Goal: Communication & Community: Answer question/provide support

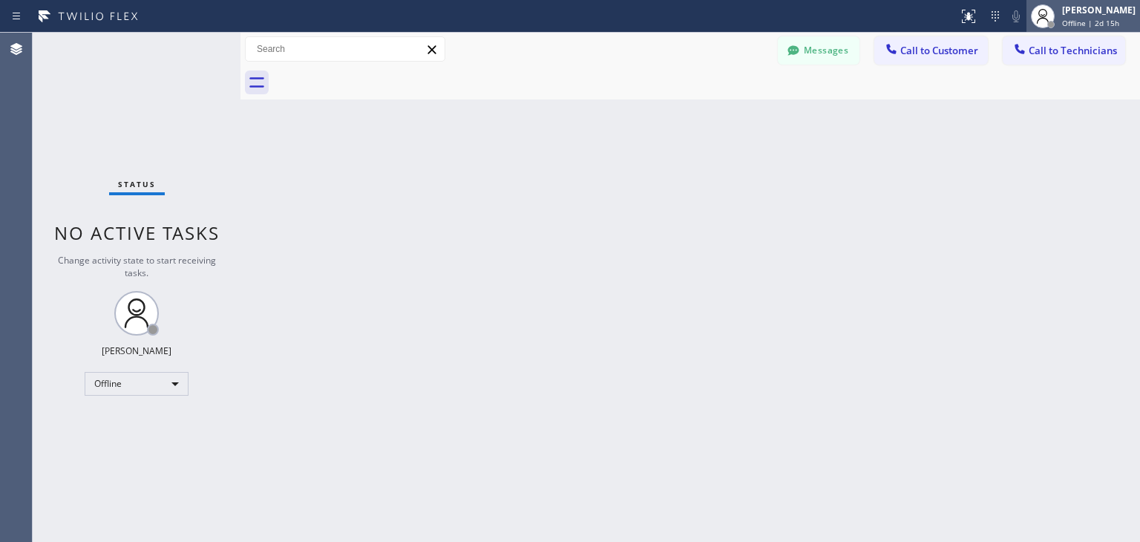
click at [1113, 16] on div "[PERSON_NAME] Offline | 2d 15h" at bounding box center [1099, 16] width 81 height 26
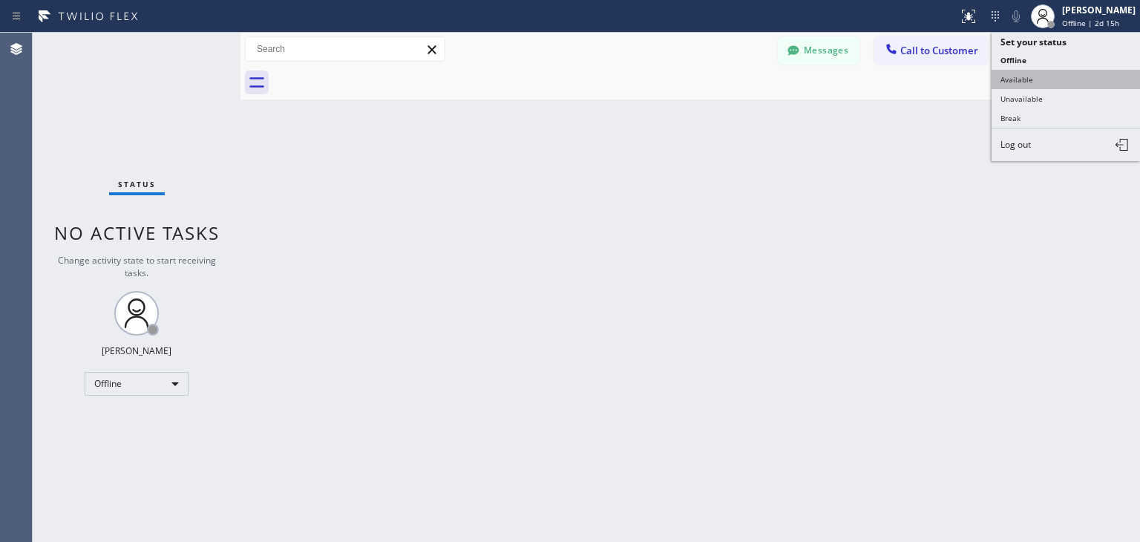
click at [1076, 74] on button "Available" at bounding box center [1065, 79] width 148 height 19
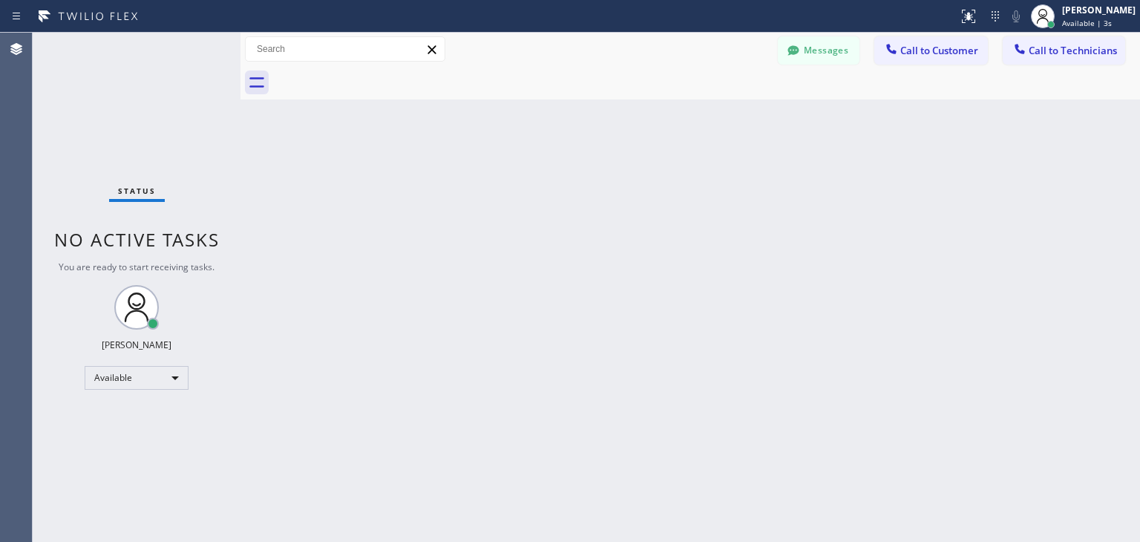
click at [772, 322] on div "Back to Dashboard Change Sender ID Customers Technicians EP [PERSON_NAME] [DATE…" at bounding box center [689, 287] width 899 height 509
click at [1092, 62] on button "Call to Technicians" at bounding box center [1063, 50] width 122 height 28
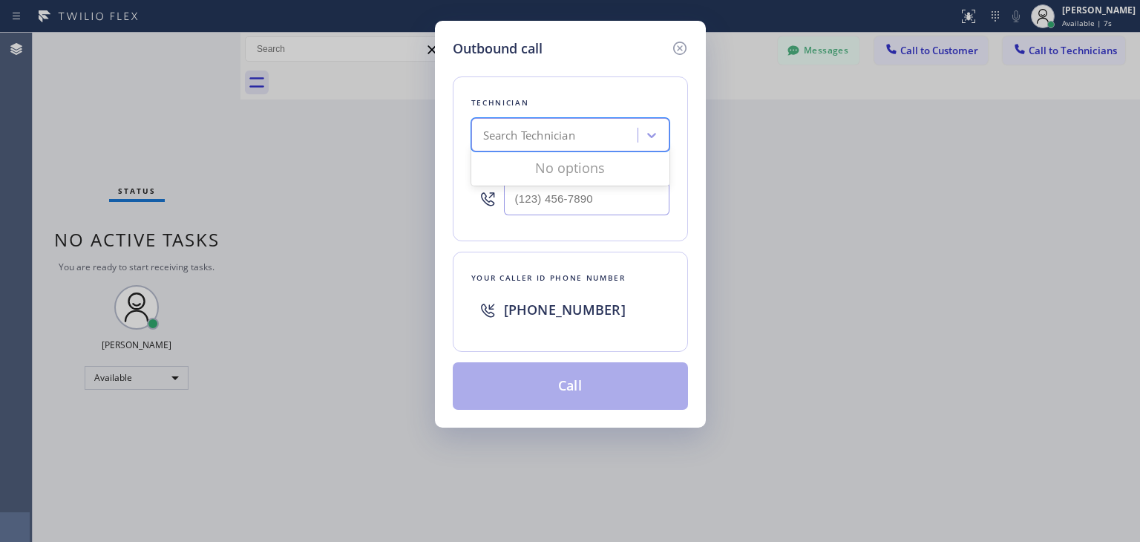
click at [558, 120] on div "Search Technician" at bounding box center [570, 134] width 198 height 33
type input "A"
type input "D"
type input "A"
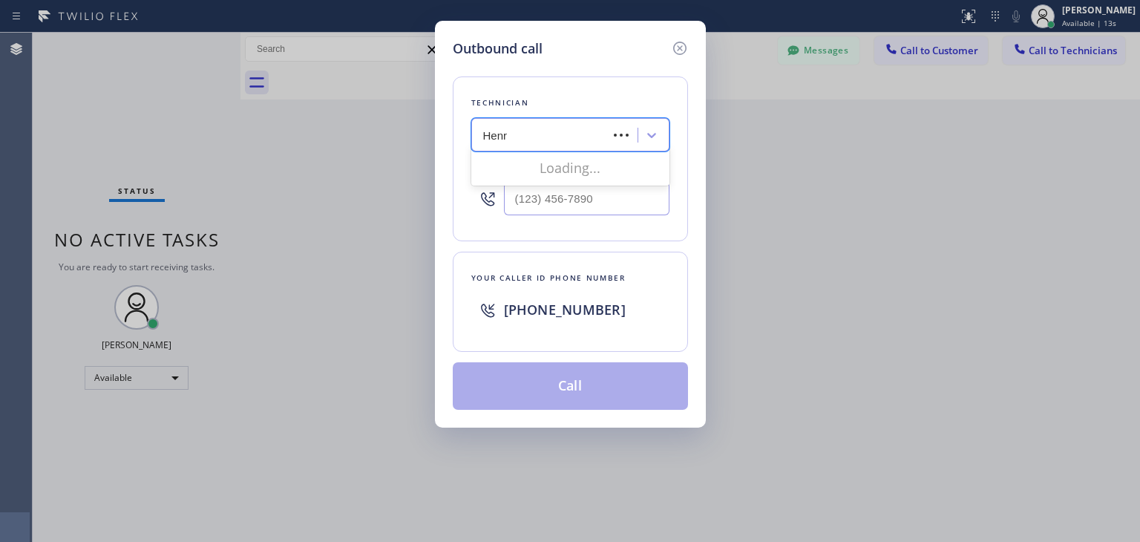
type input "[PERSON_NAME]"
click at [604, 179] on div "[PERSON_NAME]" at bounding box center [570, 166] width 198 height 33
click at [608, 176] on div "[PERSON_NAME]" at bounding box center [570, 166] width 198 height 27
type input "[PHONE_NUMBER]"
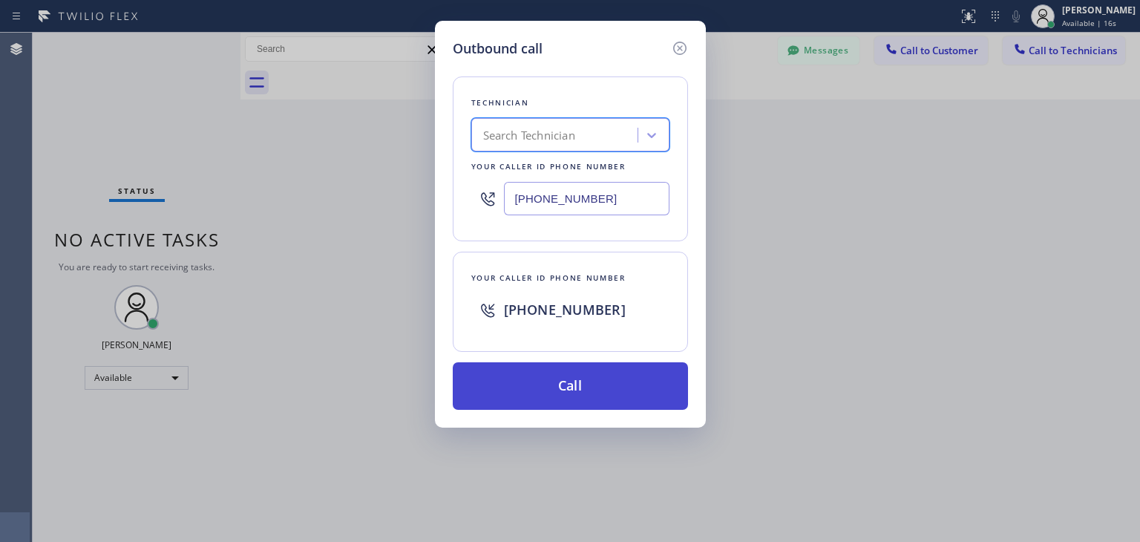
click at [619, 387] on button "Call" at bounding box center [570, 385] width 235 height 47
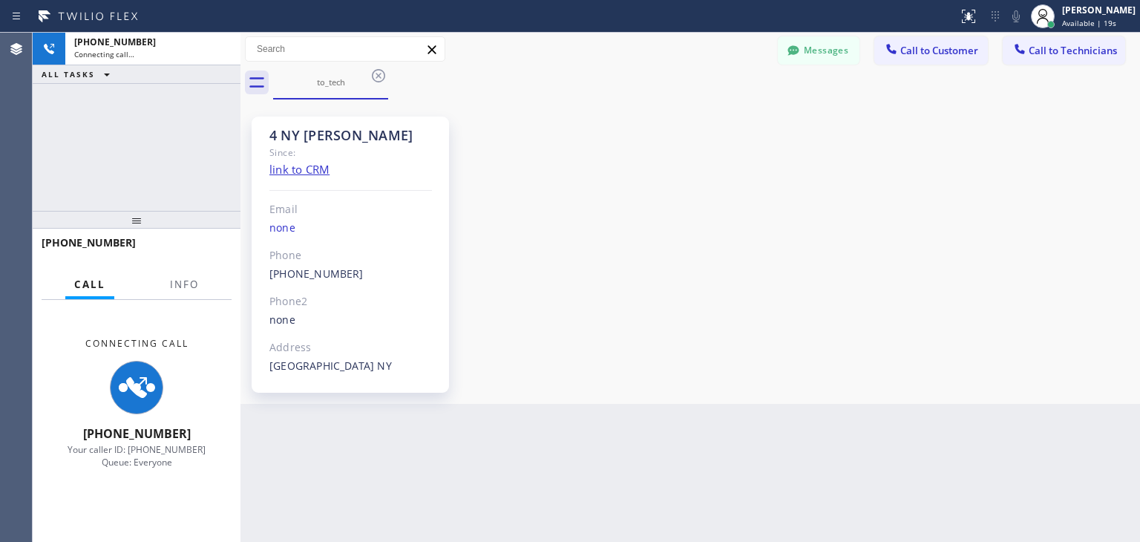
scroll to position [271, 0]
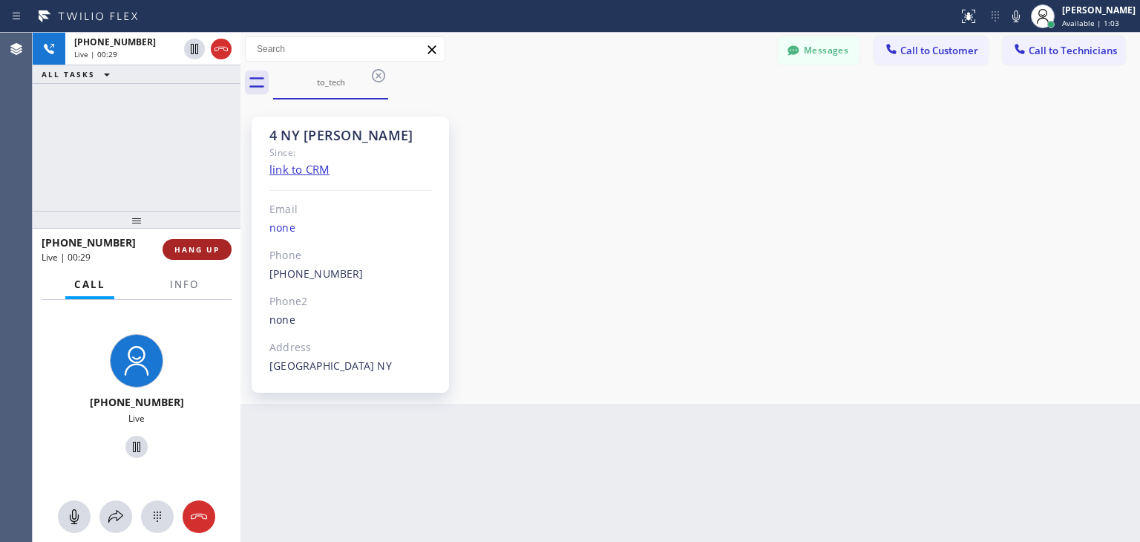
click at [196, 250] on span "HANG UP" at bounding box center [196, 249] width 45 height 10
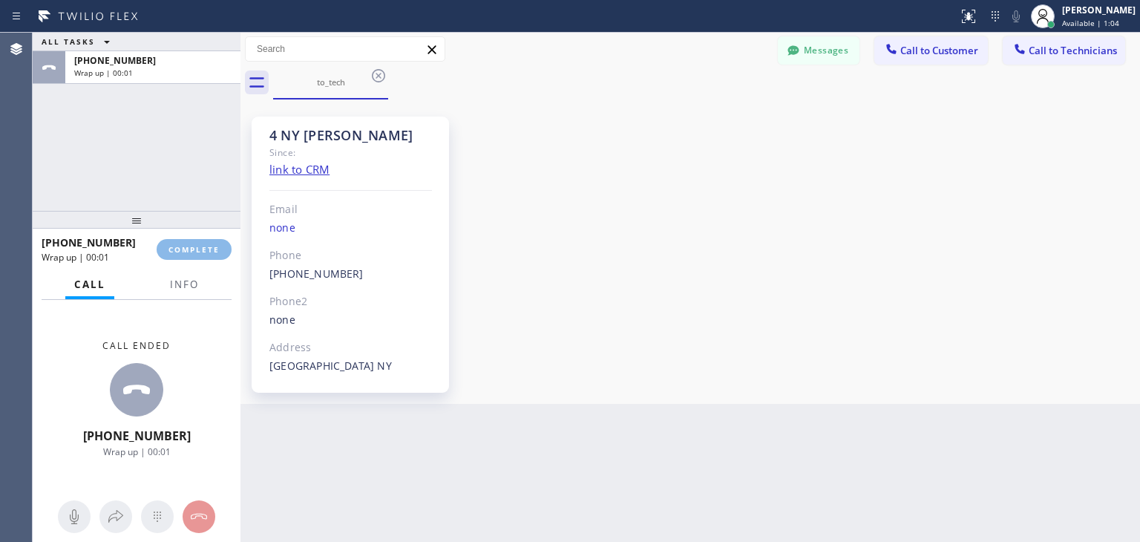
click at [656, 514] on div "ALL TASKS ALL TASKS ACTIVE TASKS TASKS IN WRAP UP [PHONE_NUMBER] Wrap up | 00:0…" at bounding box center [586, 287] width 1107 height 509
click at [184, 246] on span "COMPLETE" at bounding box center [193, 249] width 51 height 10
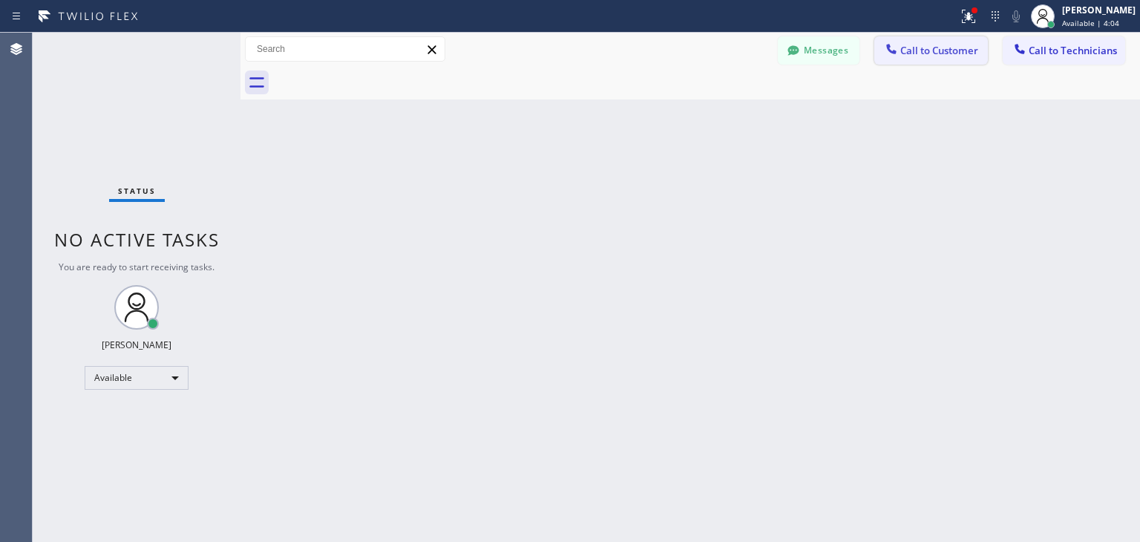
click at [957, 49] on span "Call to Customer" at bounding box center [939, 50] width 78 height 13
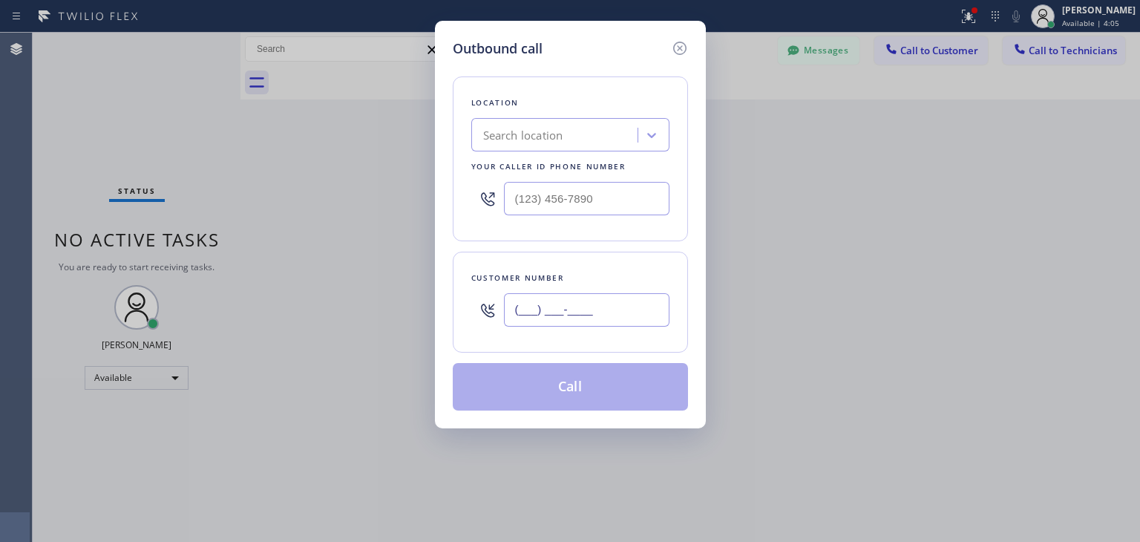
click at [561, 313] on input "(___) ___-____" at bounding box center [586, 309] width 165 height 33
paste input "970) 300-8827"
type input "[PHONE_NUMBER]"
click at [574, 139] on div "Search location" at bounding box center [557, 135] width 162 height 26
paste input "5 Star Appliance Repair"
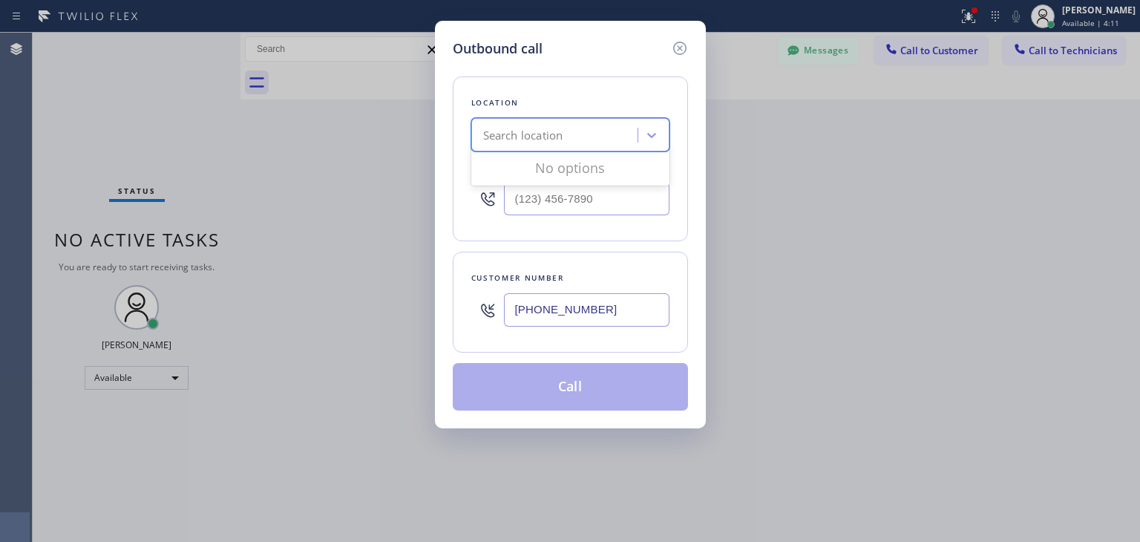
type input "5 Star Appliance Repair"
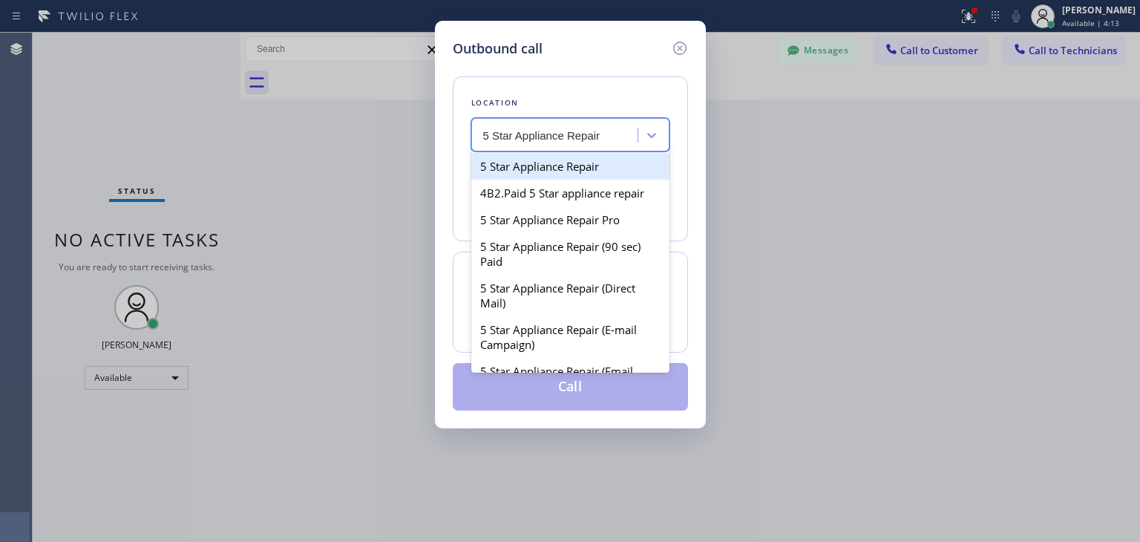
click at [623, 168] on div "5 Star Appliance Repair" at bounding box center [570, 166] width 198 height 27
type input "[PHONE_NUMBER]"
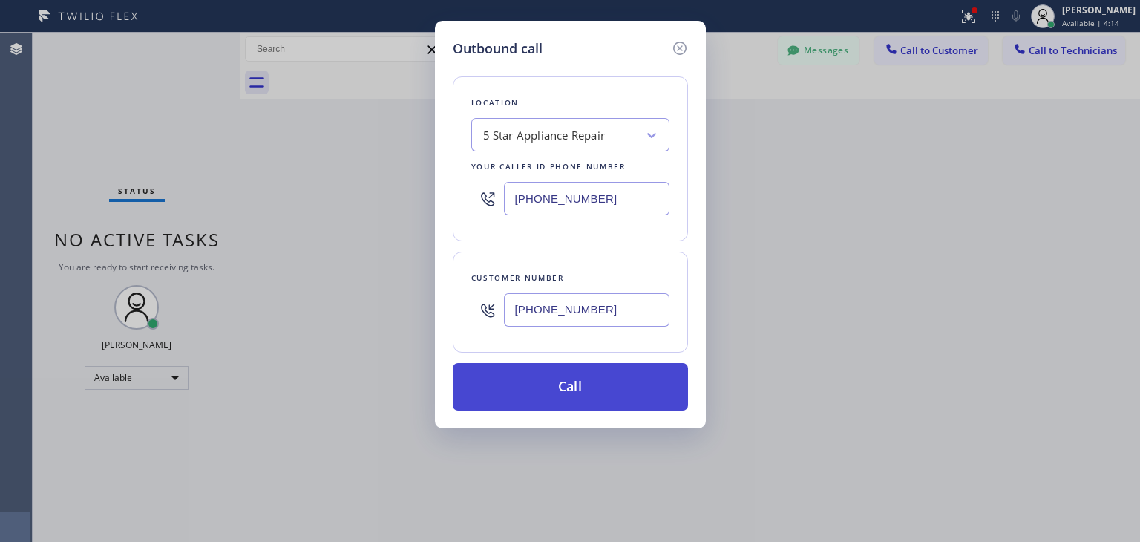
click at [620, 394] on button "Call" at bounding box center [570, 386] width 235 height 47
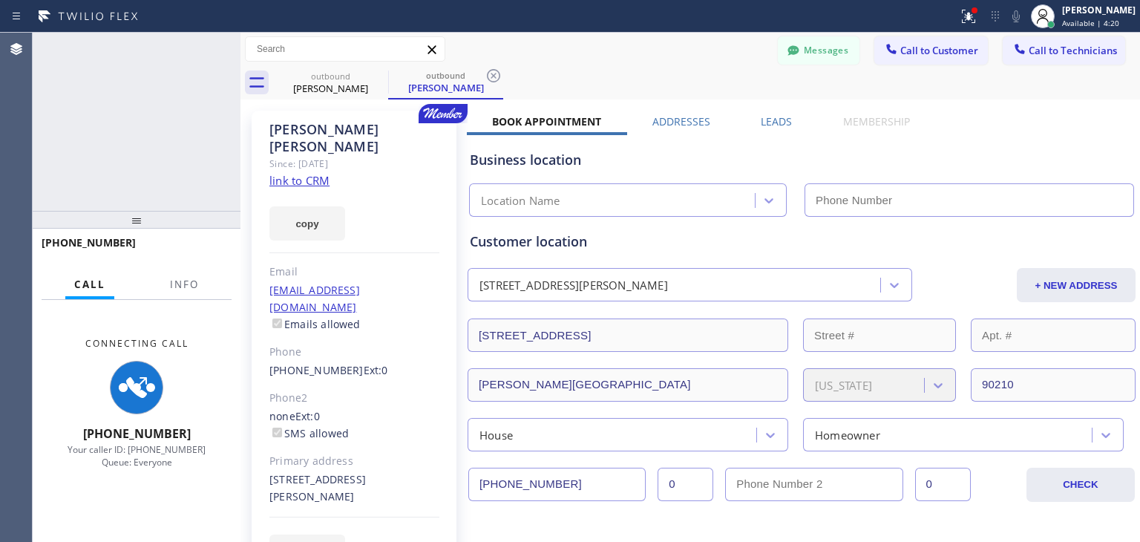
type input "[PHONE_NUMBER]"
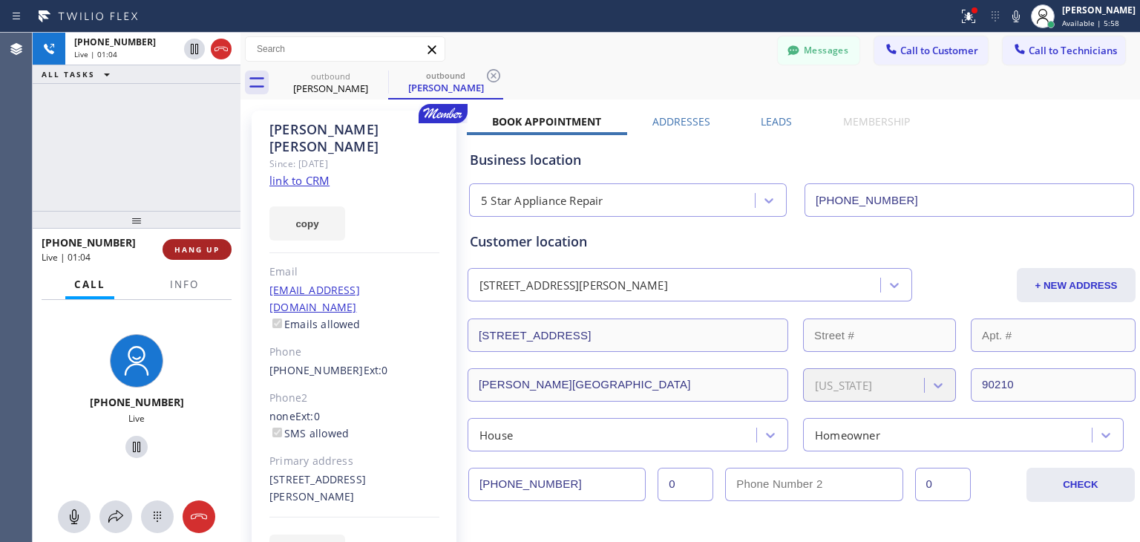
click at [205, 254] on span "HANG UP" at bounding box center [196, 249] width 45 height 10
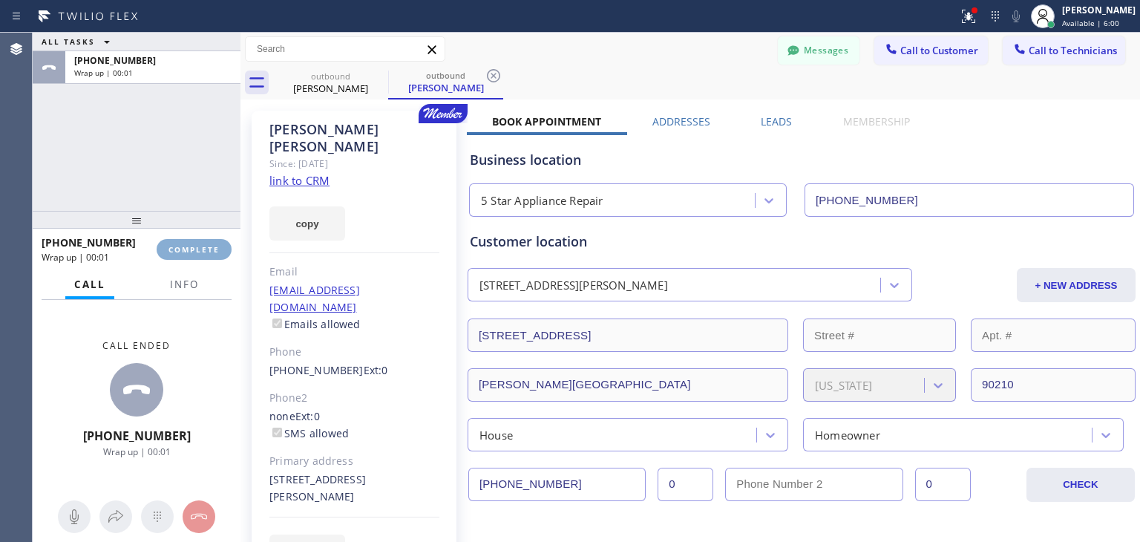
click at [205, 254] on span "COMPLETE" at bounding box center [193, 249] width 51 height 10
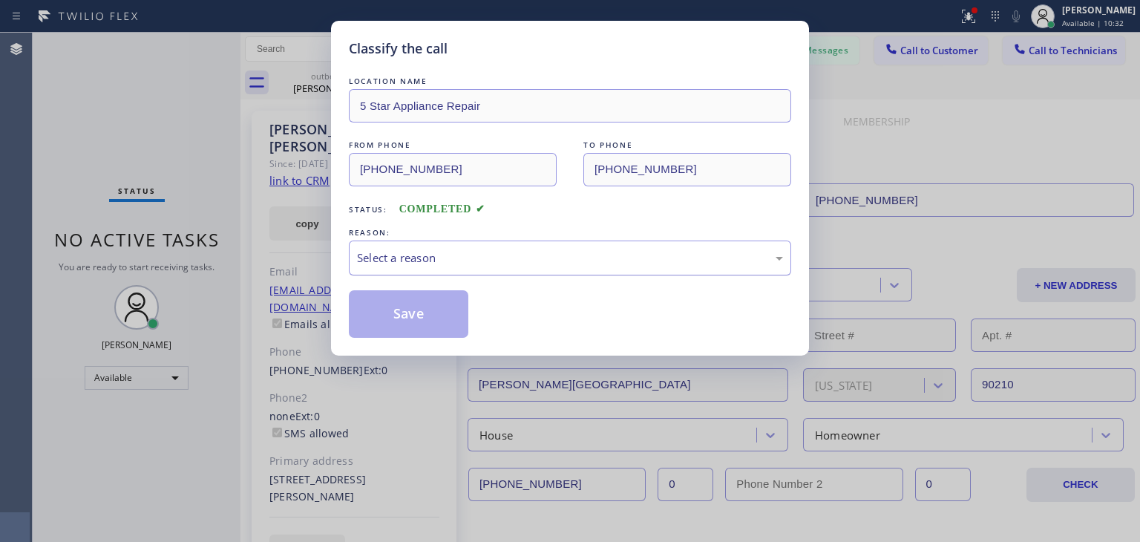
click at [558, 263] on div "Select a reason" at bounding box center [570, 257] width 426 height 17
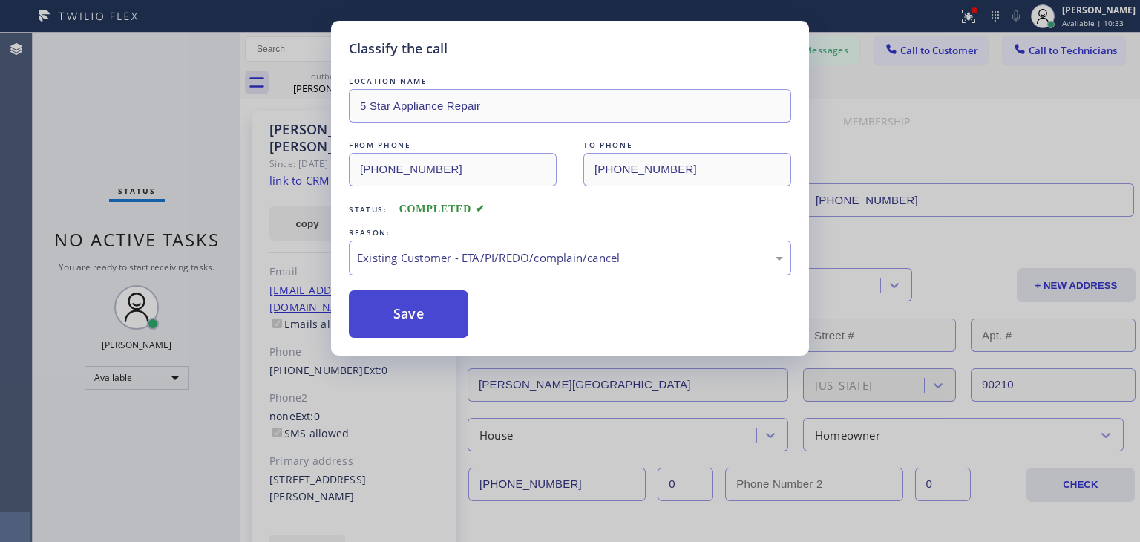
drag, startPoint x: 581, startPoint y: 335, endPoint x: 383, endPoint y: 306, distance: 200.2
click at [383, 306] on button "Save" at bounding box center [408, 313] width 119 height 47
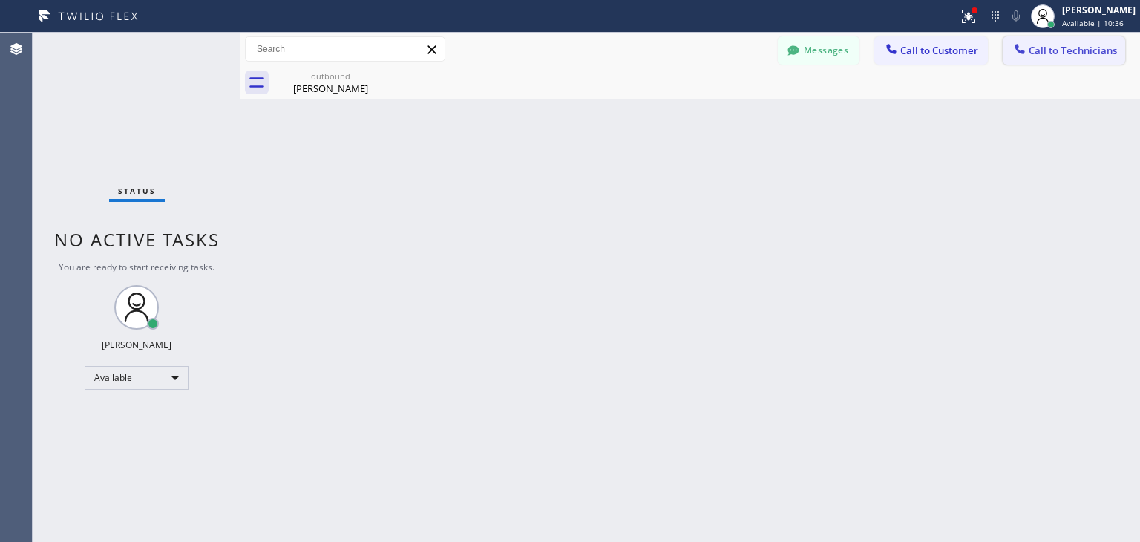
click at [1056, 47] on span "Call to Technicians" at bounding box center [1072, 50] width 88 height 13
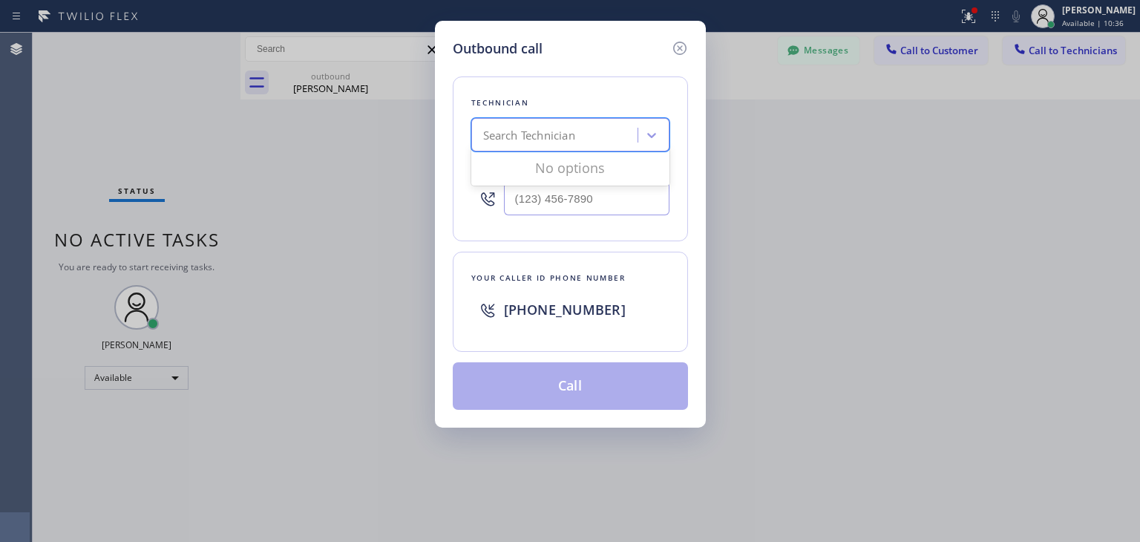
click at [539, 137] on div "Search Technician" at bounding box center [529, 135] width 92 height 17
type input "ibragim"
click at [582, 168] on div "[PERSON_NAME]" at bounding box center [570, 166] width 198 height 27
type input "[PHONE_NUMBER]"
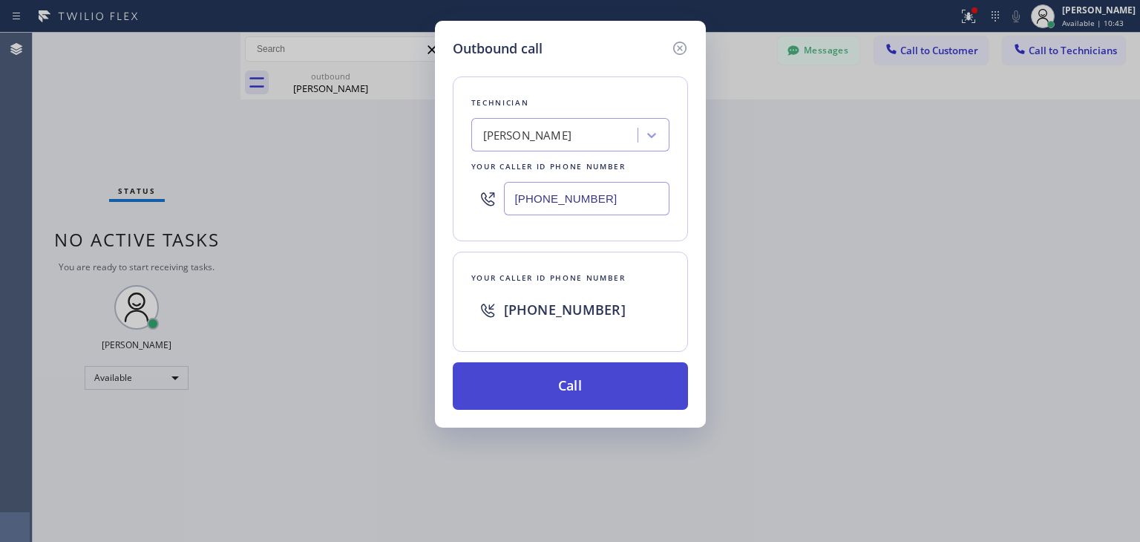
click at [569, 362] on button "Call" at bounding box center [570, 385] width 235 height 47
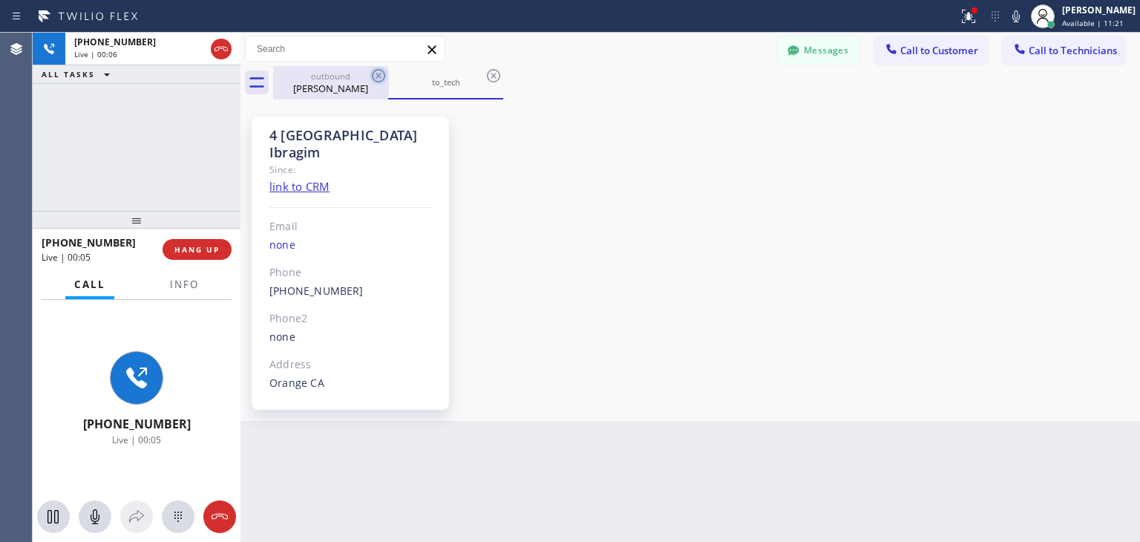
click at [378, 68] on icon at bounding box center [378, 76] width 18 height 18
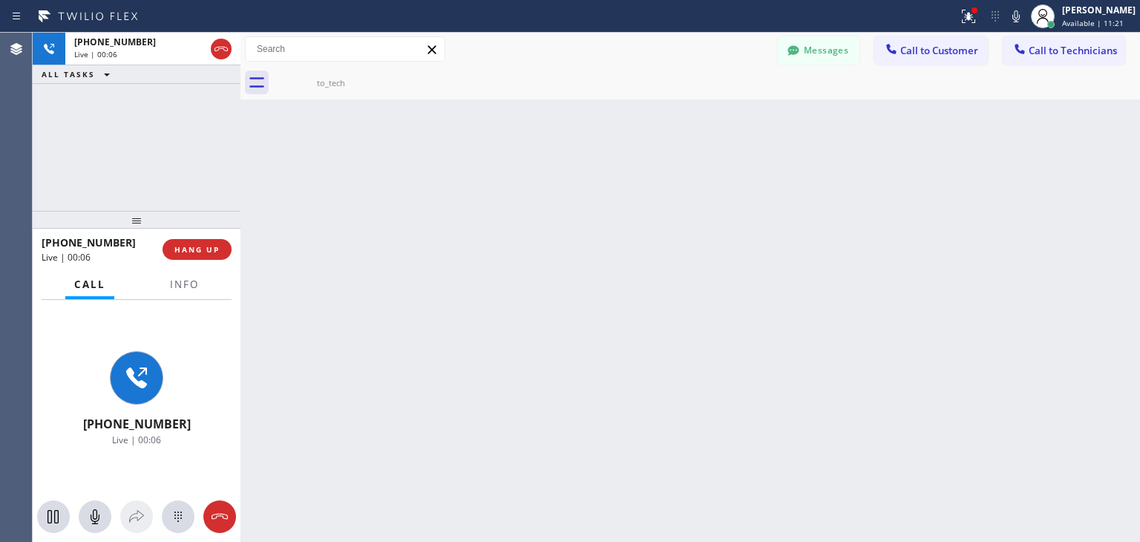
click at [0, 0] on icon at bounding box center [0, 0] width 0 height 0
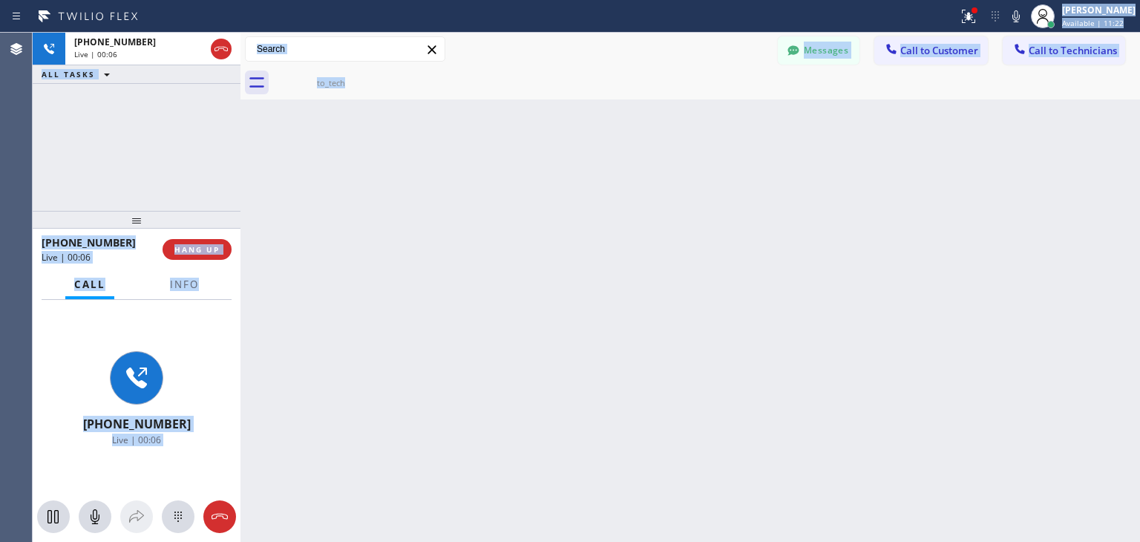
drag, startPoint x: 378, startPoint y: 68, endPoint x: 407, endPoint y: -65, distance: 135.8
click at [407, 0] on html "Status report Issues detected These issues could affect your workflow. Please c…" at bounding box center [570, 271] width 1140 height 542
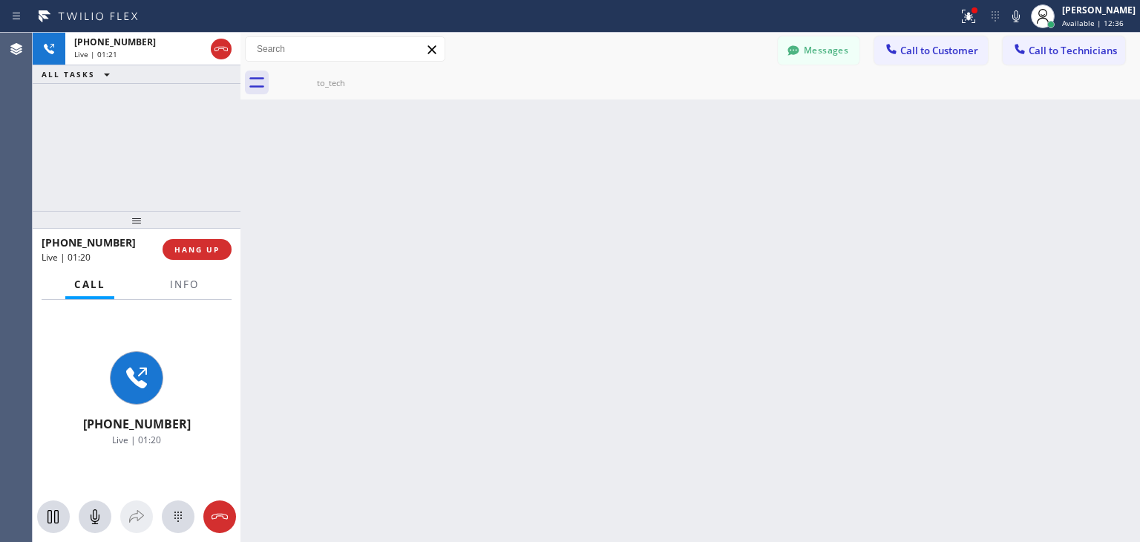
click at [223, 220] on div at bounding box center [137, 220] width 208 height 18
click at [226, 200] on div "[PHONE_NUMBER] Live | 01:21 ALL TASKS ALL TASKS ACTIVE TASKS TASKS IN WRAP UP" at bounding box center [137, 122] width 208 height 178
click at [201, 256] on button "HANG UP" at bounding box center [196, 249] width 69 height 21
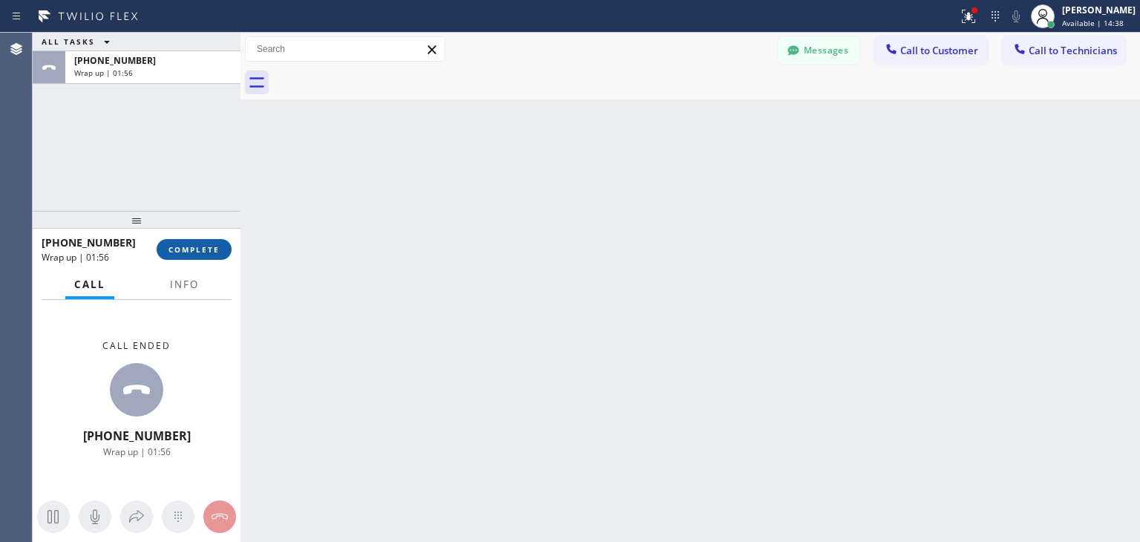
click at [208, 252] on span "COMPLETE" at bounding box center [193, 249] width 51 height 10
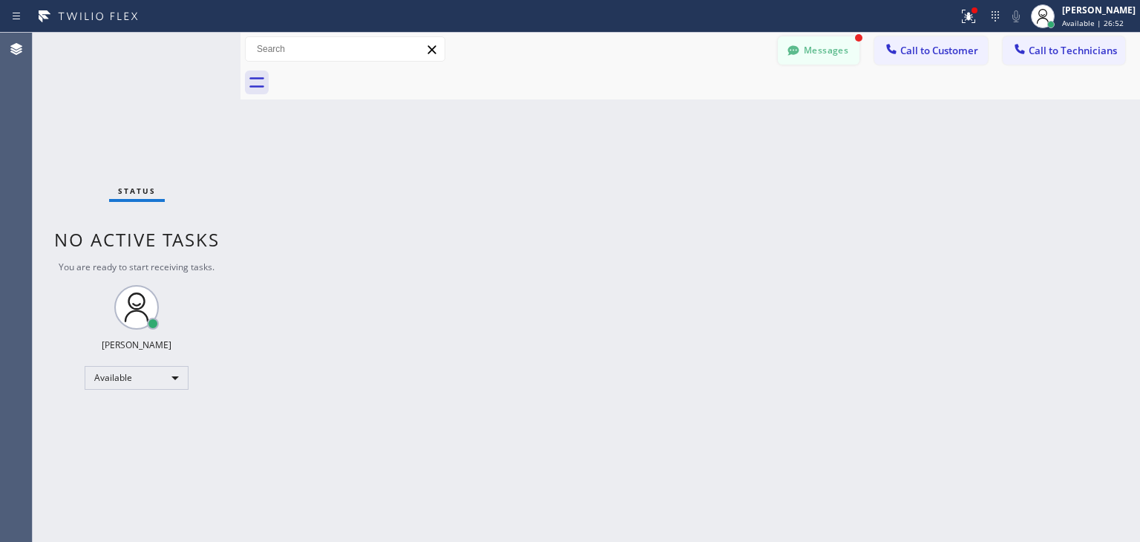
click at [831, 48] on button "Messages" at bounding box center [819, 50] width 82 height 28
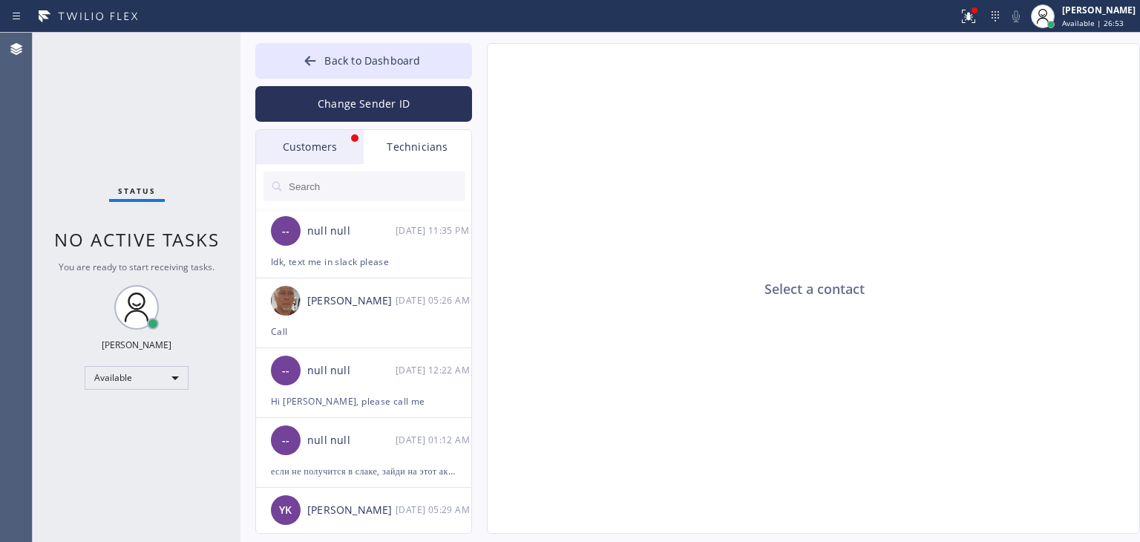
click at [256, 154] on div "Customers" at bounding box center [310, 147] width 108 height 34
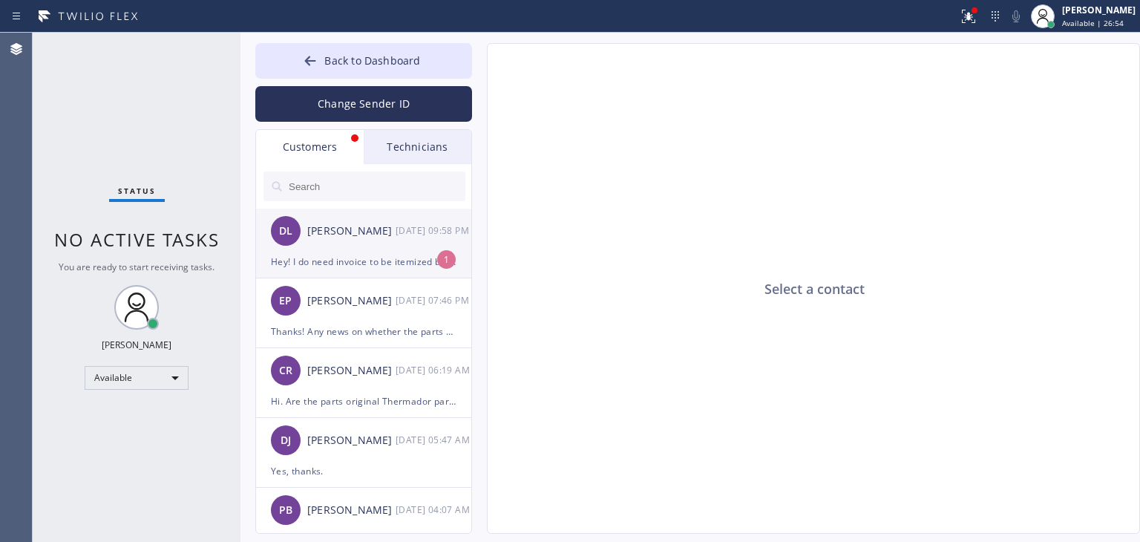
click at [328, 253] on div "Hey! I do need invoice to be itemized but I would love to get it paid [DATE]. C…" at bounding box center [363, 261] width 185 height 17
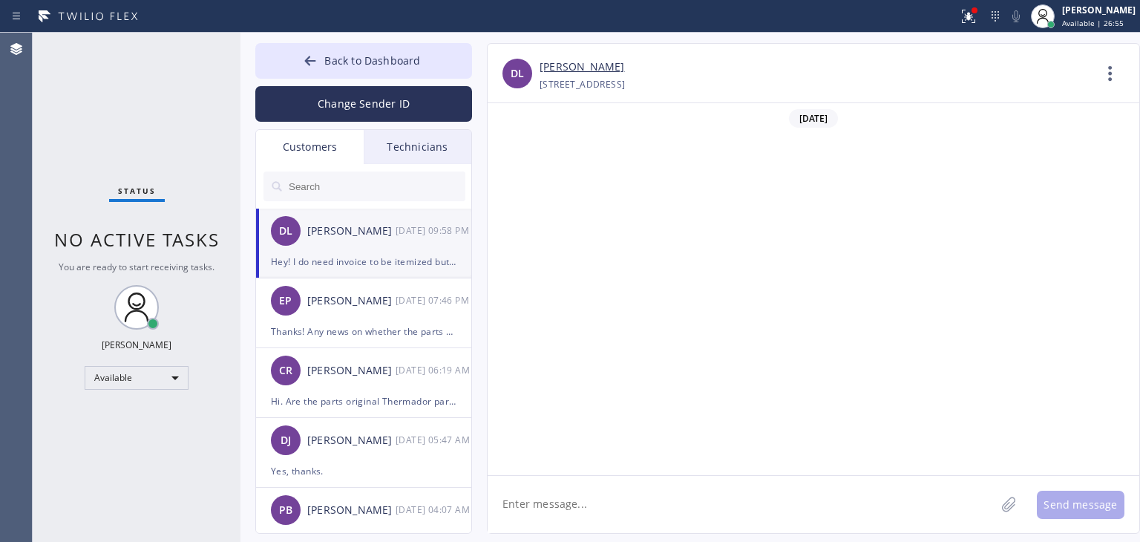
scroll to position [540, 0]
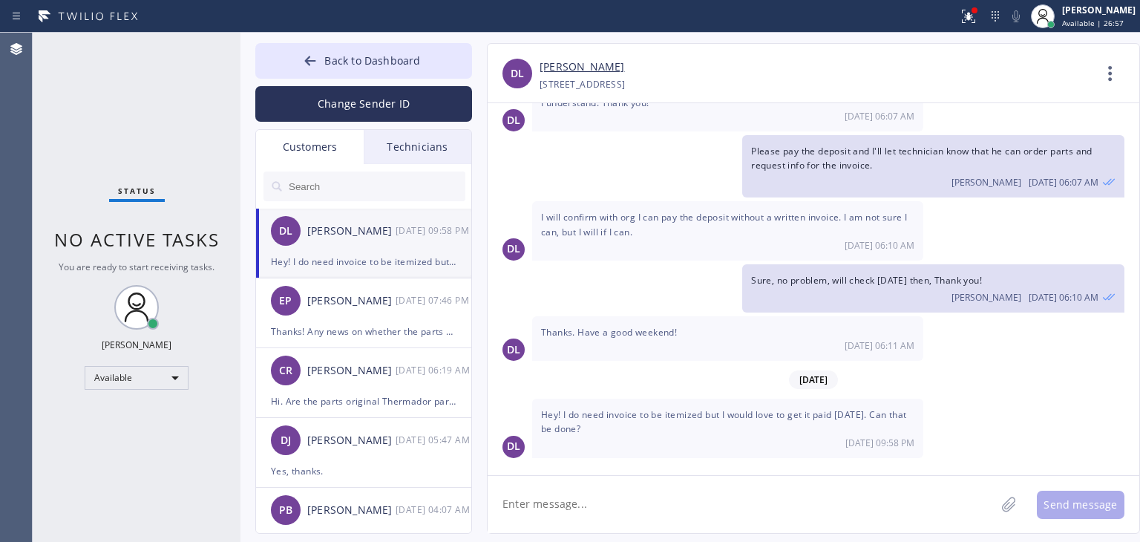
click at [728, 491] on textarea at bounding box center [740, 504] width 507 height 57
click at [770, 498] on textarea at bounding box center [740, 504] width 507 height 57
drag, startPoint x: 786, startPoint y: 384, endPoint x: 748, endPoint y: 419, distance: 52.5
click at [748, 419] on span "Hey! I do need invoice to be itemized but I would love to get it paid [DATE]. C…" at bounding box center [723, 421] width 365 height 27
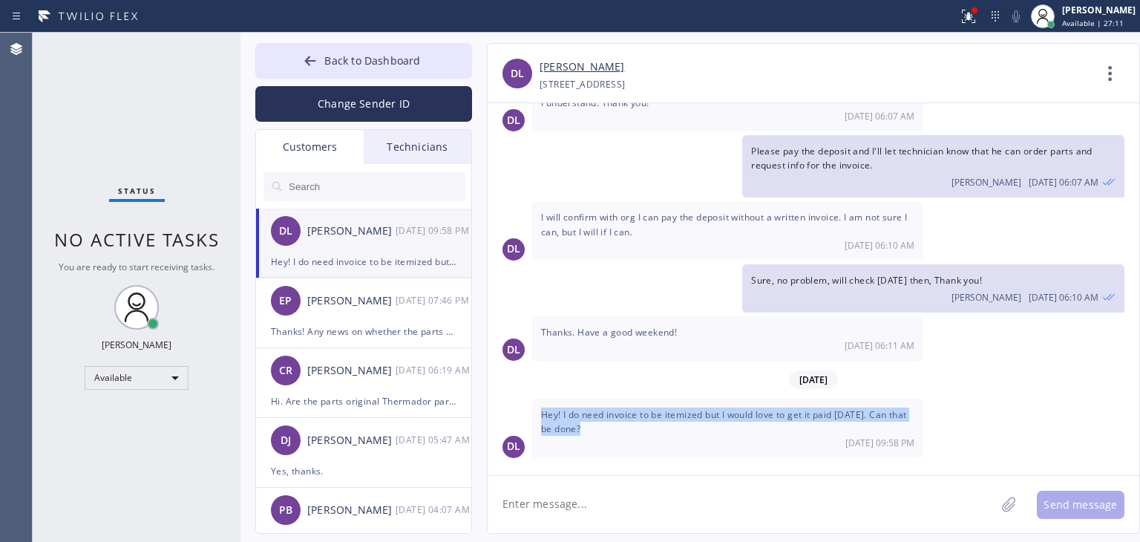
click at [748, 419] on span "Hey! I do need invoice to be itemized but I would love to get it paid [DATE]. C…" at bounding box center [723, 421] width 365 height 27
copy span "Hey! I do need invoice to be itemized but I would love to get it paid [DATE]. C…"
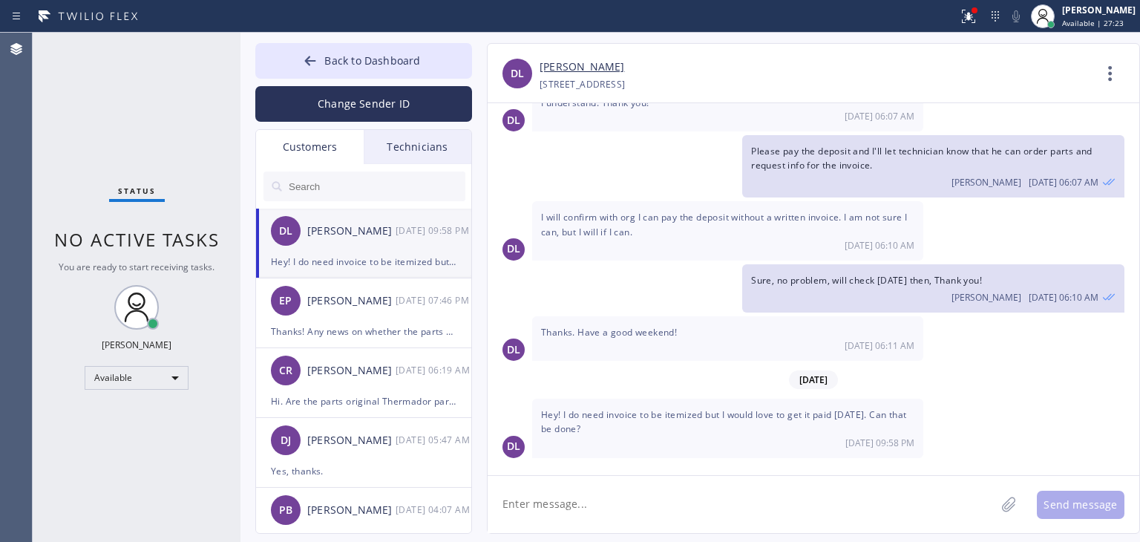
click at [587, 490] on textarea at bounding box center [740, 504] width 507 height 57
type textarea "Sure, please pay using the link above and you'll receive itemized invoice withi…"
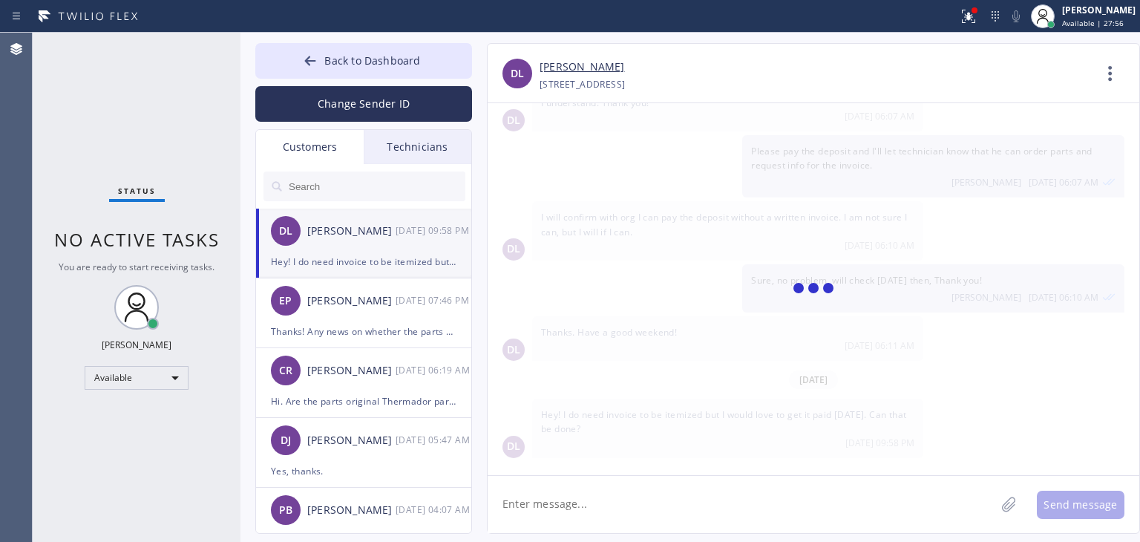
scroll to position [606, 0]
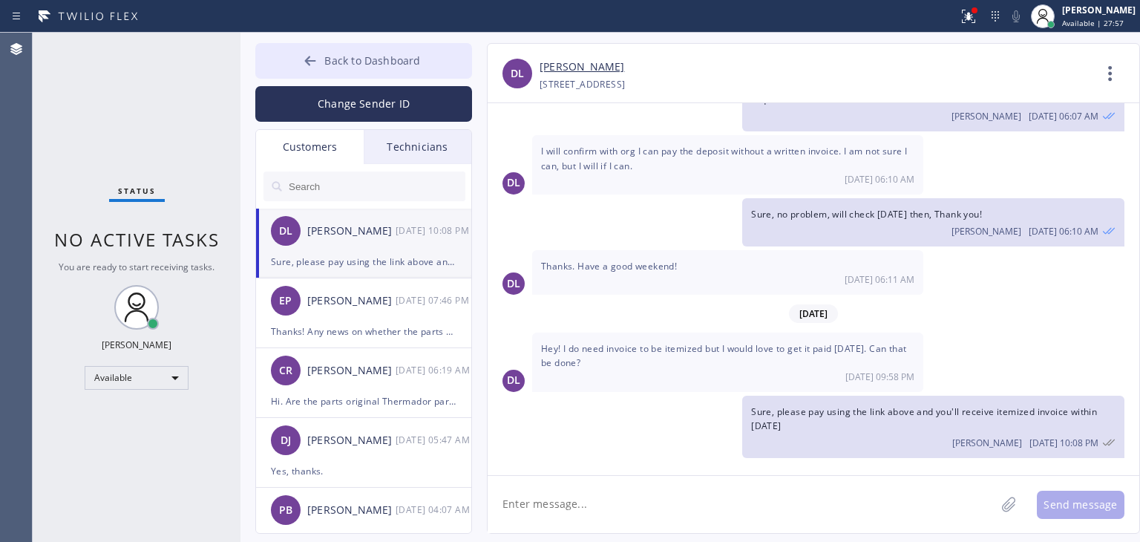
click at [383, 54] on span "Back to Dashboard" at bounding box center [372, 60] width 96 height 14
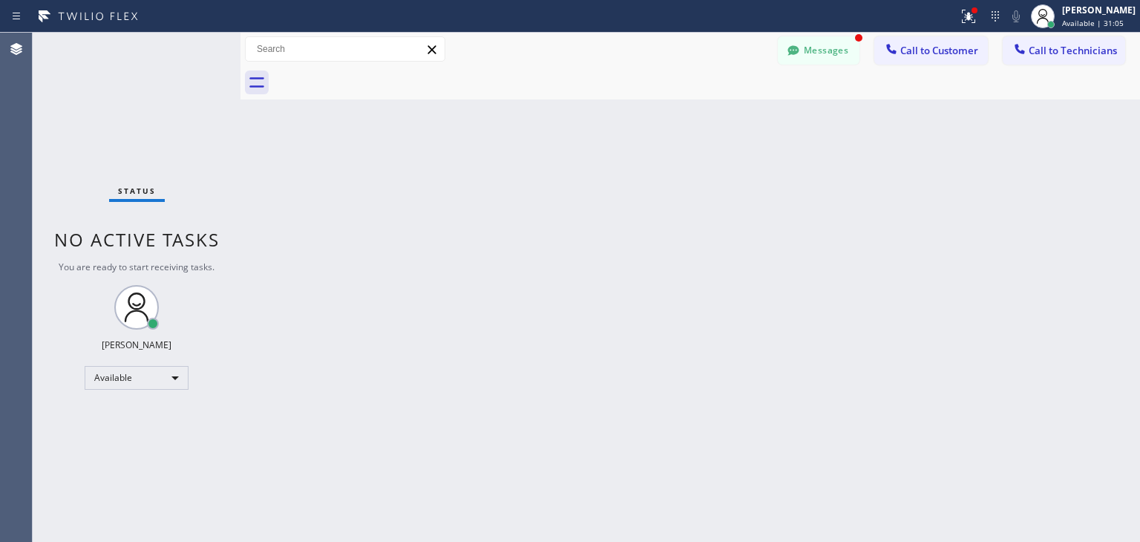
scroll to position [668, 0]
click at [856, 58] on button "Messages" at bounding box center [819, 50] width 82 height 28
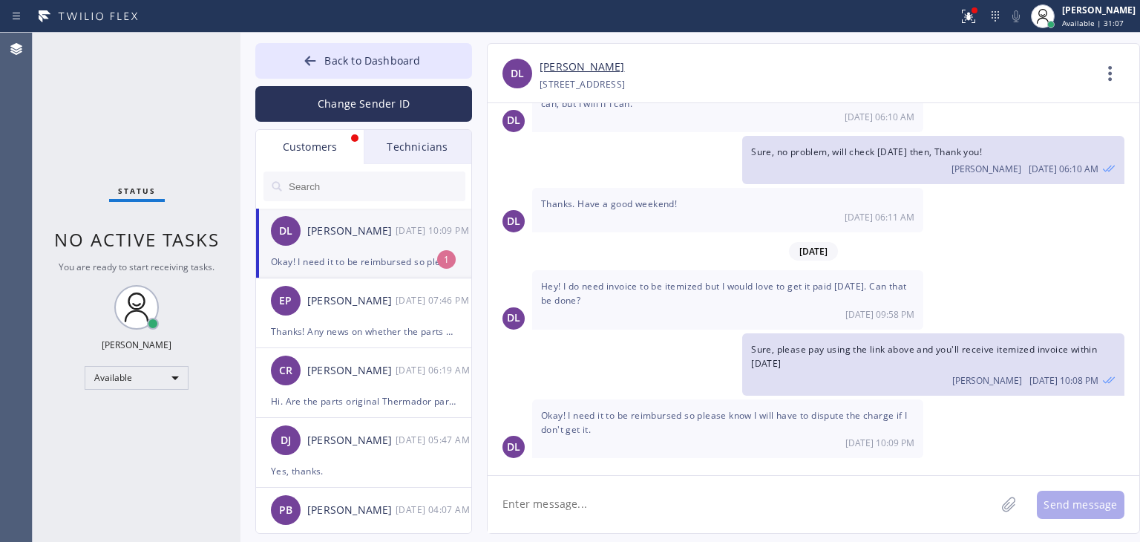
click at [401, 247] on div "DL [PERSON_NAME] [DATE] 10:09 PM" at bounding box center [364, 230] width 217 height 45
click at [719, 500] on textarea at bounding box center [740, 504] width 507 height 57
type textarea "sure, no problem"
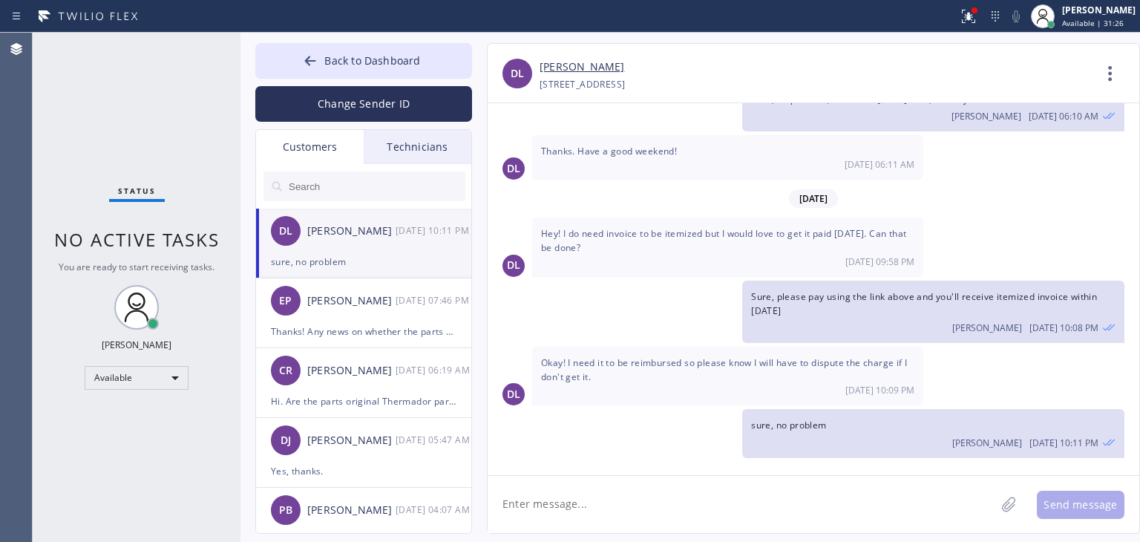
click at [371, 189] on input "text" at bounding box center [376, 186] width 178 height 30
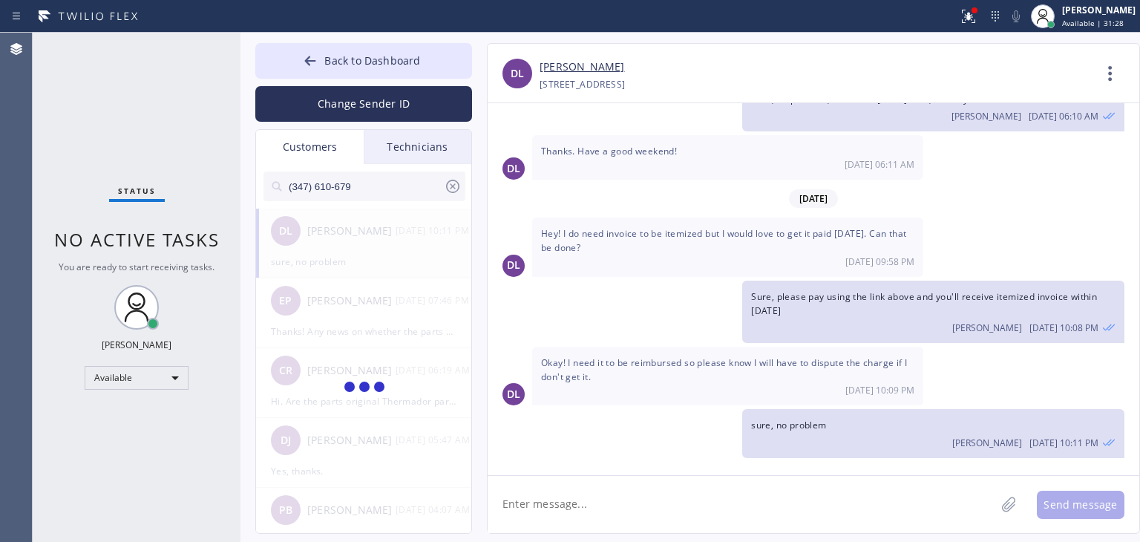
click at [395, 185] on input "(347) 610-679" at bounding box center [365, 186] width 157 height 30
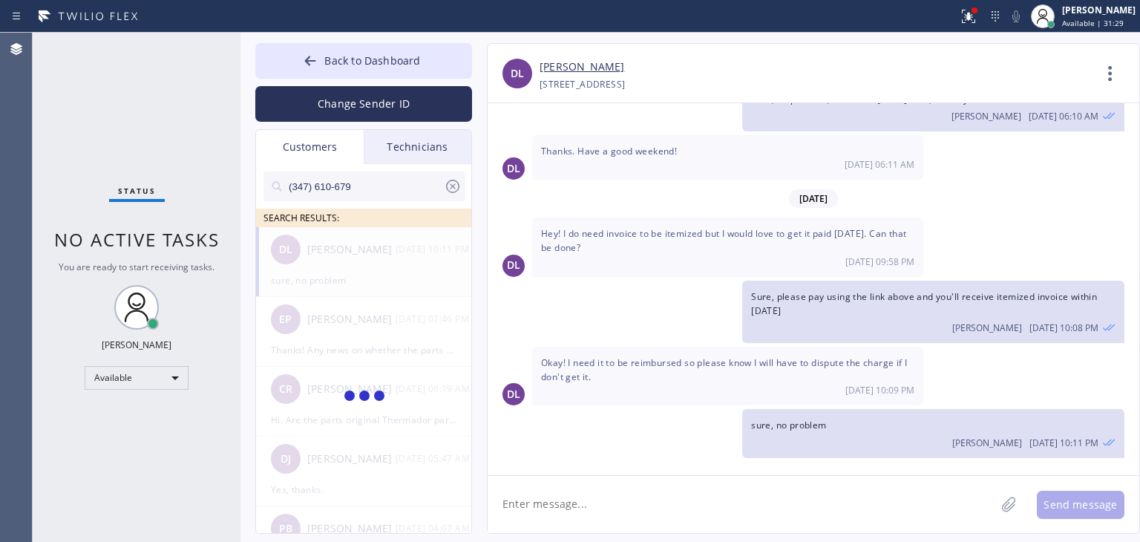
type input "(347) 610-679"
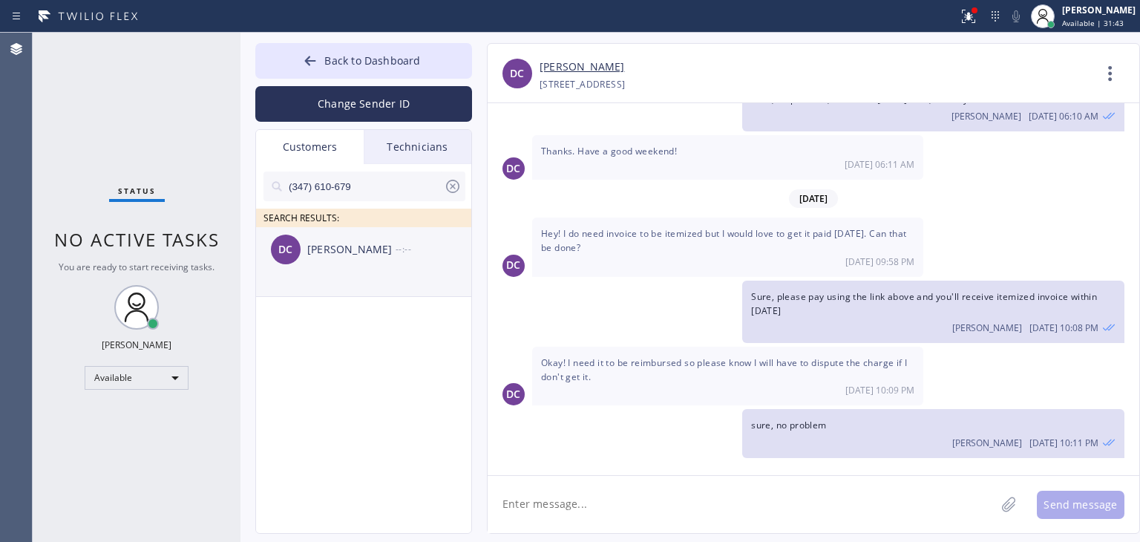
click at [391, 259] on div "DC [PERSON_NAME] --:--" at bounding box center [364, 249] width 217 height 45
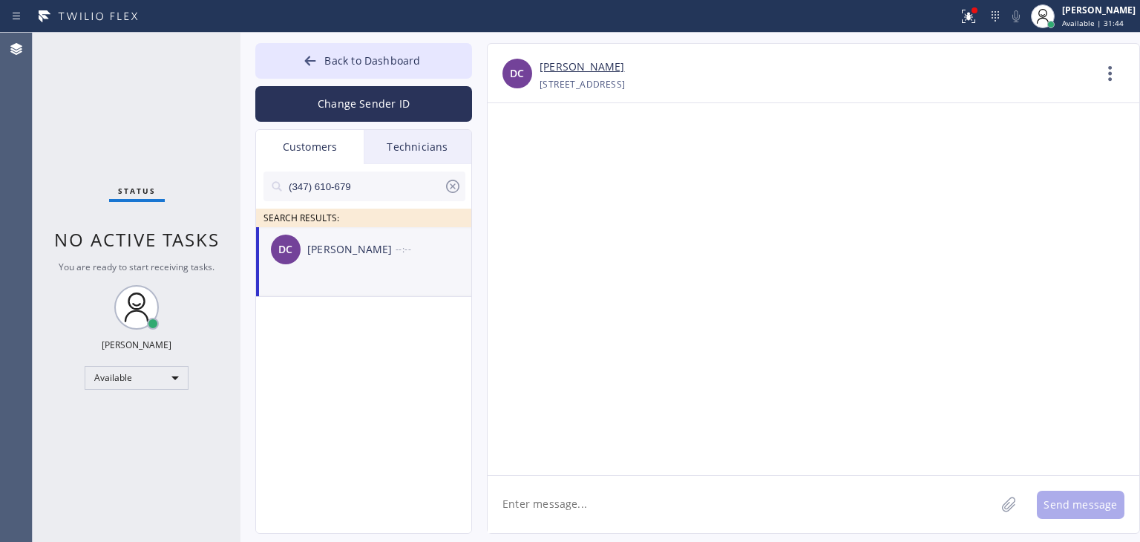
scroll to position [0, 0]
paste textarea "Good day! This is the appliance repair company you recently contacted. Unfortun…"
type textarea "Good day! This is the appliance repair company you recently contacted. Unfortun…"
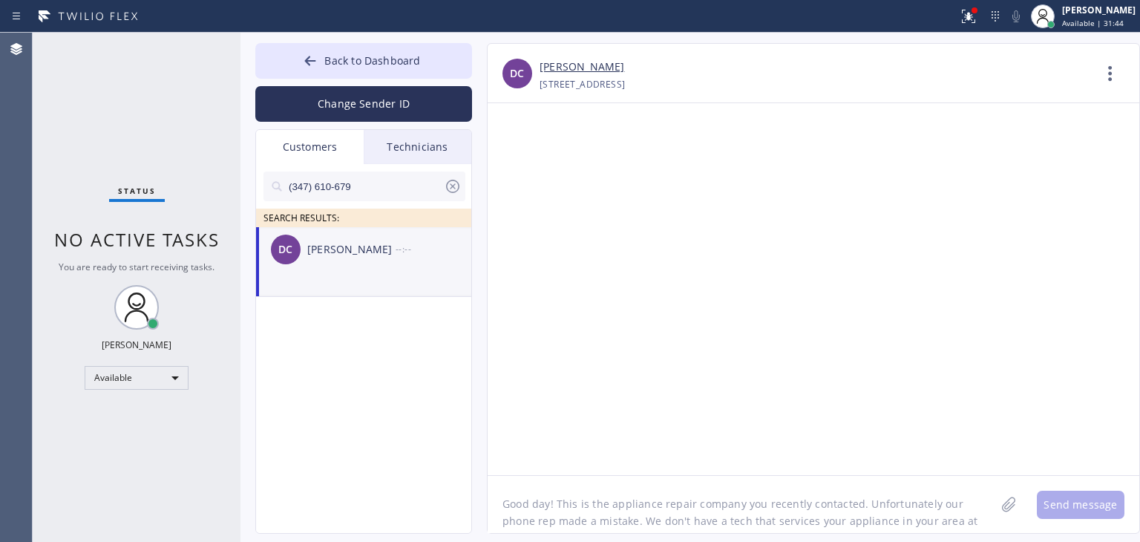
click at [653, 516] on textarea "Good day! This is the appliance repair company you recently contacted. Unfortun…" at bounding box center [740, 504] width 507 height 57
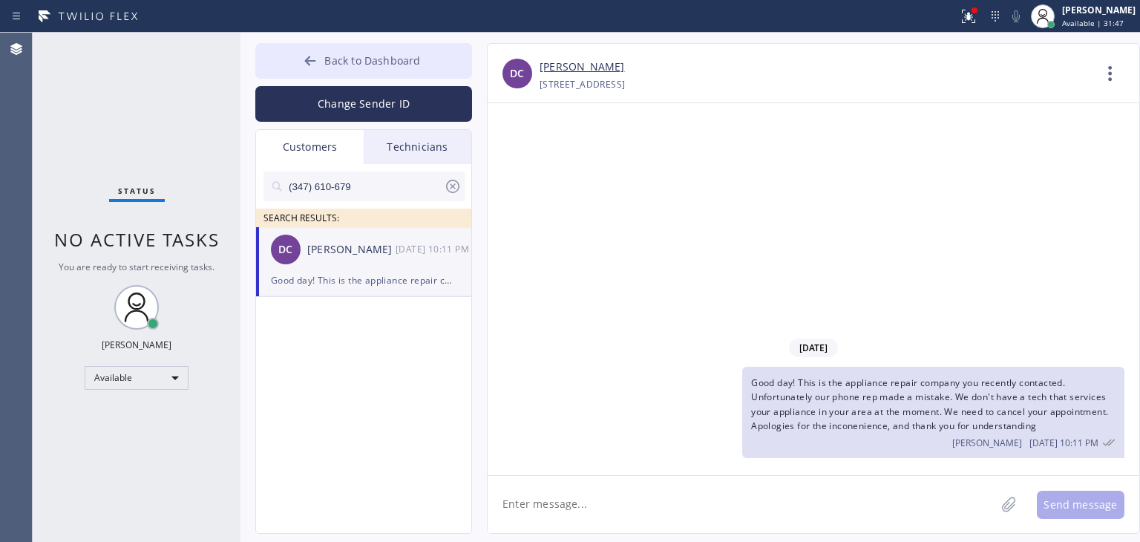
click at [407, 73] on button "Back to Dashboard" at bounding box center [363, 61] width 217 height 36
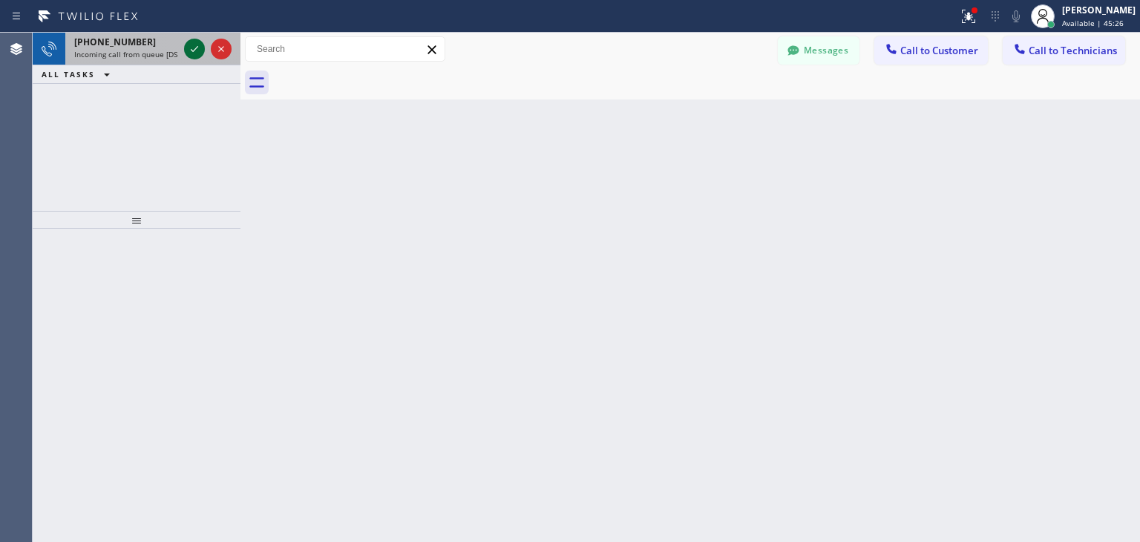
drag, startPoint x: 359, startPoint y: 192, endPoint x: 187, endPoint y: 48, distance: 224.4
click at [187, 48] on icon at bounding box center [194, 49] width 18 height 18
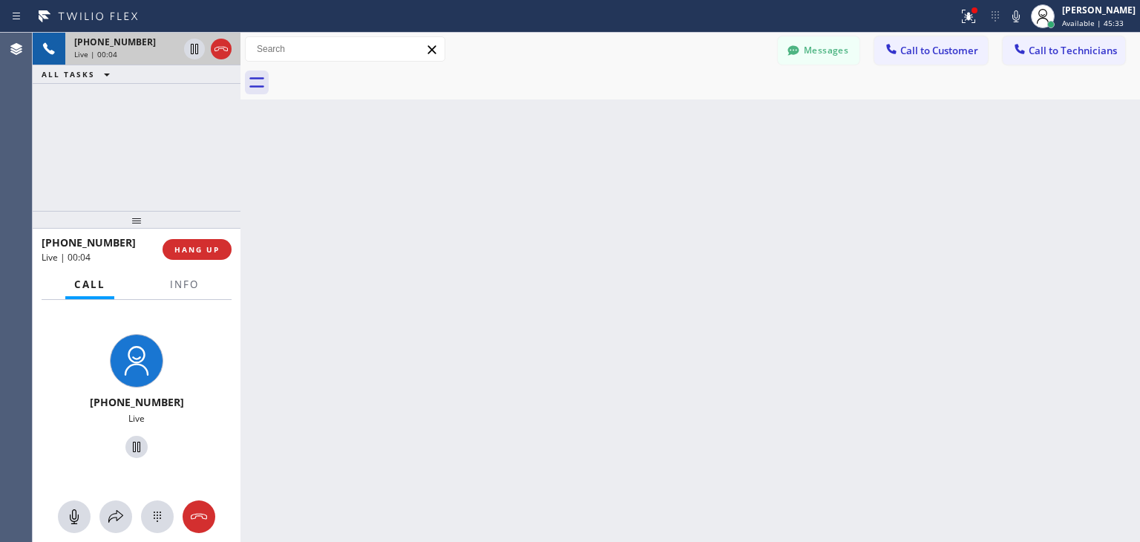
click at [99, 251] on div "Live | 00:04" at bounding box center [97, 257] width 111 height 13
click at [107, 247] on span "[PHONE_NUMBER]" at bounding box center [89, 242] width 94 height 14
click at [106, 247] on span "[PHONE_NUMBER]" at bounding box center [89, 242] width 94 height 14
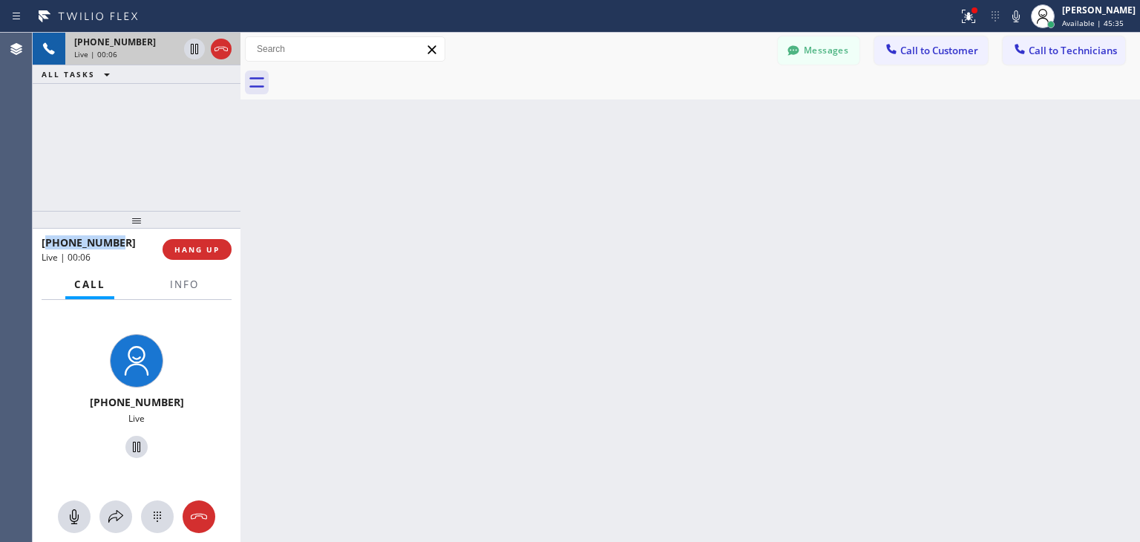
click at [106, 247] on span "[PHONE_NUMBER]" at bounding box center [89, 242] width 94 height 14
click at [111, 254] on div "Live | 00:07" at bounding box center [97, 257] width 111 height 13
click at [111, 254] on div "Live | 00:08" at bounding box center [97, 257] width 111 height 13
click at [106, 247] on span "[PHONE_NUMBER]" at bounding box center [89, 242] width 94 height 14
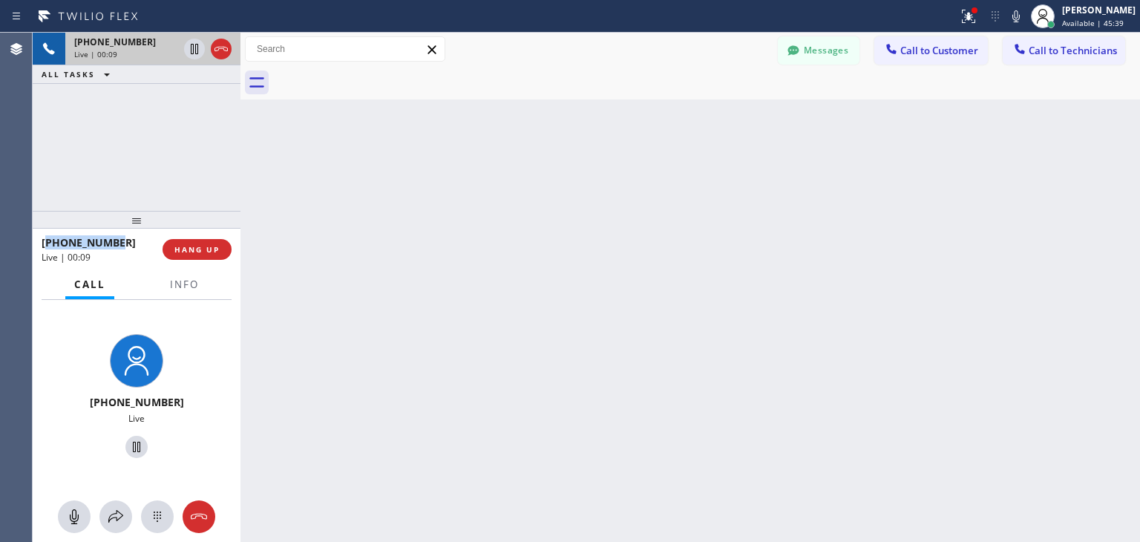
click at [106, 247] on span "[PHONE_NUMBER]" at bounding box center [89, 242] width 94 height 14
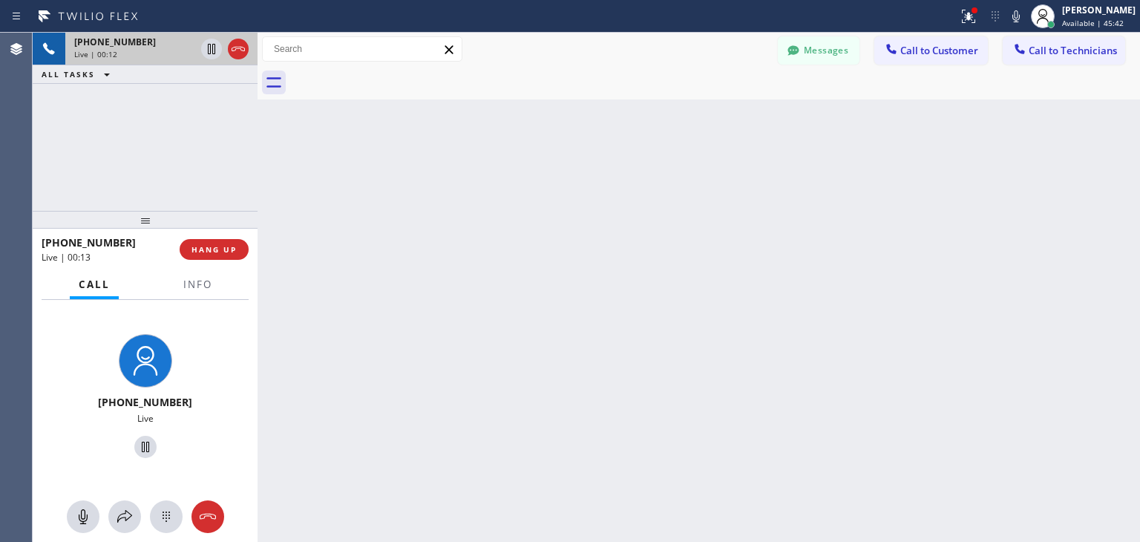
drag, startPoint x: 240, startPoint y: 206, endPoint x: 259, endPoint y: 207, distance: 18.6
click at [257, 207] on div at bounding box center [257, 287] width 0 height 509
click at [259, 207] on div at bounding box center [259, 287] width 0 height 509
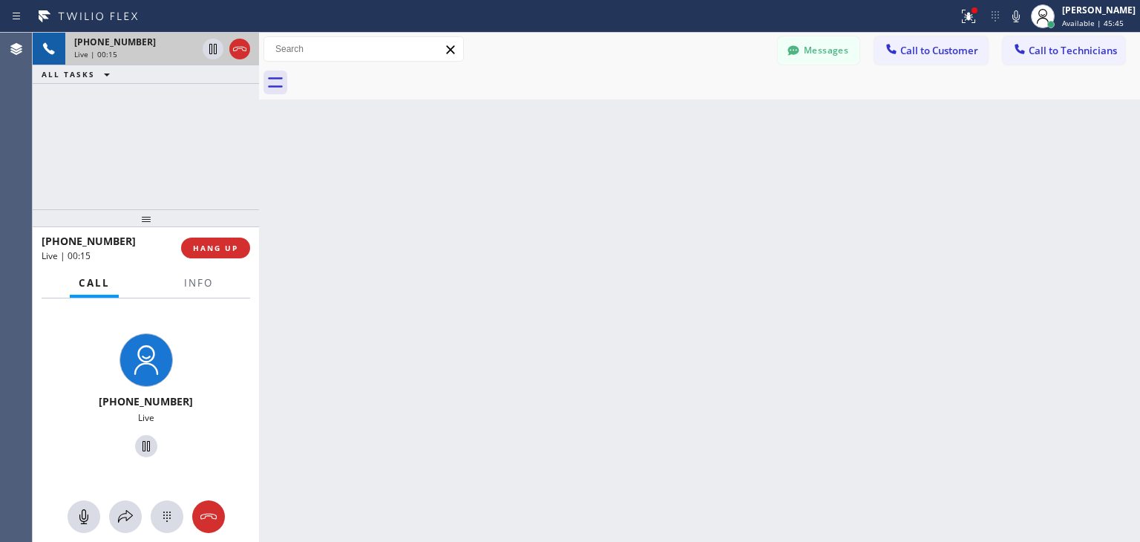
click at [249, 214] on div at bounding box center [146, 218] width 226 height 18
click at [74, 241] on span "[PHONE_NUMBER]" at bounding box center [89, 241] width 94 height 14
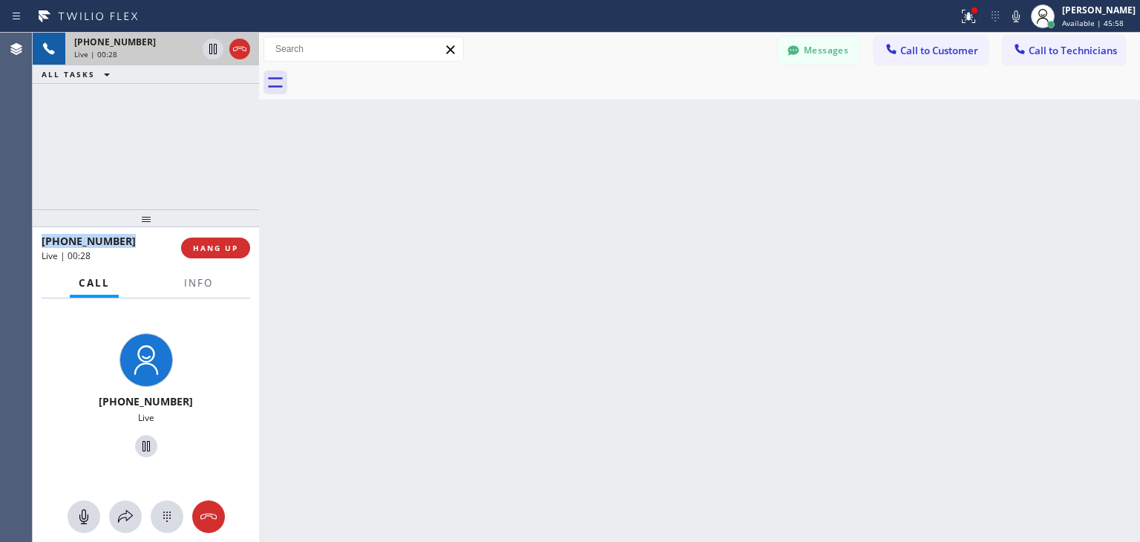
click at [82, 241] on span "[PHONE_NUMBER]" at bounding box center [89, 241] width 94 height 14
copy span "12134003247"
click at [219, 131] on div "[PHONE_NUMBER] Live | 01:02 ALL TASKS ALL TASKS ACTIVE TASKS TASKS IN WRAP UP" at bounding box center [146, 121] width 226 height 177
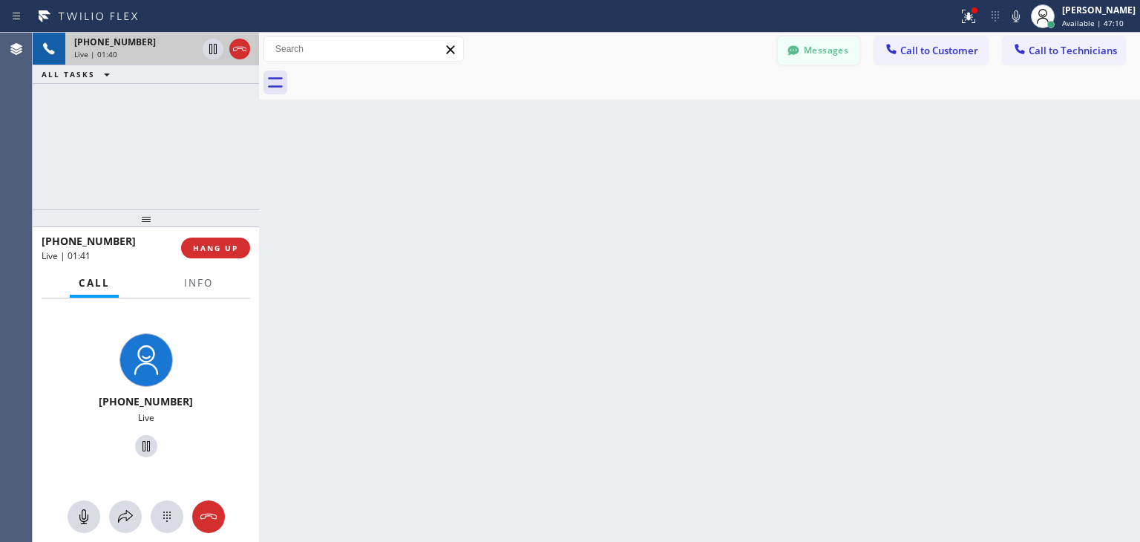
click at [802, 62] on button "Messages" at bounding box center [819, 50] width 82 height 28
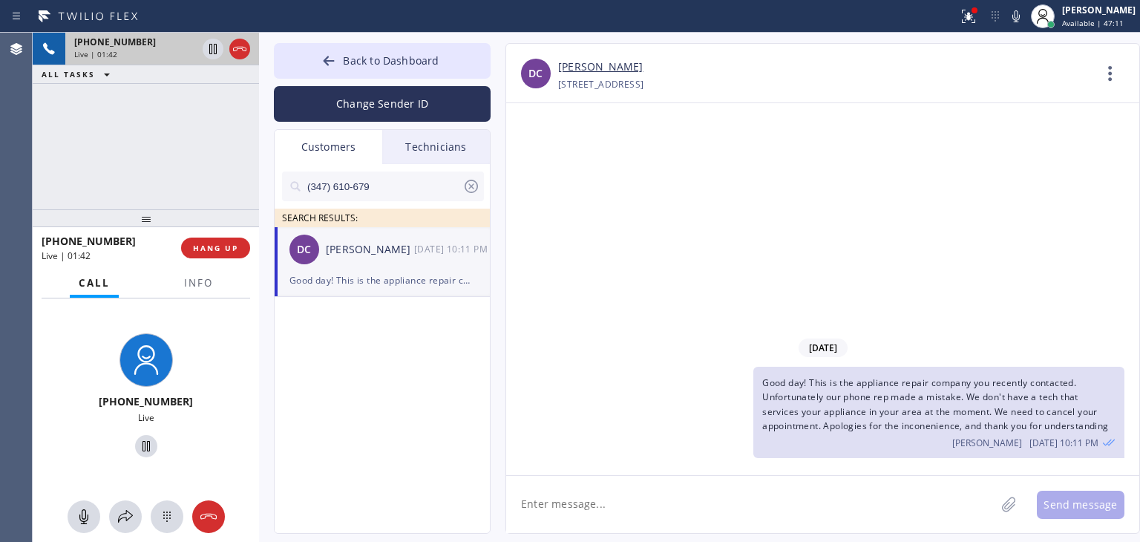
click at [472, 187] on icon at bounding box center [470, 186] width 13 height 13
click at [472, 187] on input "text" at bounding box center [395, 186] width 178 height 30
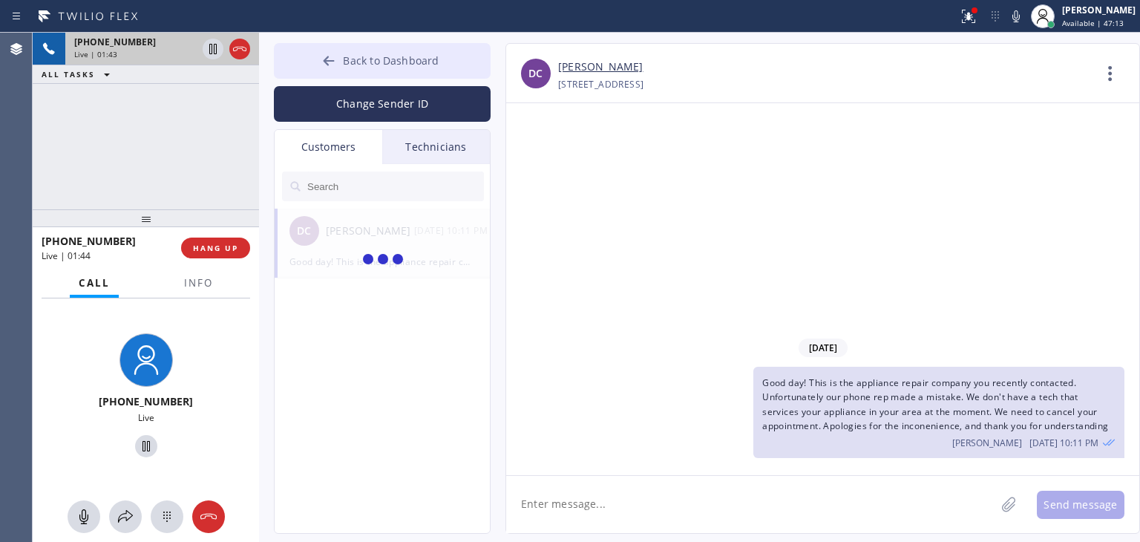
click at [464, 51] on button "Back to Dashboard" at bounding box center [382, 61] width 217 height 36
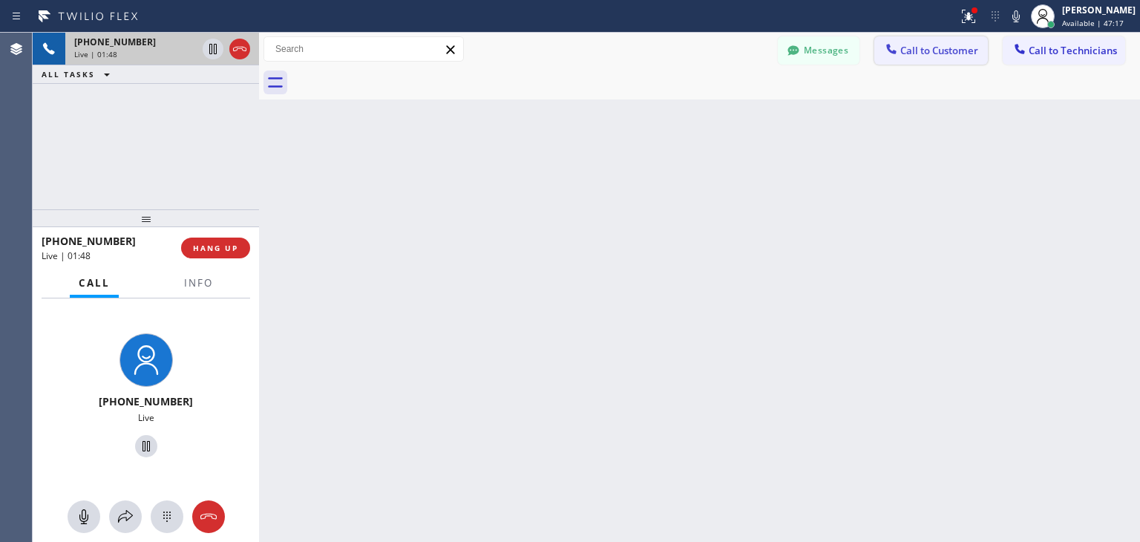
click at [946, 50] on span "Call to Customer" at bounding box center [939, 50] width 78 height 13
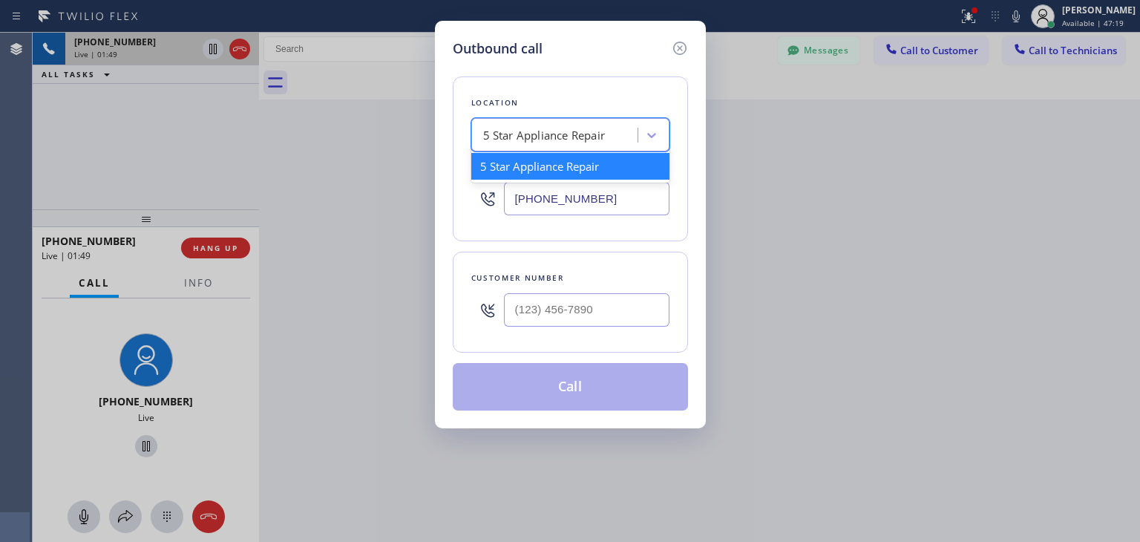
click at [599, 135] on div "5 Star Appliance Repair" at bounding box center [544, 135] width 122 height 17
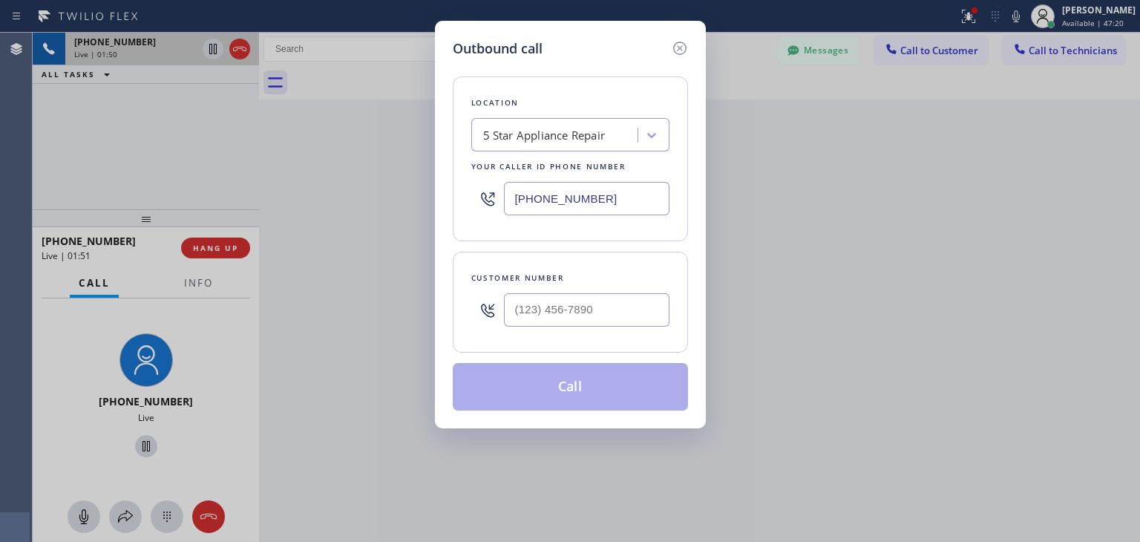
click at [602, 194] on input "[PHONE_NUMBER]" at bounding box center [586, 198] width 165 height 33
click at [609, 194] on input "[PHONE_NUMBER]" at bounding box center [586, 198] width 165 height 33
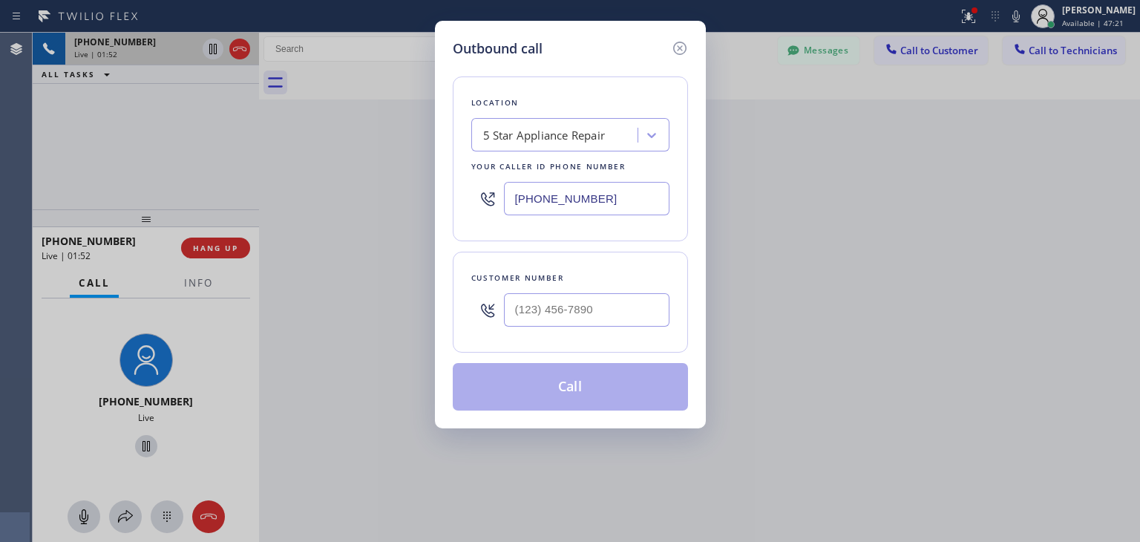
click at [609, 194] on input "[PHONE_NUMBER]" at bounding box center [586, 198] width 165 height 33
click at [677, 50] on icon at bounding box center [678, 48] width 13 height 13
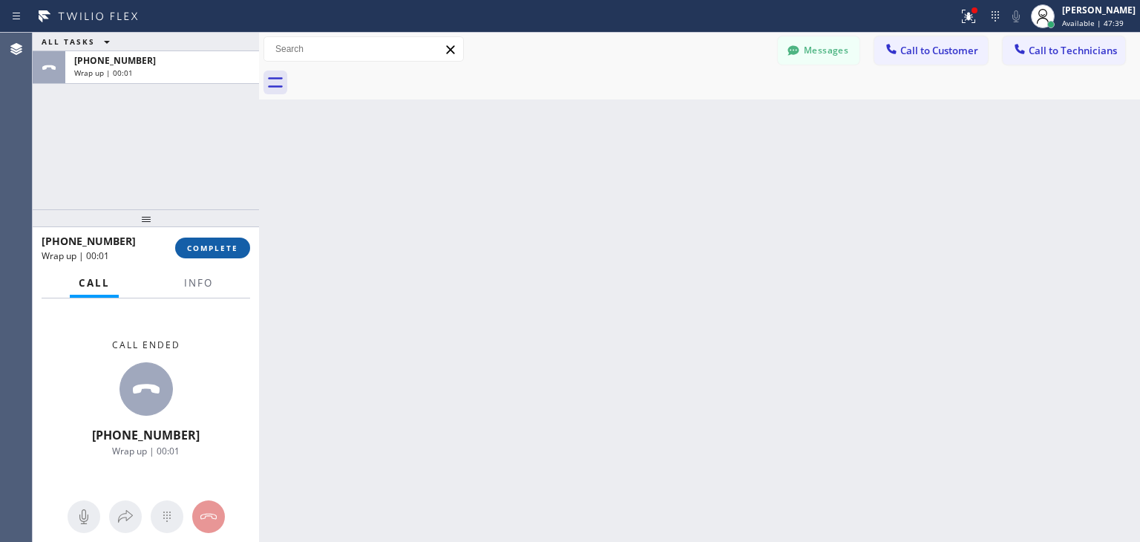
click at [229, 243] on span "COMPLETE" at bounding box center [212, 248] width 51 height 10
click at [729, 503] on div "ALL TASKS ALL TASKS ACTIVE TASKS TASKS IN WRAP UP [PHONE_NUMBER] Wrap up | 00:0…" at bounding box center [586, 287] width 1107 height 509
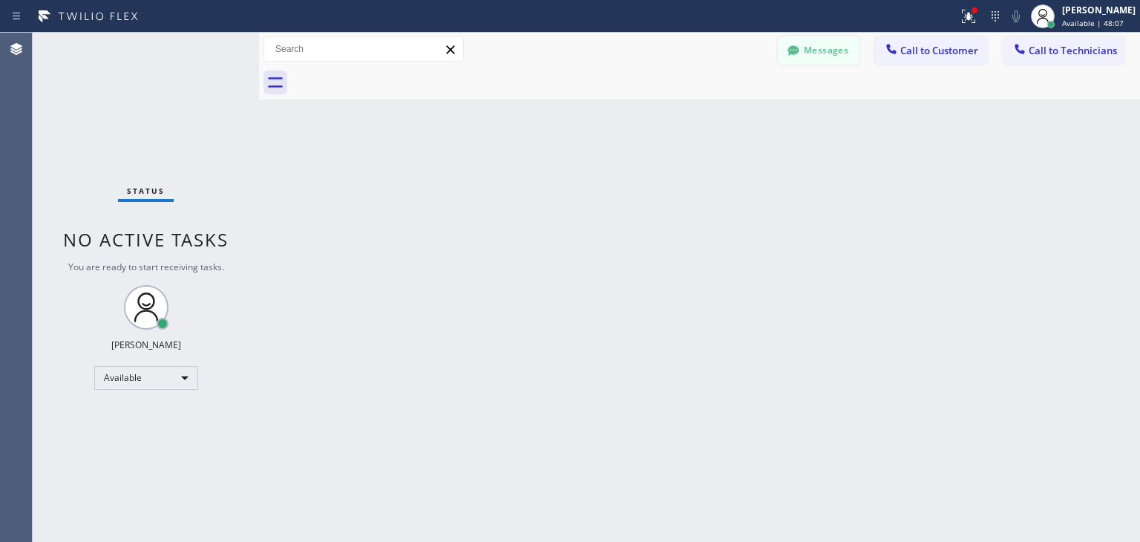
click at [812, 55] on button "Messages" at bounding box center [819, 50] width 82 height 28
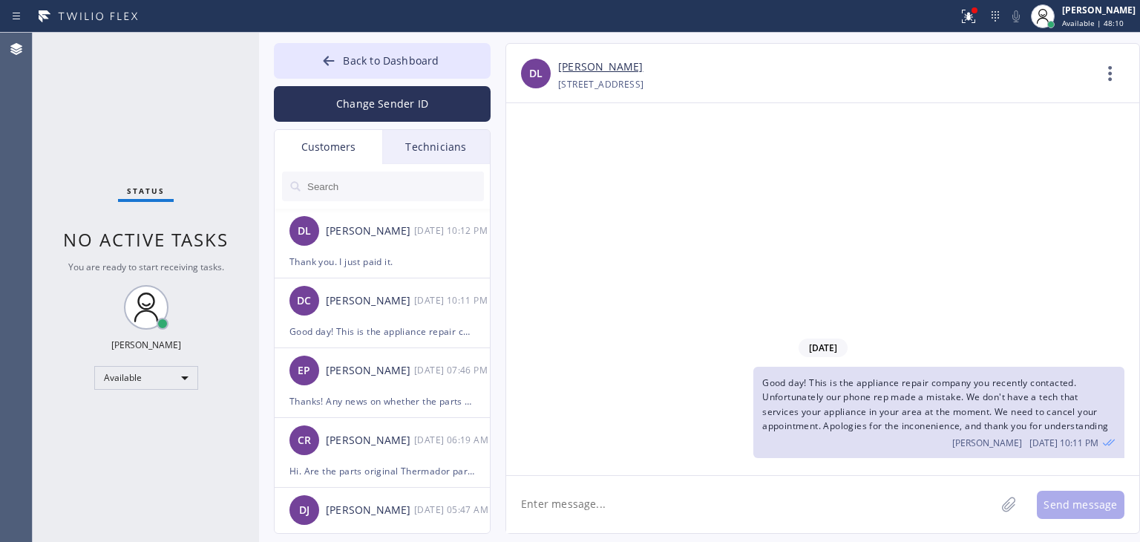
click at [418, 185] on input "text" at bounding box center [395, 186] width 178 height 30
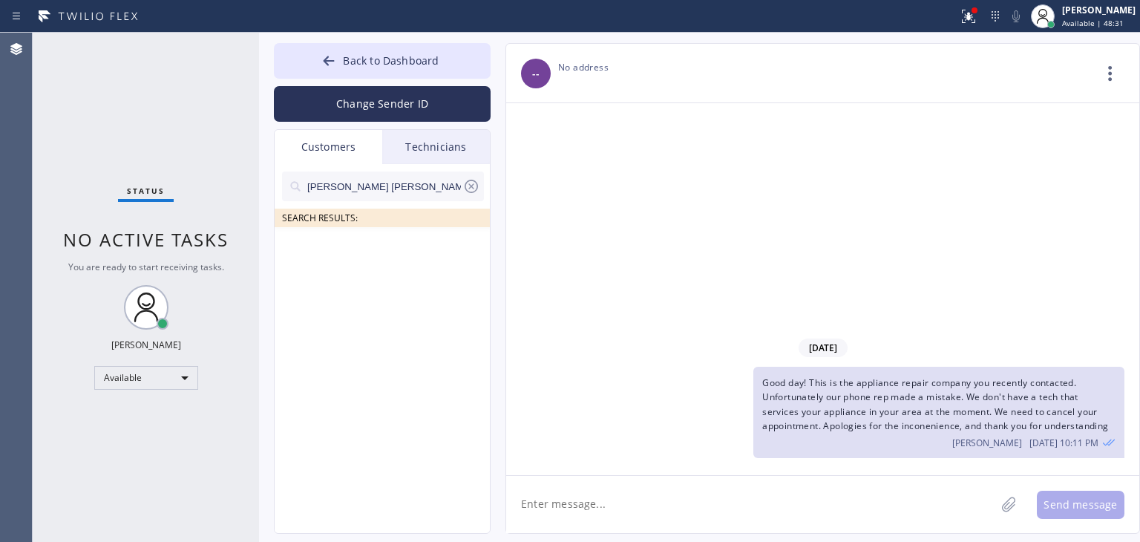
click at [344, 186] on input "[PERSON_NAME] [PERSON_NAME]" at bounding box center [384, 186] width 157 height 30
click at [378, 185] on input "[PERSON_NAME] [PERSON_NAME]" at bounding box center [384, 186] width 157 height 30
type input "[PERSON_NAME]"
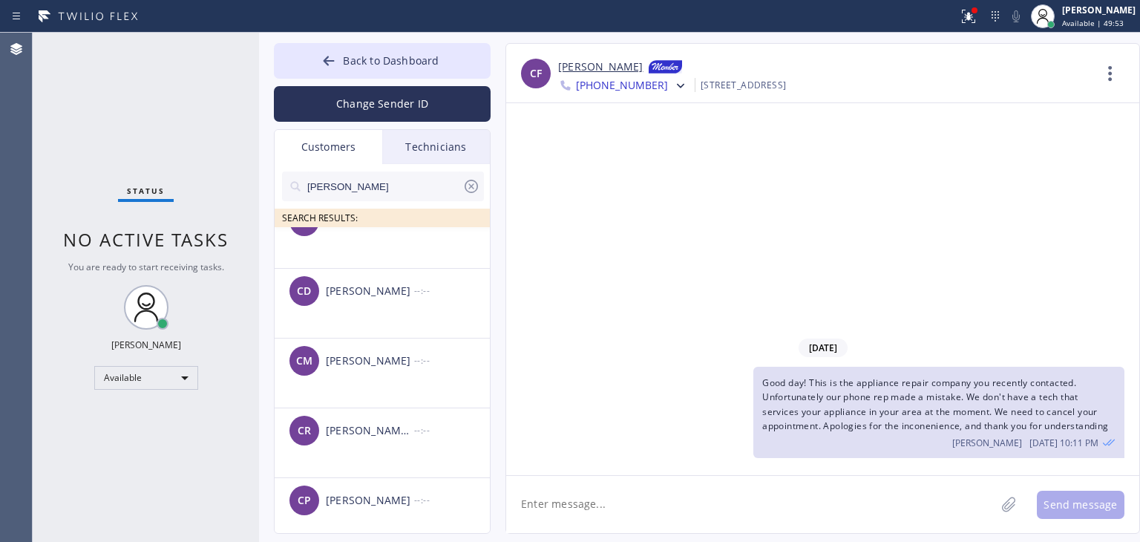
scroll to position [6094, 0]
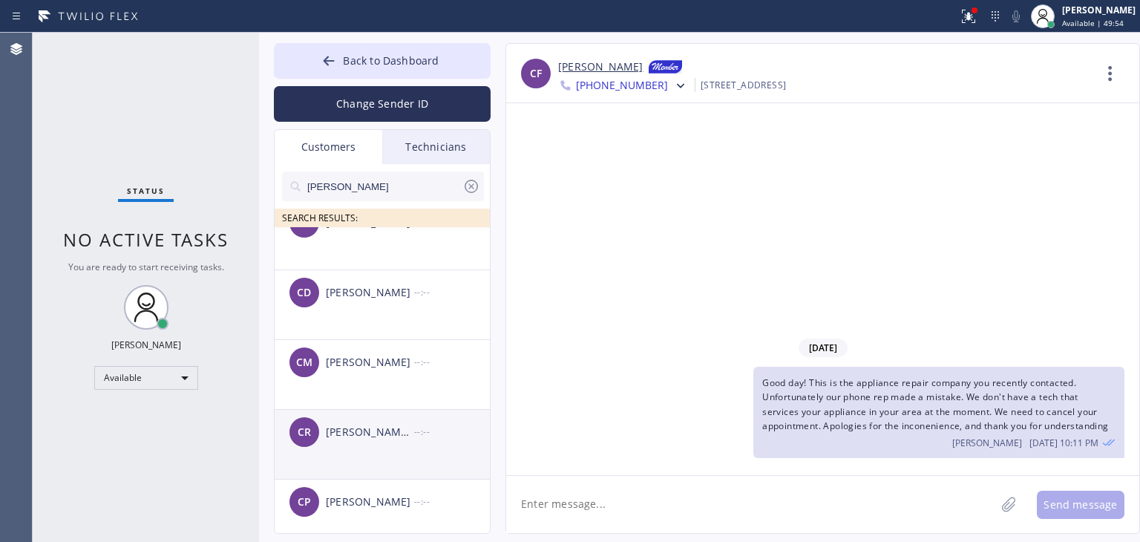
click at [377, 429] on div "[PERSON_NAME] [PERSON_NAME]" at bounding box center [370, 432] width 88 height 17
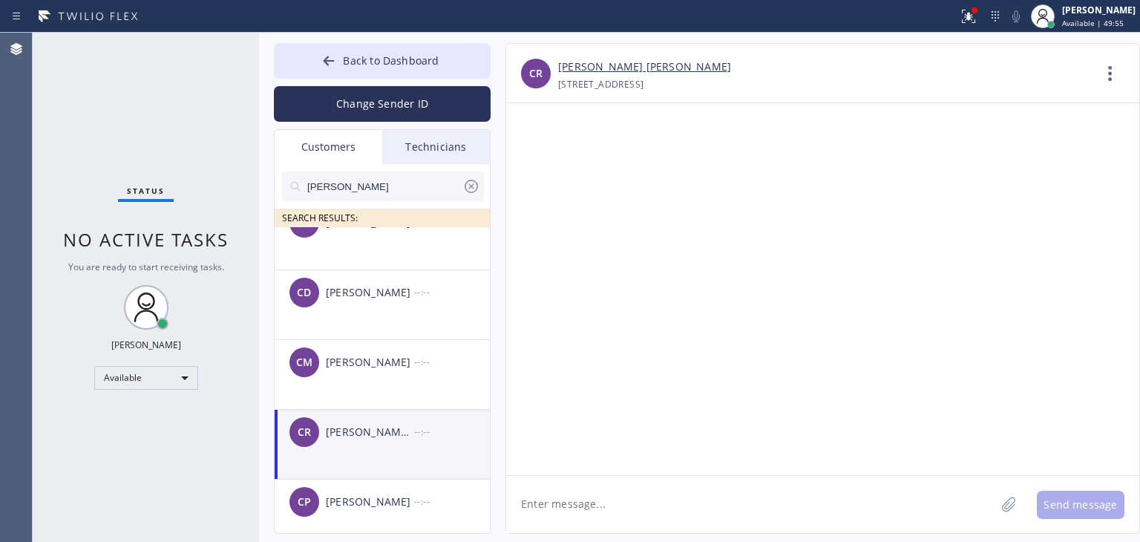
click at [601, 72] on link "[PERSON_NAME] [PERSON_NAME]" at bounding box center [644, 67] width 173 height 17
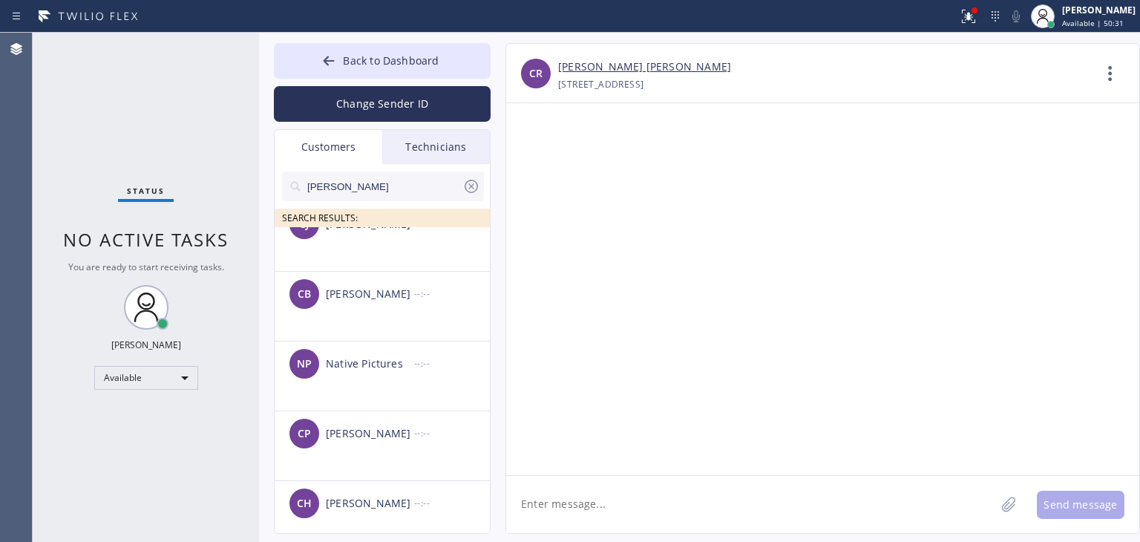
scroll to position [2952, 0]
click at [451, 50] on button "Back to Dashboard" at bounding box center [382, 61] width 217 height 36
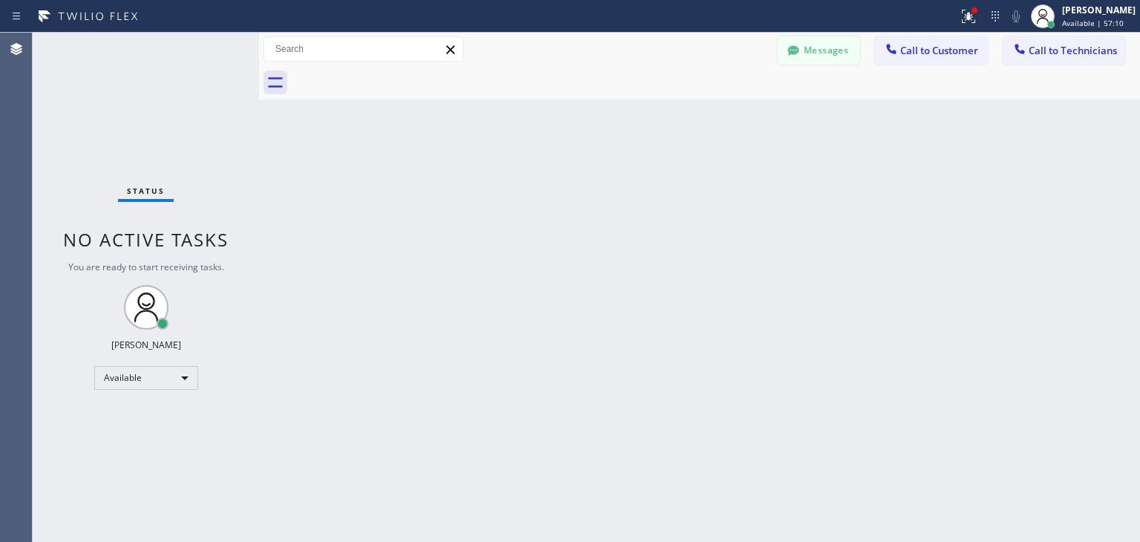
drag, startPoint x: 830, startPoint y: 65, endPoint x: 835, endPoint y: 57, distance: 9.3
click at [835, 57] on div "Messages Call to Customer Call to Technicians Outbound call Location Search loc…" at bounding box center [699, 49] width 881 height 33
click at [835, 57] on button "Messages" at bounding box center [819, 50] width 82 height 28
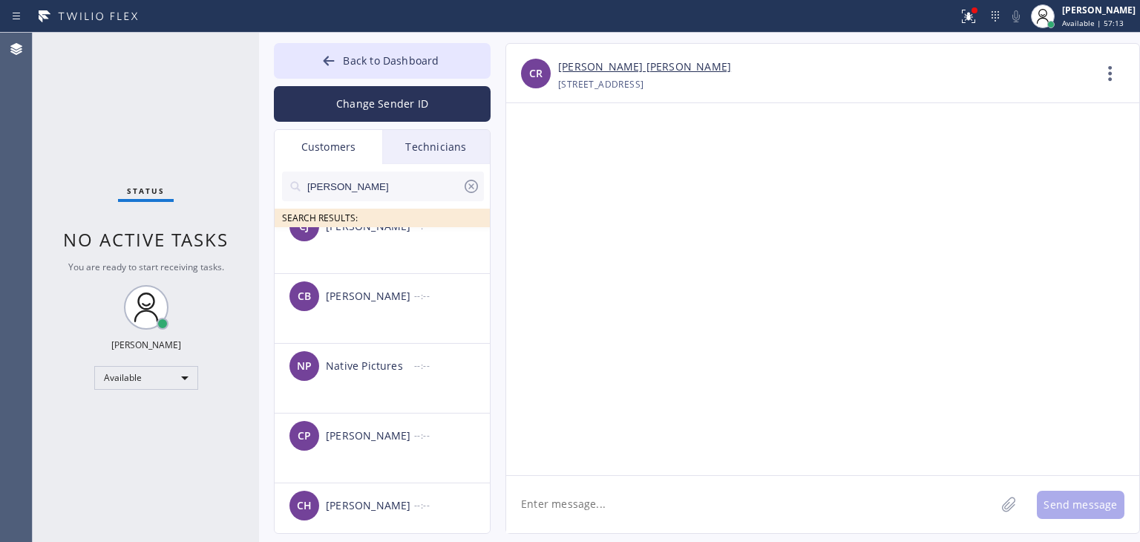
click at [467, 179] on icon at bounding box center [471, 186] width 18 height 18
click at [465, 160] on div "Technicians" at bounding box center [436, 147] width 108 height 34
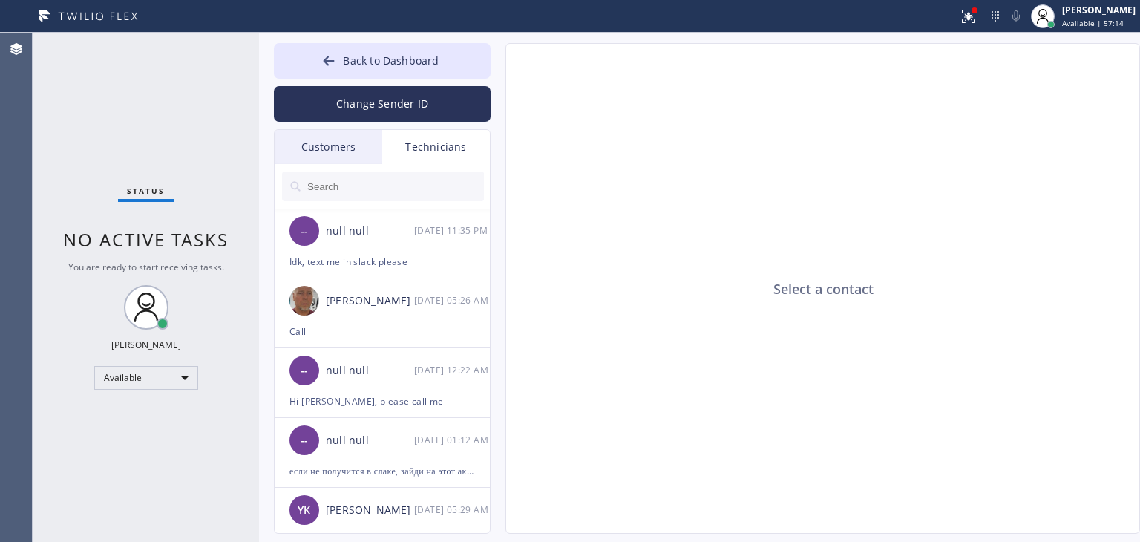
click at [371, 154] on div "Customers" at bounding box center [329, 147] width 108 height 34
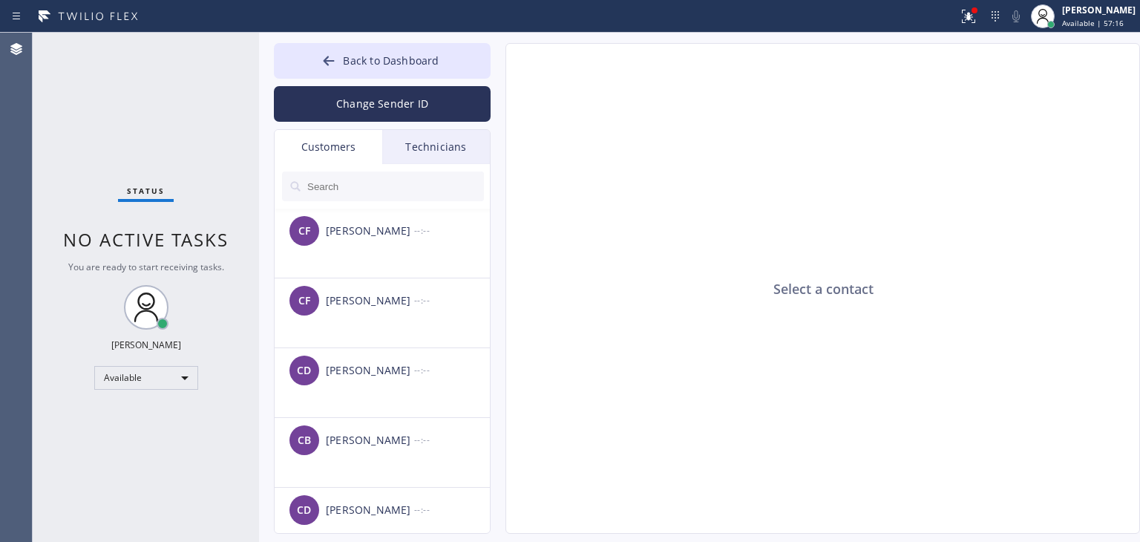
click at [446, 123] on div "Back to Dashboard Change Sender ID Customers Technicians CF [PERSON_NAME] --:--…" at bounding box center [382, 288] width 217 height 490
drag, startPoint x: 463, startPoint y: 79, endPoint x: 453, endPoint y: 167, distance: 88.8
click at [453, 167] on div "Back to Dashboard Change Sender ID Customers Technicians CF [PERSON_NAME] --:--…" at bounding box center [382, 288] width 217 height 490
click at [470, 145] on div "Technicians" at bounding box center [436, 147] width 108 height 34
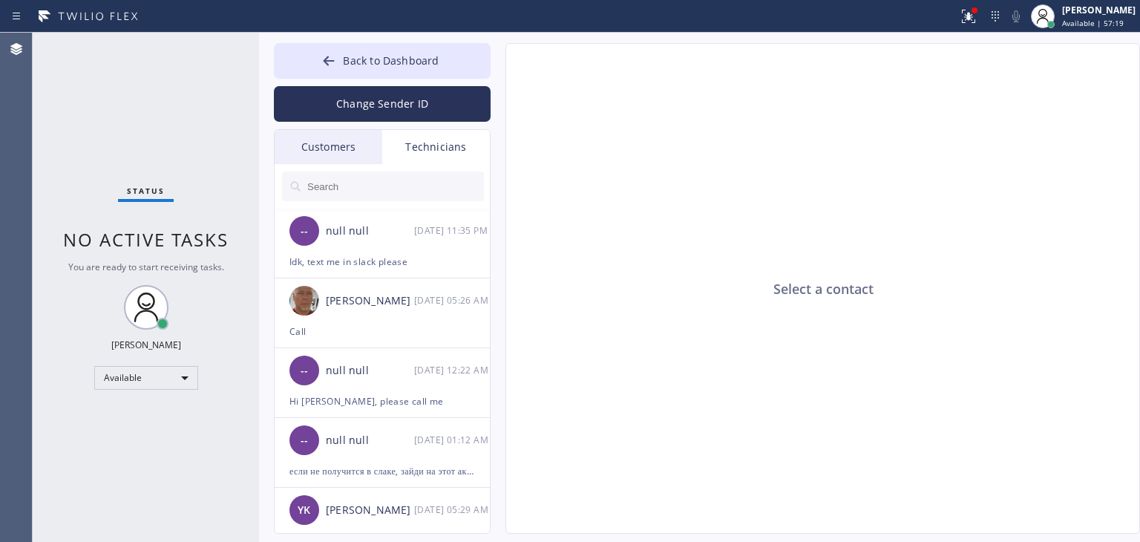
click at [346, 139] on div "Customers" at bounding box center [329, 147] width 108 height 34
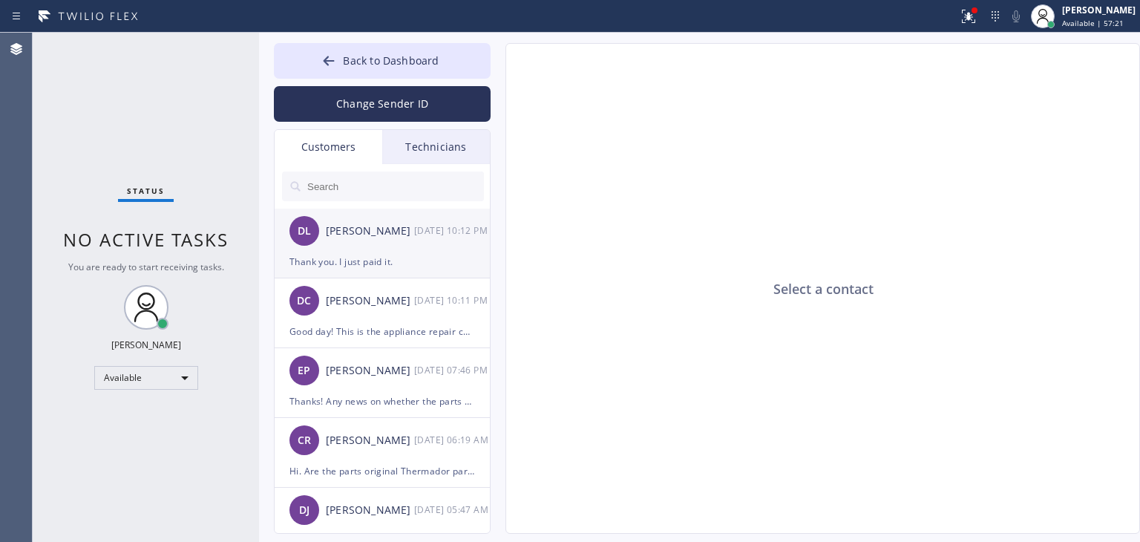
click at [392, 257] on div "Thank you. I just paid it." at bounding box center [381, 261] width 185 height 17
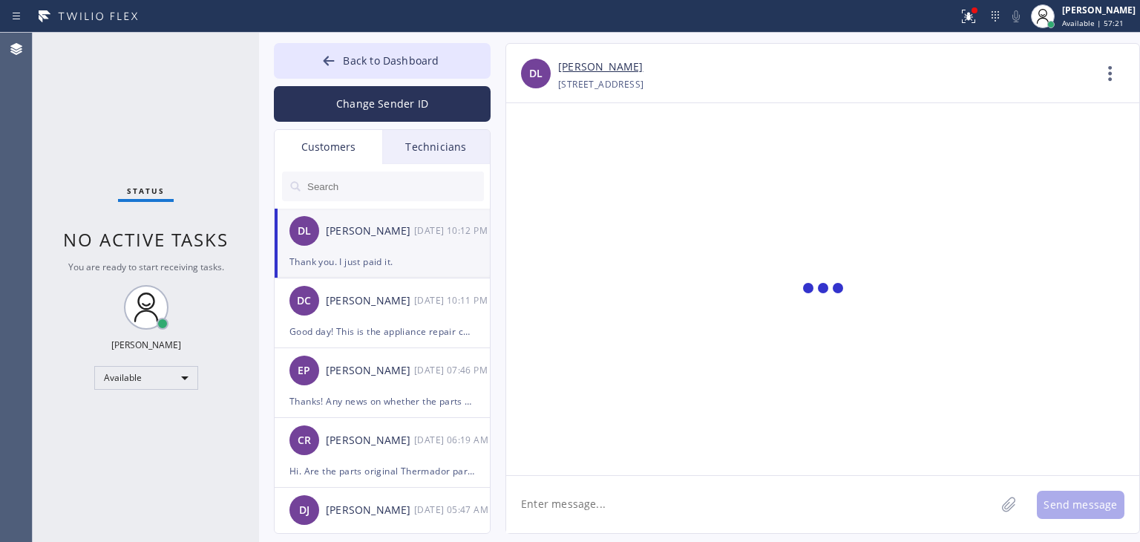
scroll to position [767, 0]
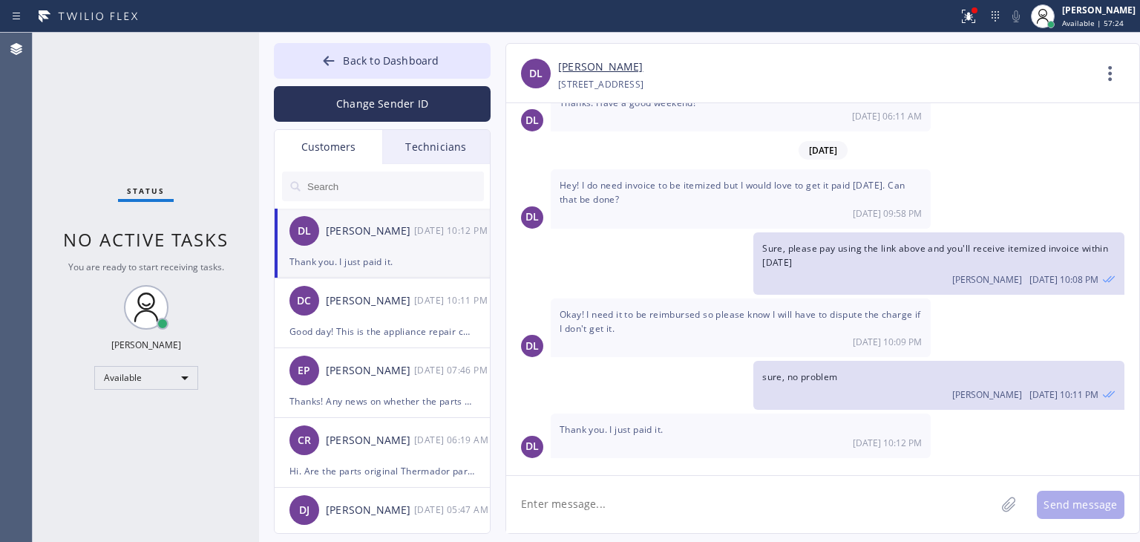
click at [607, 62] on link "[PERSON_NAME]" at bounding box center [600, 67] width 85 height 17
click at [640, 515] on textarea at bounding box center [750, 504] width 489 height 57
type textarea "Nice, forwarded to technician so he'll order parts. You'll receive an itemized …"
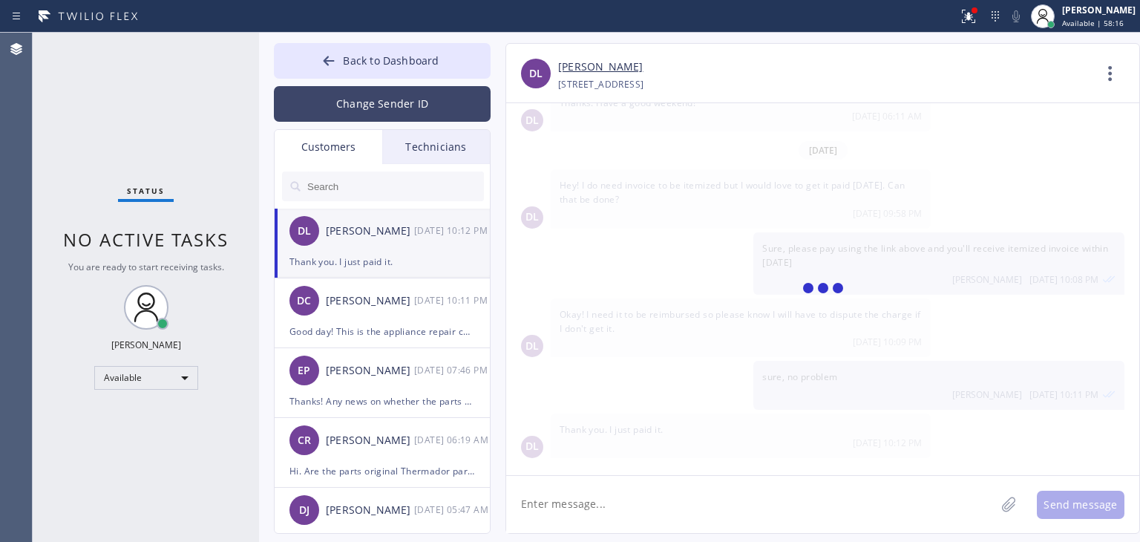
scroll to position [833, 0]
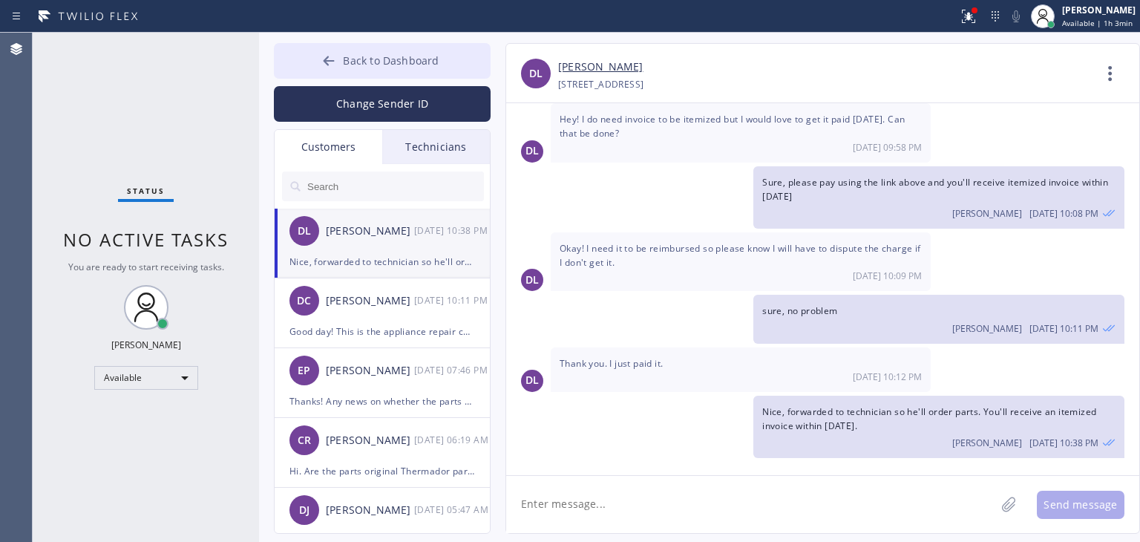
click at [351, 70] on button "Back to Dashboard" at bounding box center [382, 61] width 217 height 36
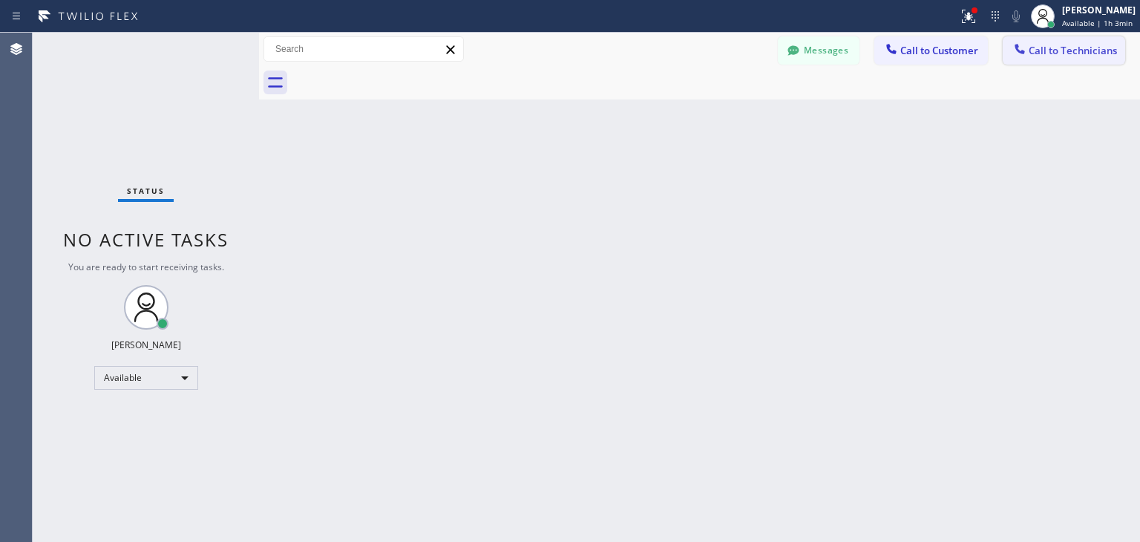
click at [1055, 47] on span "Call to Technicians" at bounding box center [1072, 50] width 88 height 13
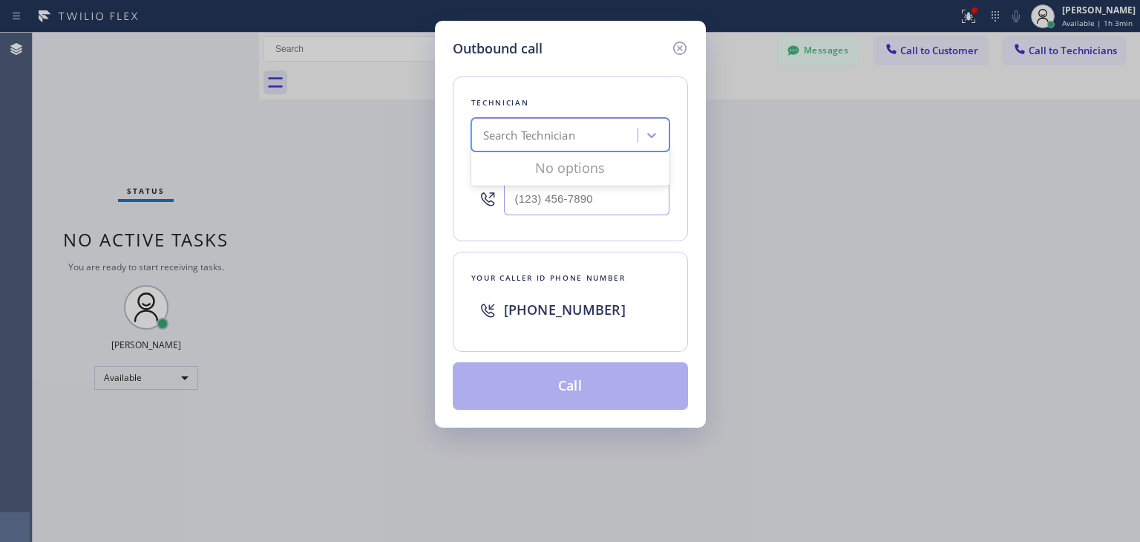
click at [537, 143] on div "Search Technician" at bounding box center [557, 135] width 162 height 26
type input "[PERSON_NAME]"
click at [537, 164] on div "[PERSON_NAME] Eranosyan" at bounding box center [570, 166] width 198 height 27
type input "[PHONE_NUMBER]"
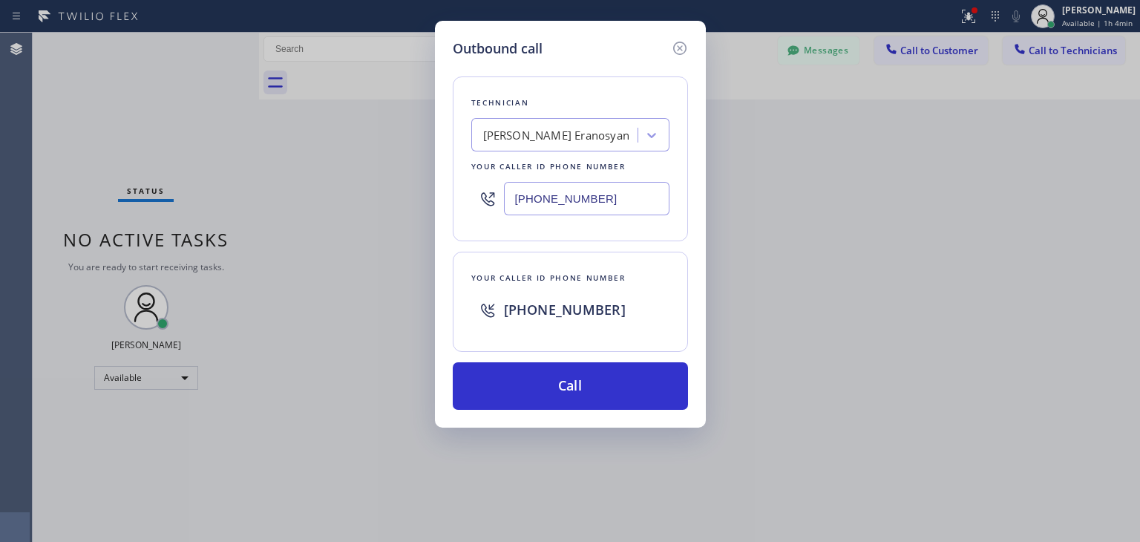
click at [550, 418] on div "Outbound call Technician [PERSON_NAME] Eranosyan Your caller id phone number [P…" at bounding box center [570, 224] width 271 height 407
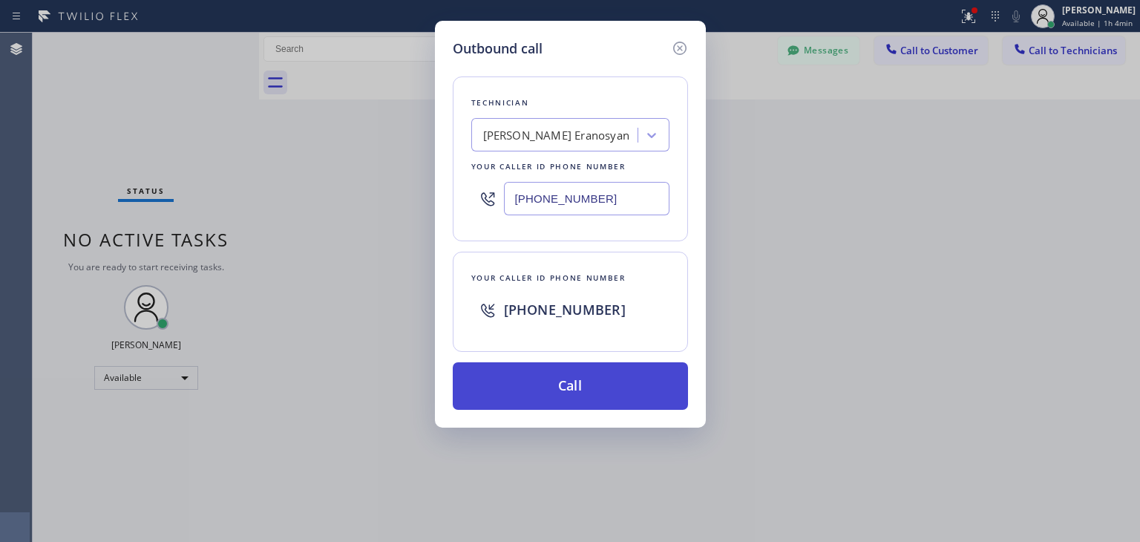
click at [567, 395] on button "Call" at bounding box center [570, 385] width 235 height 47
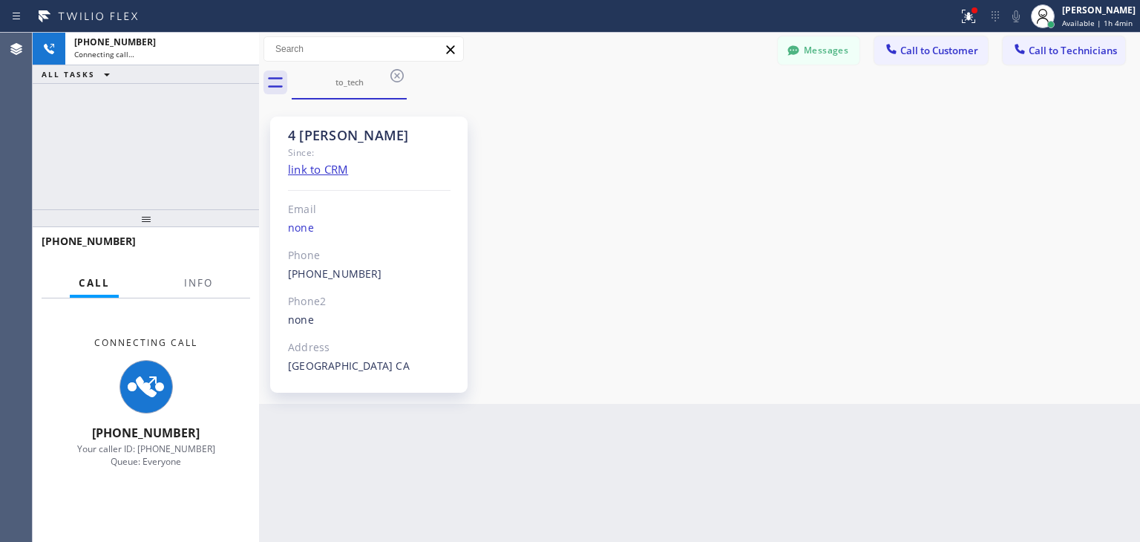
scroll to position [151, 0]
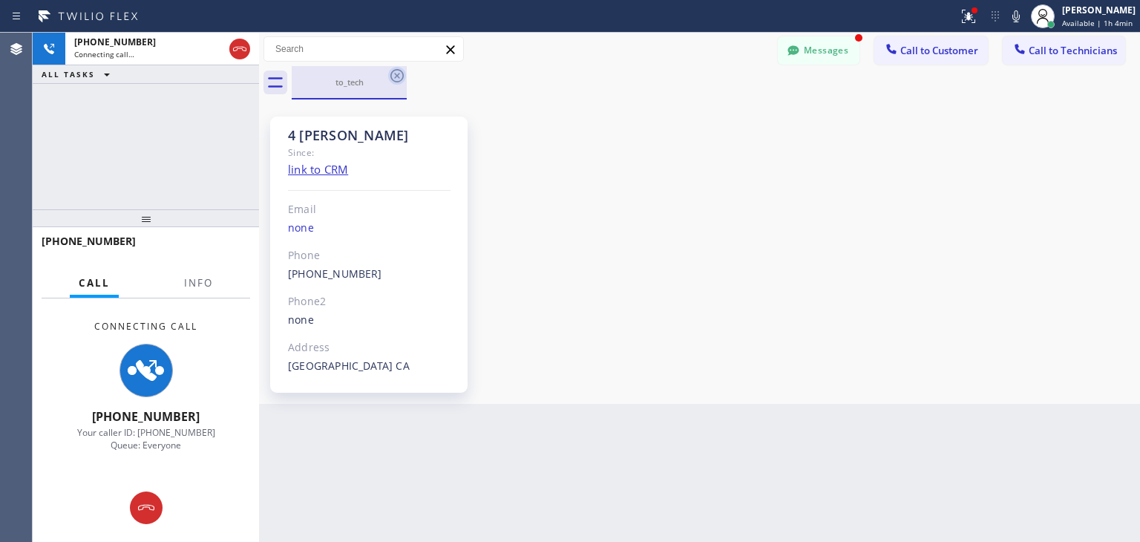
click at [392, 83] on icon at bounding box center [397, 76] width 18 height 18
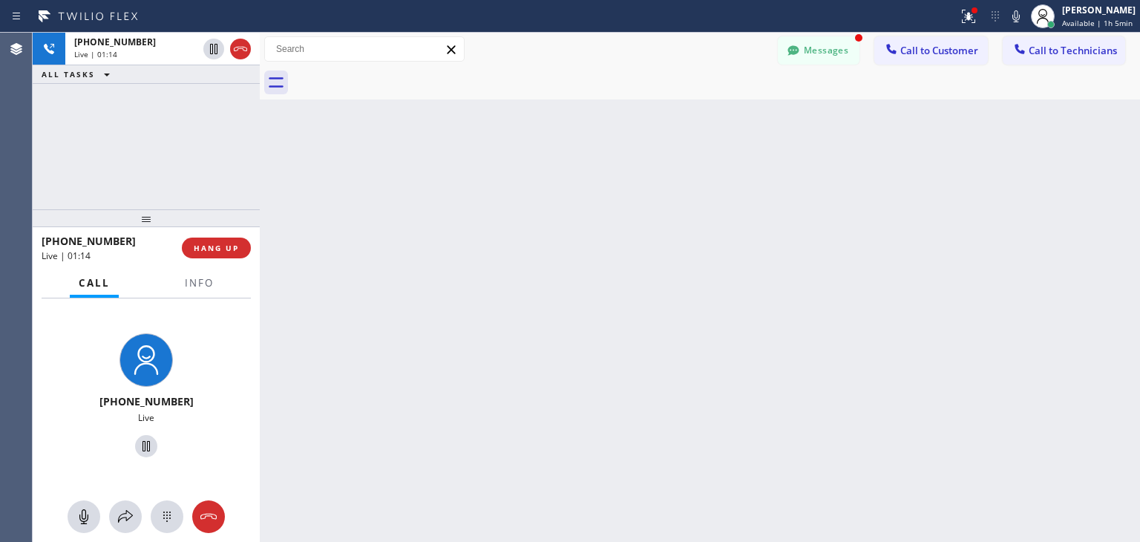
drag, startPoint x: 257, startPoint y: 145, endPoint x: 258, endPoint y: 152, distance: 7.5
click at [260, 152] on div at bounding box center [260, 287] width 0 height 509
click at [818, 45] on button "Messages" at bounding box center [819, 50] width 82 height 28
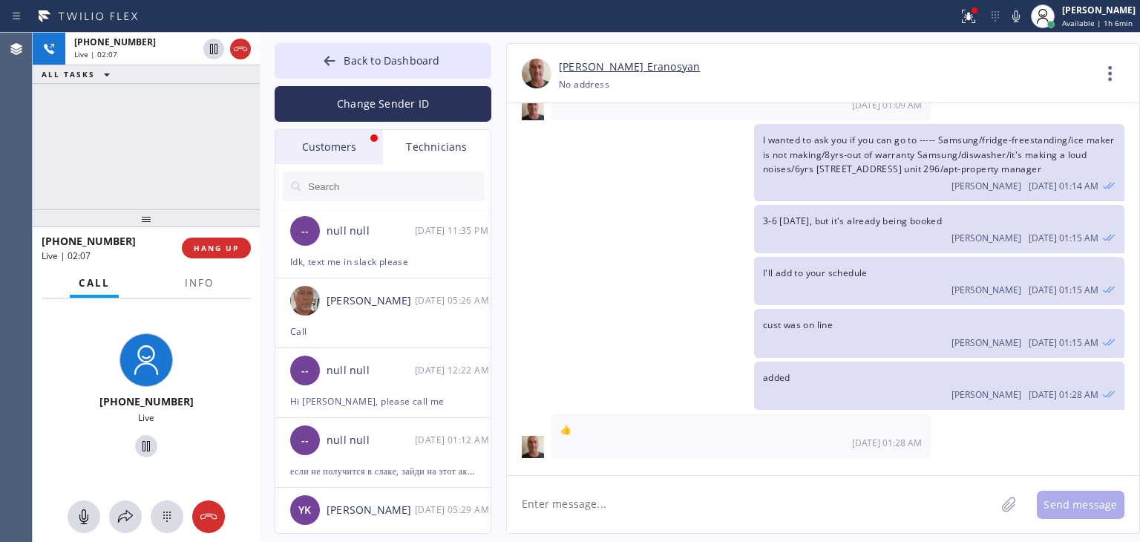
click at [358, 151] on div "Customers" at bounding box center [329, 147] width 108 height 34
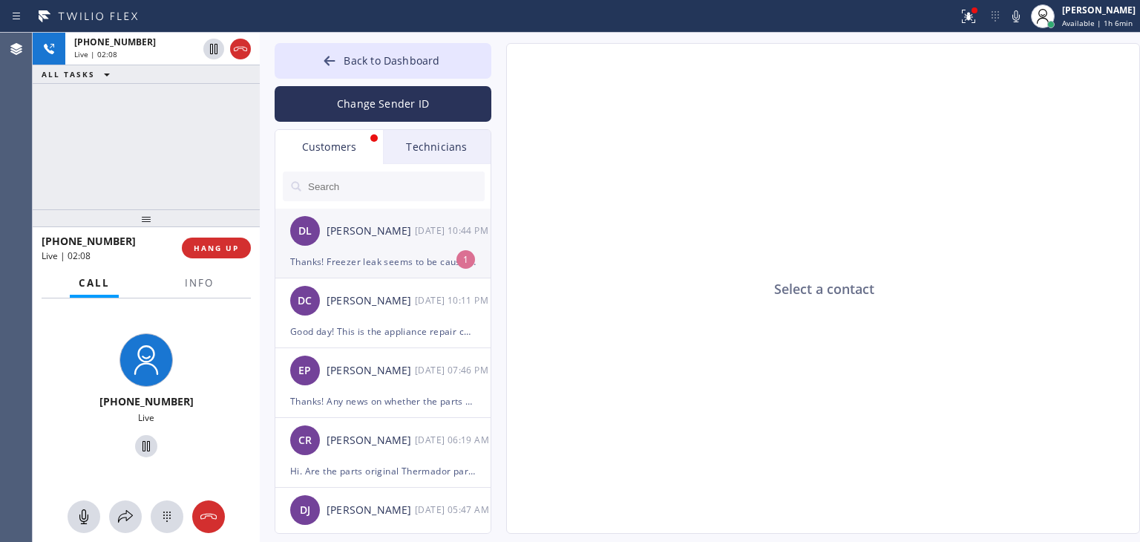
click at [358, 230] on div "[PERSON_NAME]" at bounding box center [370, 231] width 88 height 17
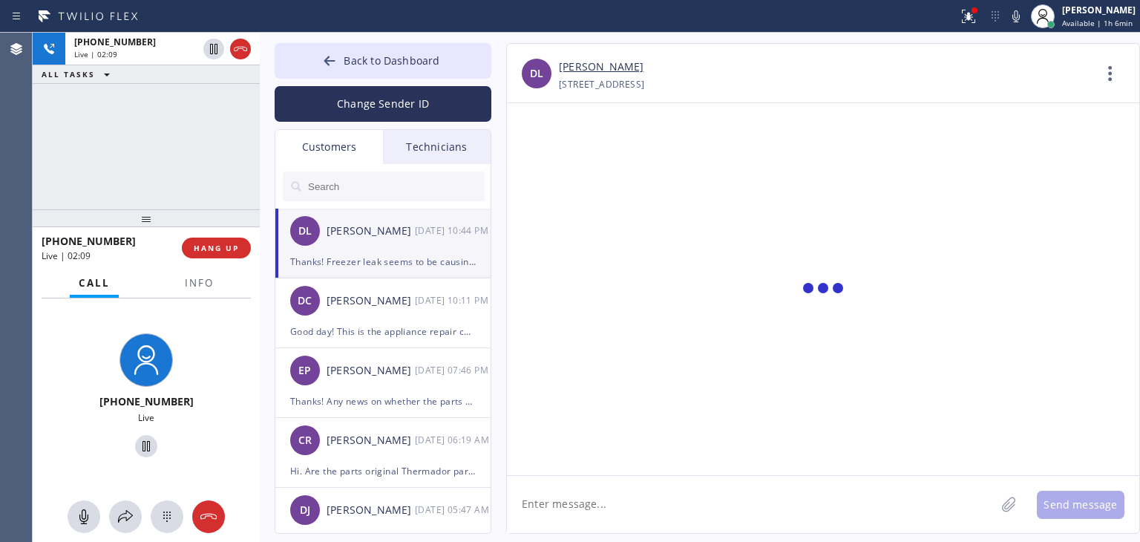
scroll to position [895, 0]
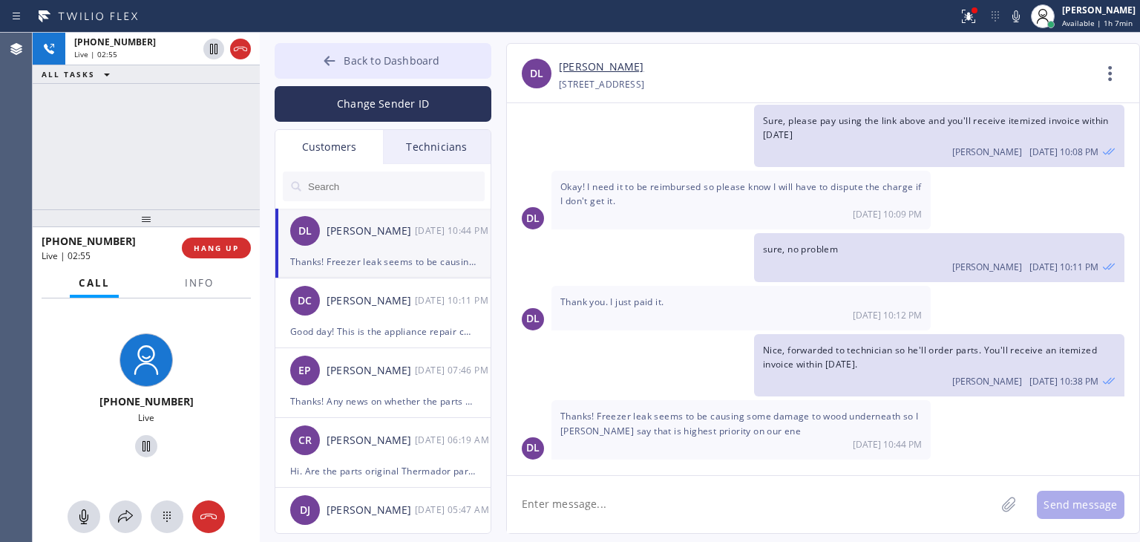
click at [389, 68] on button "Back to Dashboard" at bounding box center [383, 61] width 217 height 36
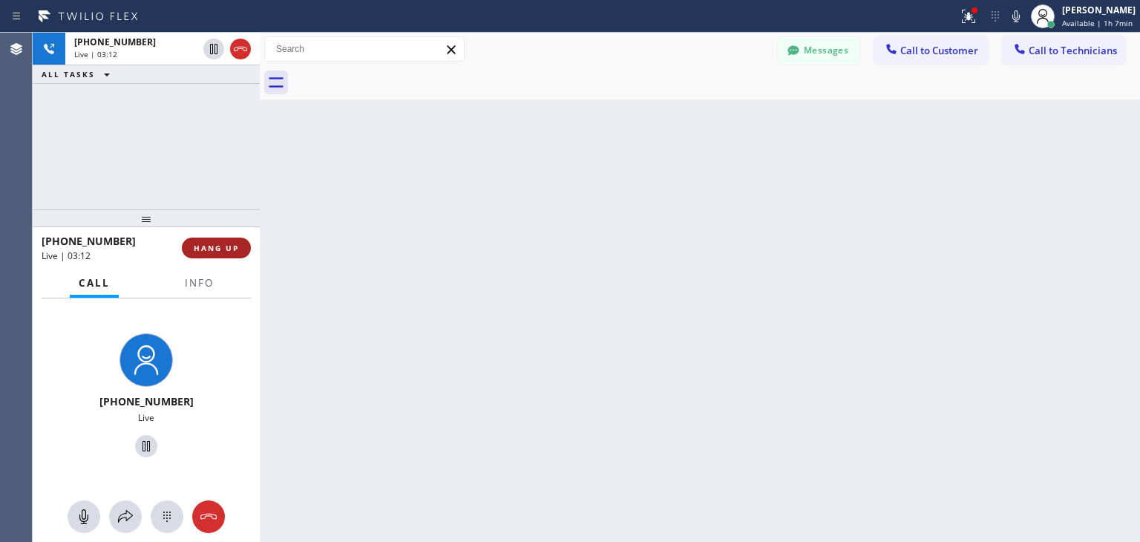
click at [222, 247] on span "HANG UP" at bounding box center [216, 248] width 45 height 10
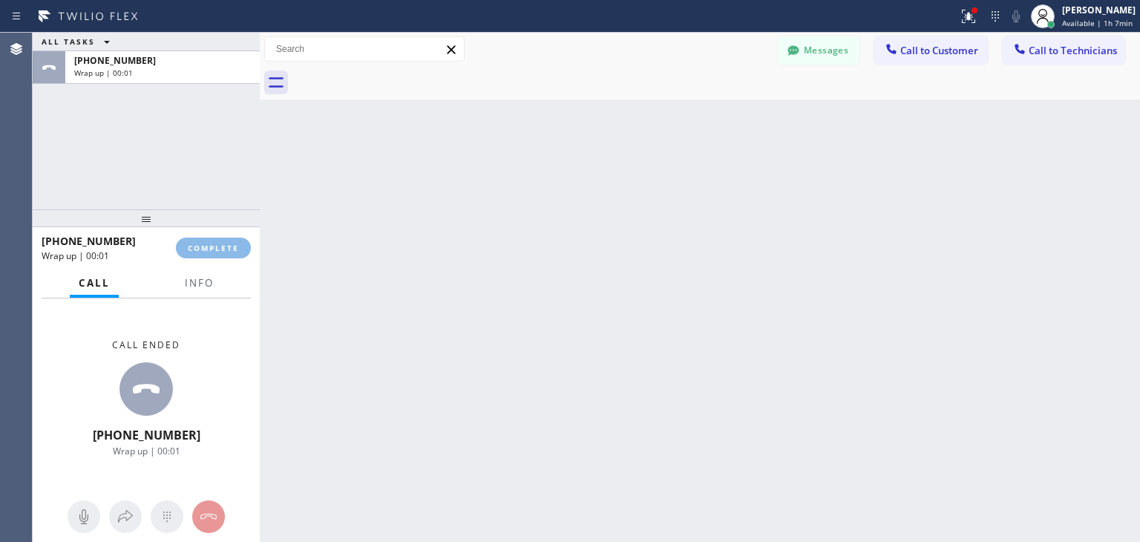
click at [780, 535] on div "ALL TASKS ALL TASKS ACTIVE TASKS TASKS IN WRAP UP [PHONE_NUMBER] Wrap up | 00:0…" at bounding box center [586, 287] width 1107 height 509
click at [223, 247] on span "COMPLETE" at bounding box center [213, 248] width 51 height 10
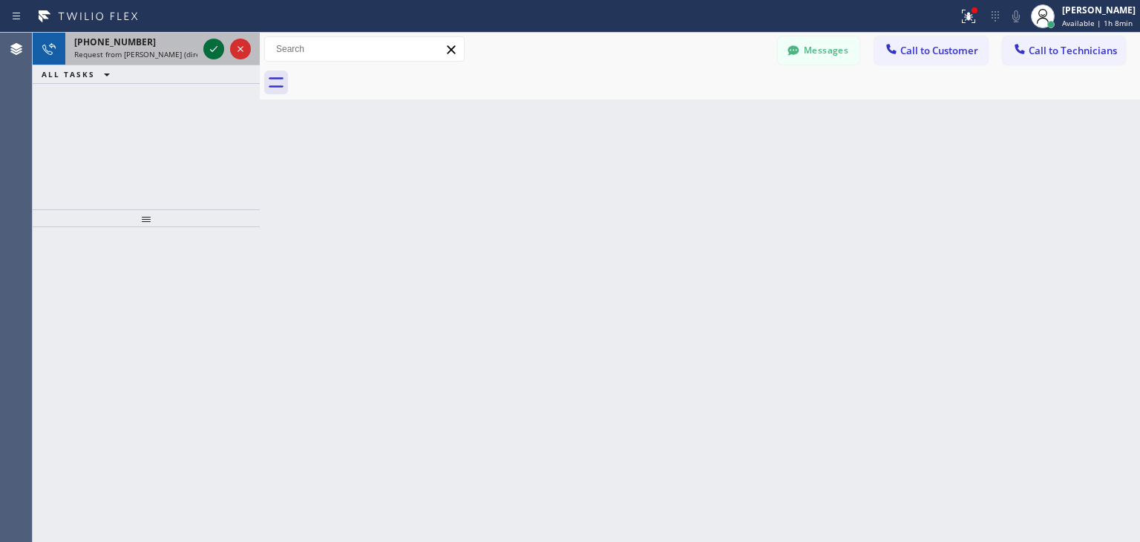
click at [204, 42] on div at bounding box center [213, 49] width 21 height 18
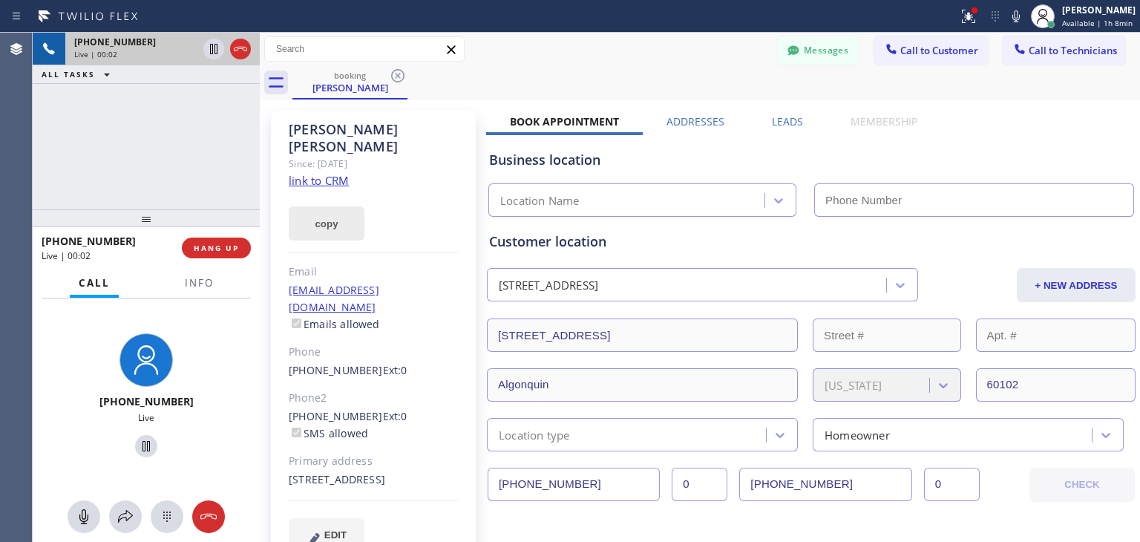
type input "[PHONE_NUMBER]"
click at [401, 77] on icon at bounding box center [398, 76] width 18 height 18
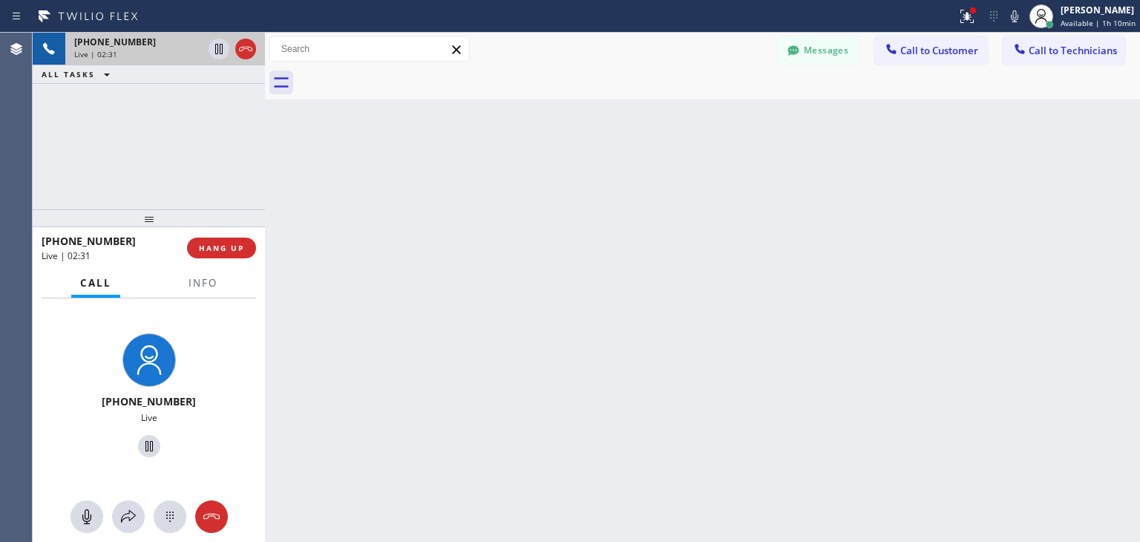
click at [265, 163] on div at bounding box center [265, 287] width 0 height 509
click at [266, 163] on div at bounding box center [266, 287] width 0 height 509
click at [266, 165] on div at bounding box center [266, 287] width 0 height 509
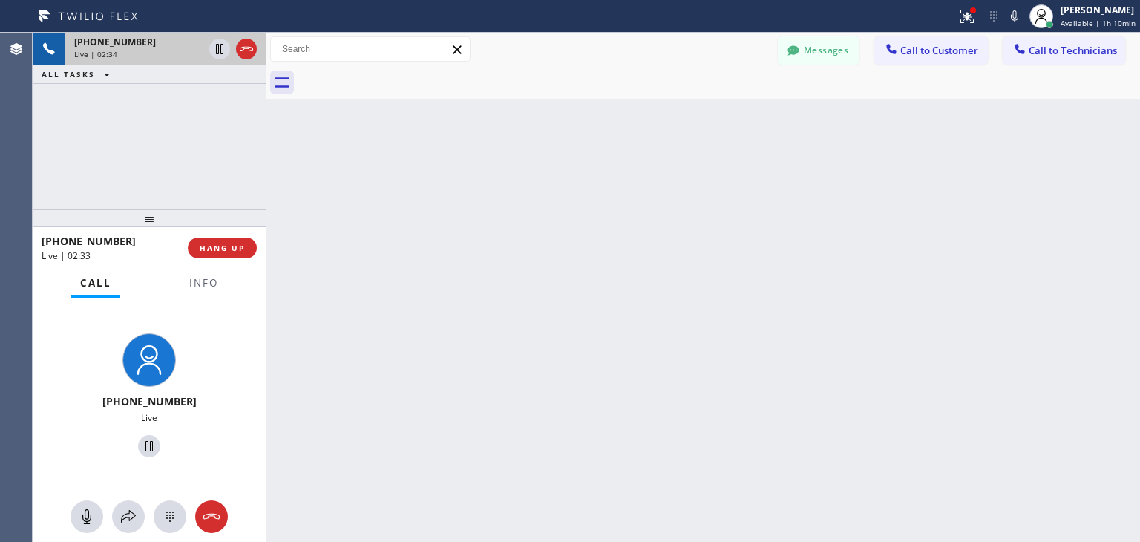
click at [266, 165] on div at bounding box center [266, 287] width 0 height 509
click at [284, 160] on div "Back to Dashboard Change Sender ID Customers Technicians DL [PERSON_NAME] [DATE…" at bounding box center [703, 287] width 874 height 509
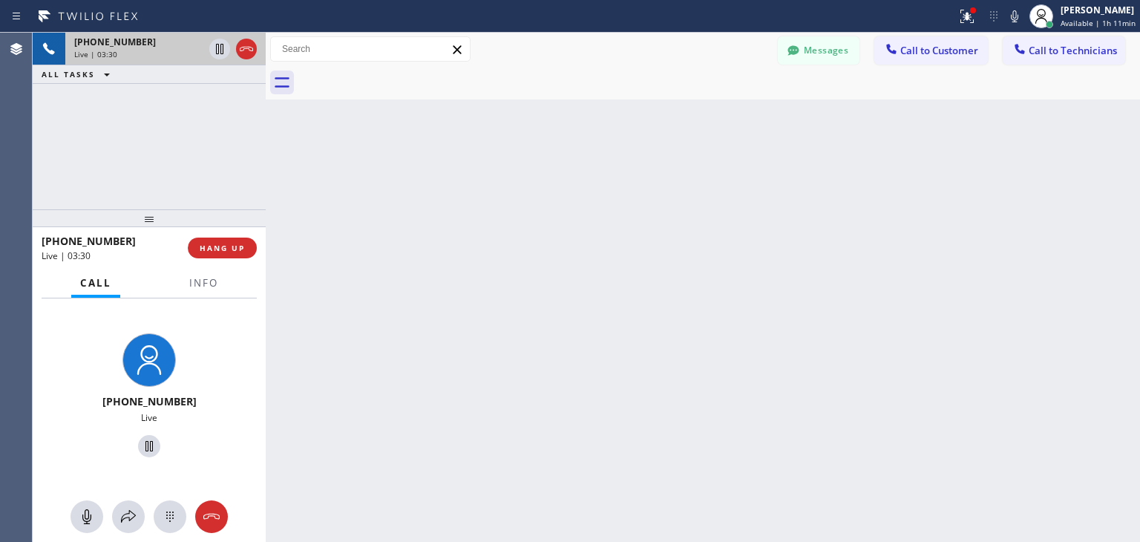
click at [266, 127] on div at bounding box center [266, 287] width 0 height 509
click at [266, 145] on div at bounding box center [266, 287] width 0 height 509
click at [264, 145] on div at bounding box center [264, 287] width 0 height 509
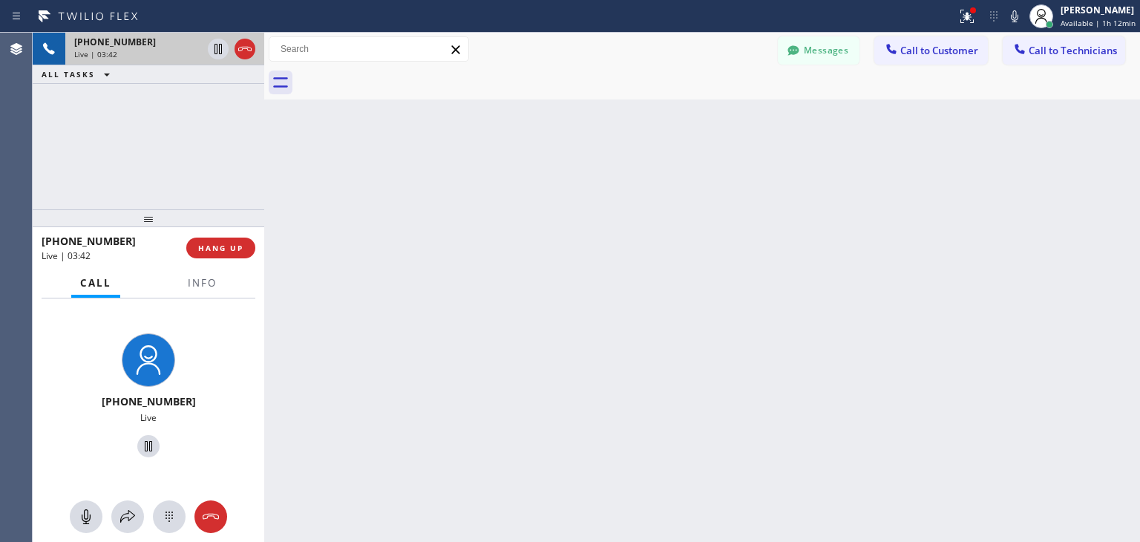
click at [264, 145] on div at bounding box center [264, 287] width 0 height 509
click at [264, 146] on div at bounding box center [264, 287] width 0 height 509
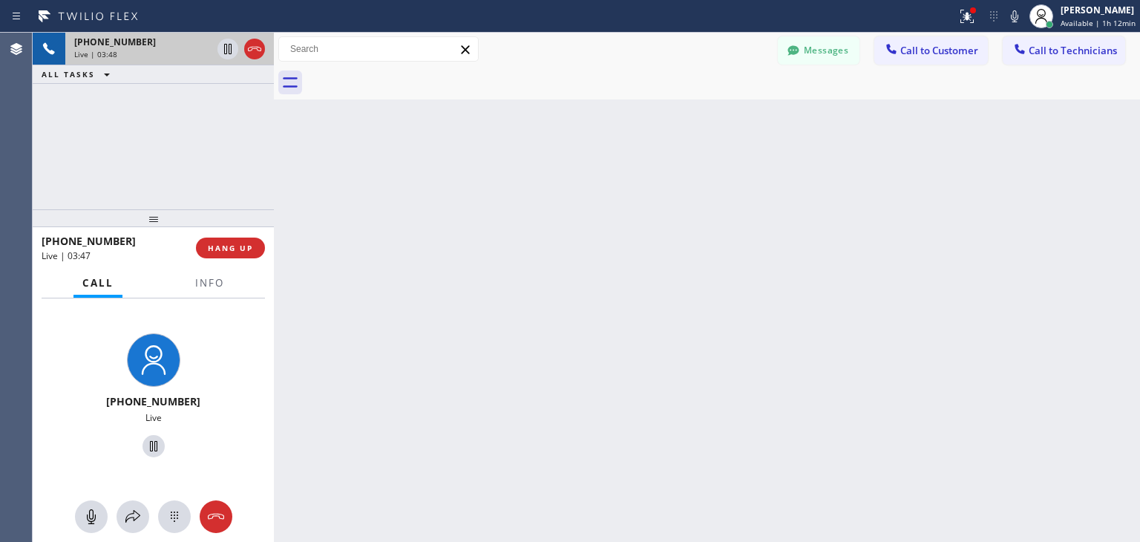
drag, startPoint x: 263, startPoint y: 176, endPoint x: 276, endPoint y: 175, distance: 12.6
click at [274, 175] on div at bounding box center [274, 287] width 0 height 509
click at [277, 175] on div at bounding box center [277, 287] width 0 height 509
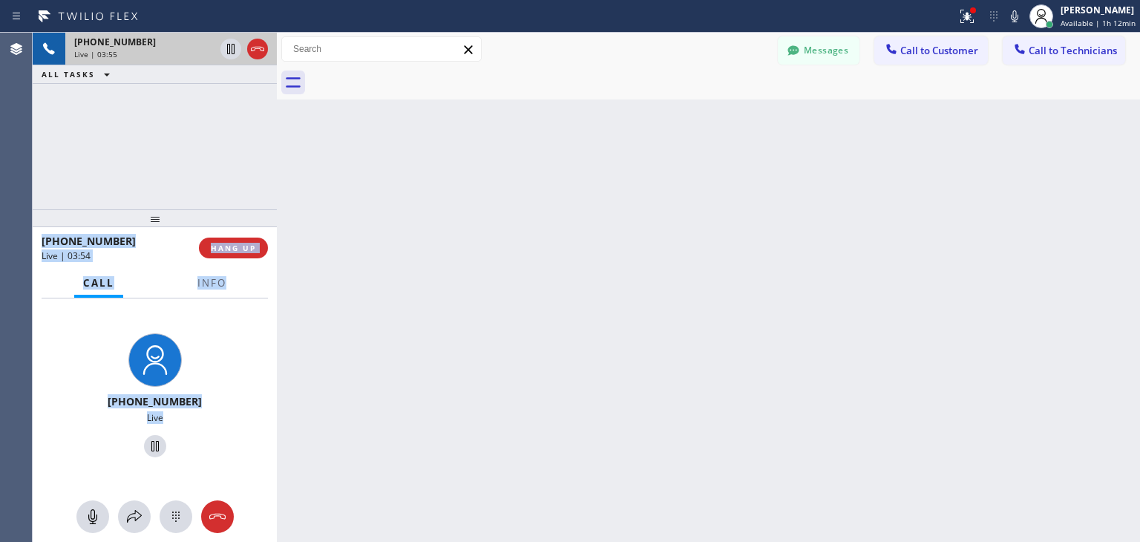
click at [273, 167] on div "[PHONE_NUMBER] Live | 03:55 ALL TASKS ALL TASKS ACTIVE TASKS TASKS IN WRAP UP […" at bounding box center [586, 287] width 1107 height 509
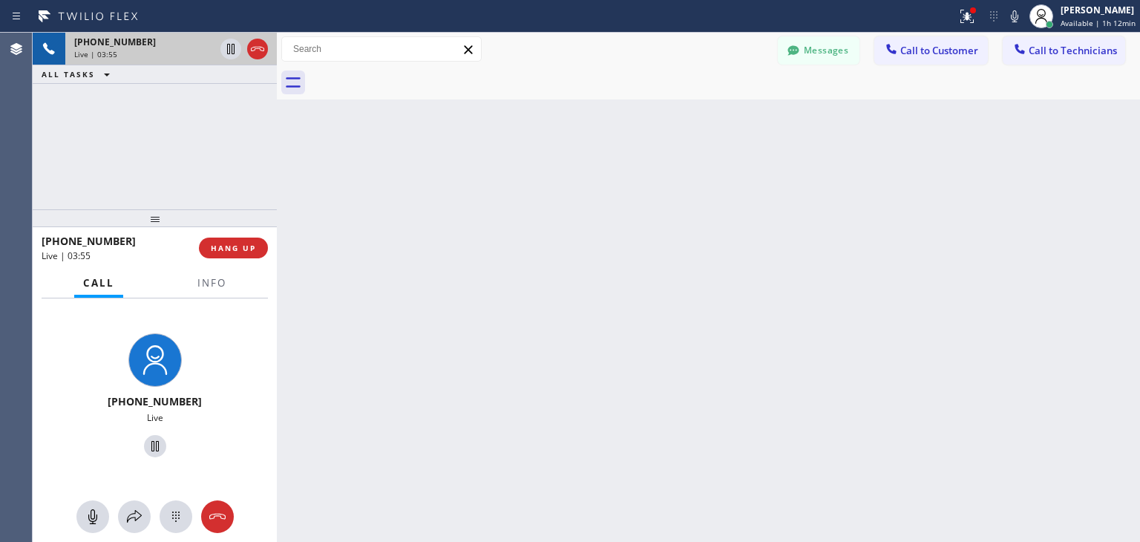
click at [277, 167] on div at bounding box center [277, 287] width 0 height 509
click at [250, 251] on span "HANG UP" at bounding box center [233, 248] width 45 height 10
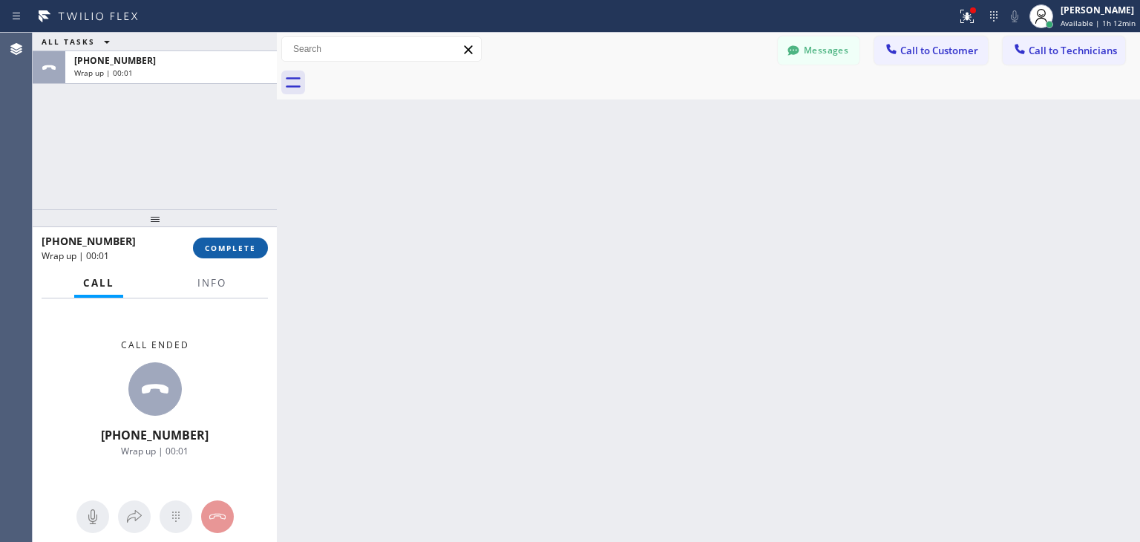
click at [250, 251] on span "COMPLETE" at bounding box center [230, 248] width 51 height 10
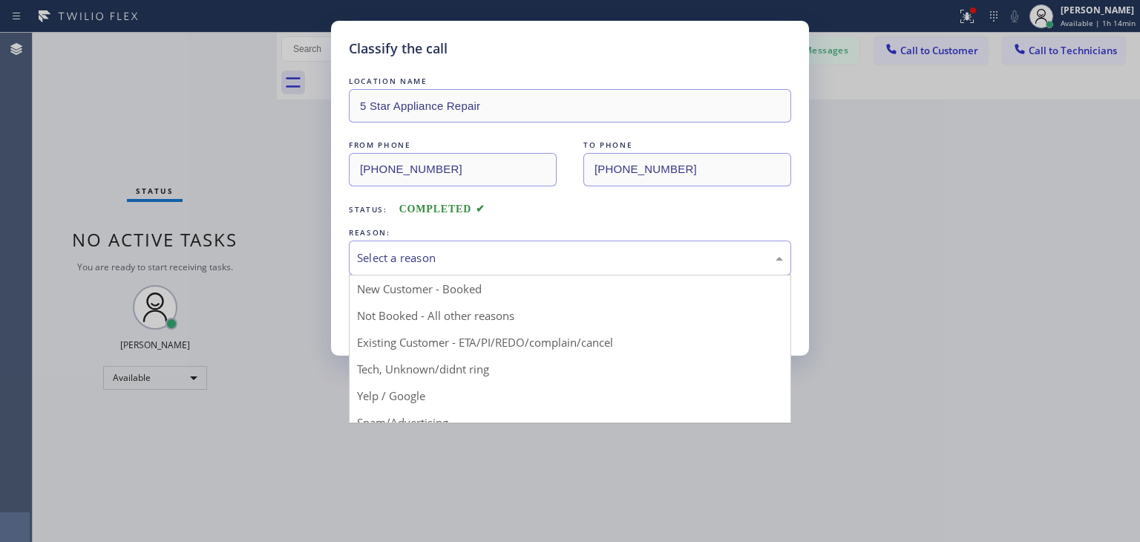
click at [605, 249] on div "Select a reason" at bounding box center [570, 257] width 426 height 17
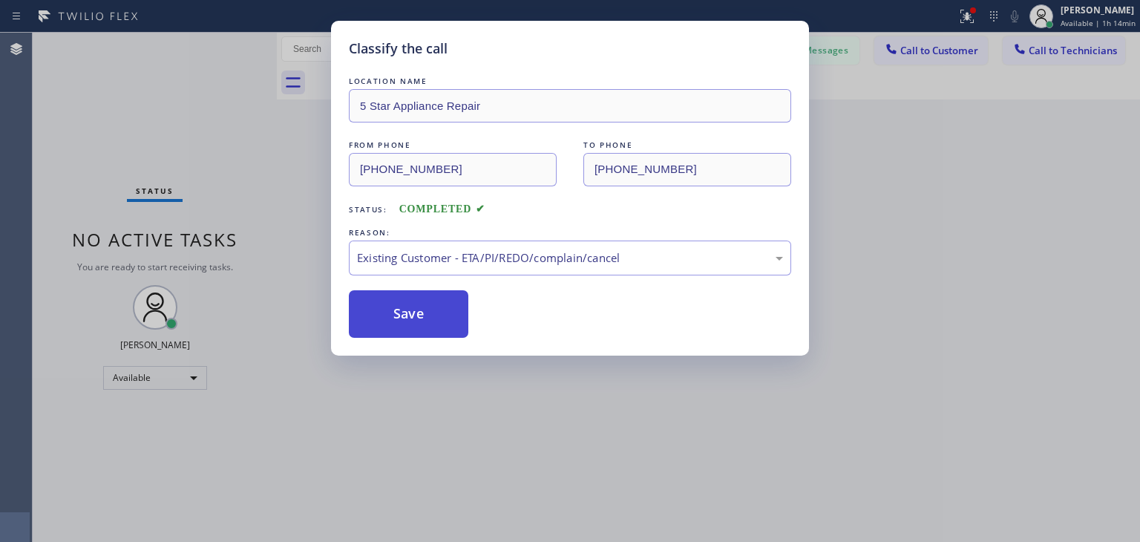
drag, startPoint x: 585, startPoint y: 337, endPoint x: 451, endPoint y: 296, distance: 140.3
click at [451, 296] on button "Save" at bounding box center [408, 313] width 119 height 47
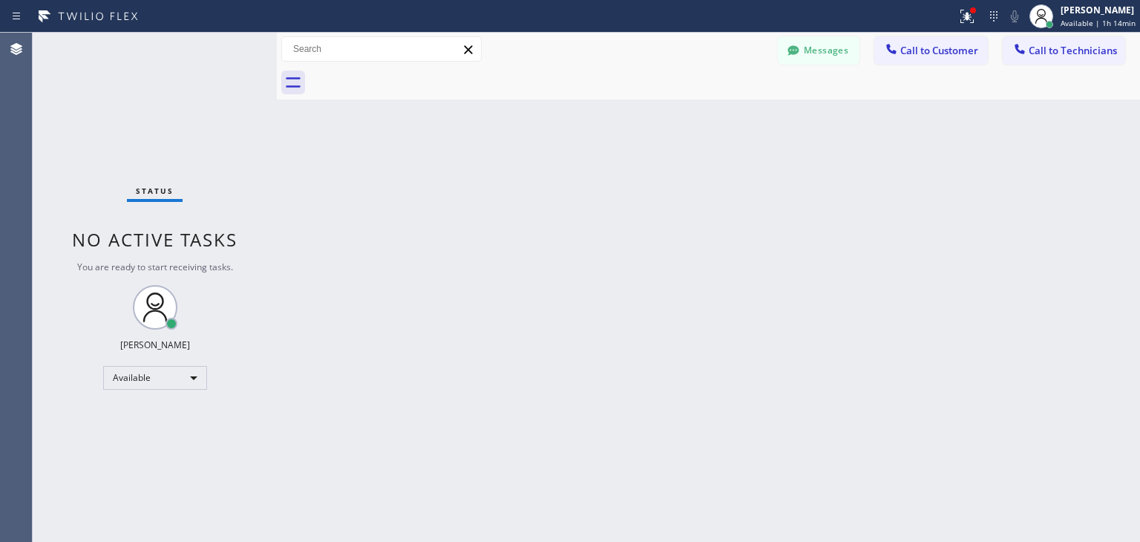
click at [843, 51] on button "Messages" at bounding box center [819, 50] width 82 height 28
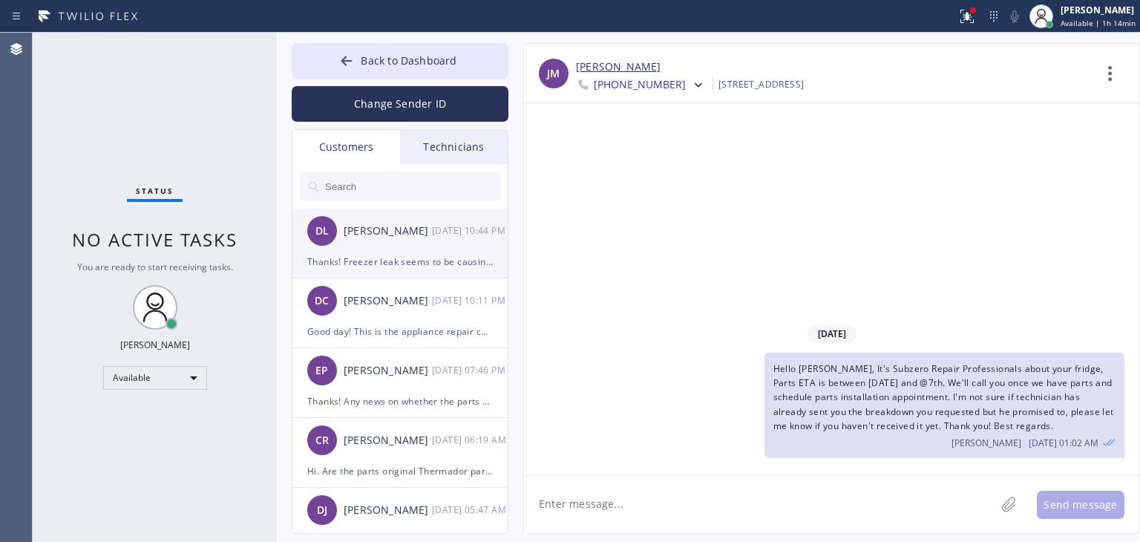
click at [368, 227] on div "[PERSON_NAME]" at bounding box center [388, 231] width 88 height 17
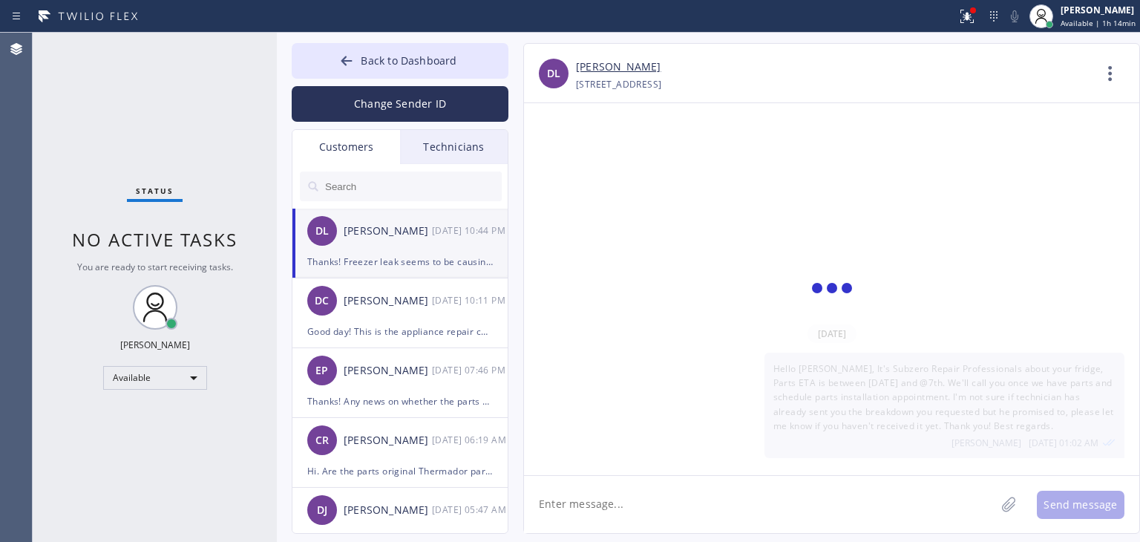
scroll to position [909, 0]
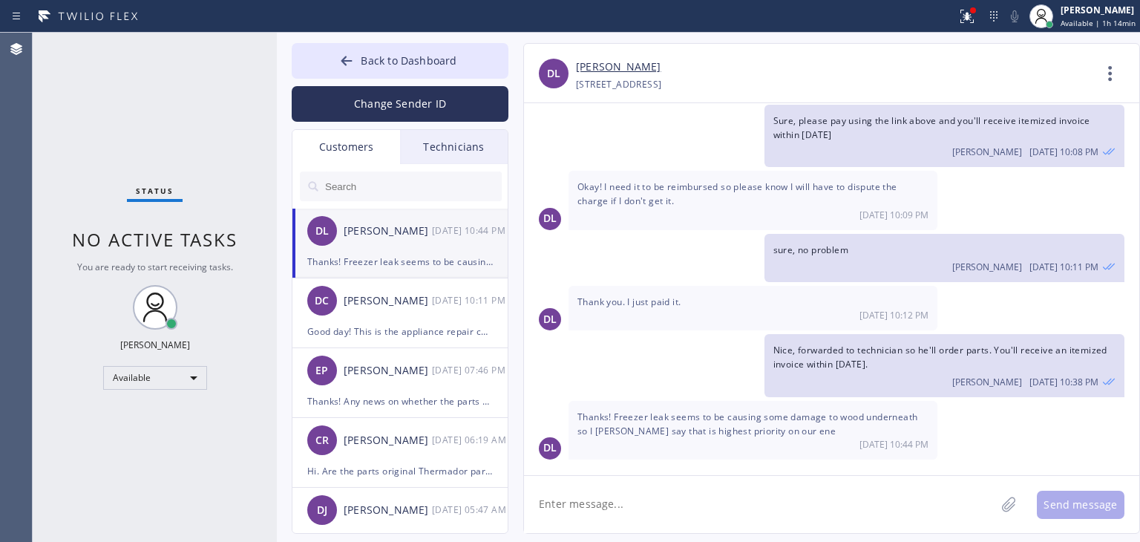
click at [570, 502] on textarea at bounding box center [759, 504] width 471 height 57
click at [559, 523] on textarea "Sure, It all depends on our supplier now cause we will come same or next day we…" at bounding box center [773, 504] width 498 height 57
click at [605, 516] on textarea "Sure, It all depends on our supplier now cause we will come same or next day we…" at bounding box center [773, 504] width 498 height 57
click at [737, 506] on textarea "Sure, It all depends on our supplier now cause we will come same or next day we…" at bounding box center [773, 504] width 498 height 57
click at [743, 518] on textarea "Sure, It all depends on our supplier now cause we will come same or next day we…" at bounding box center [773, 504] width 498 height 57
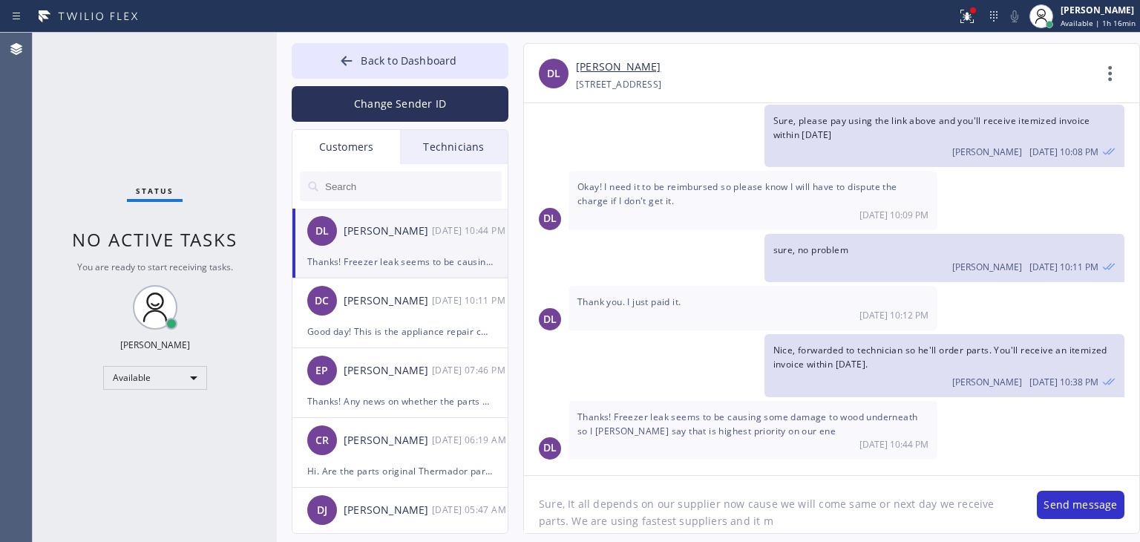
type textarea "Sure, It all depends on our supplier now cause we will come same or next day we…"
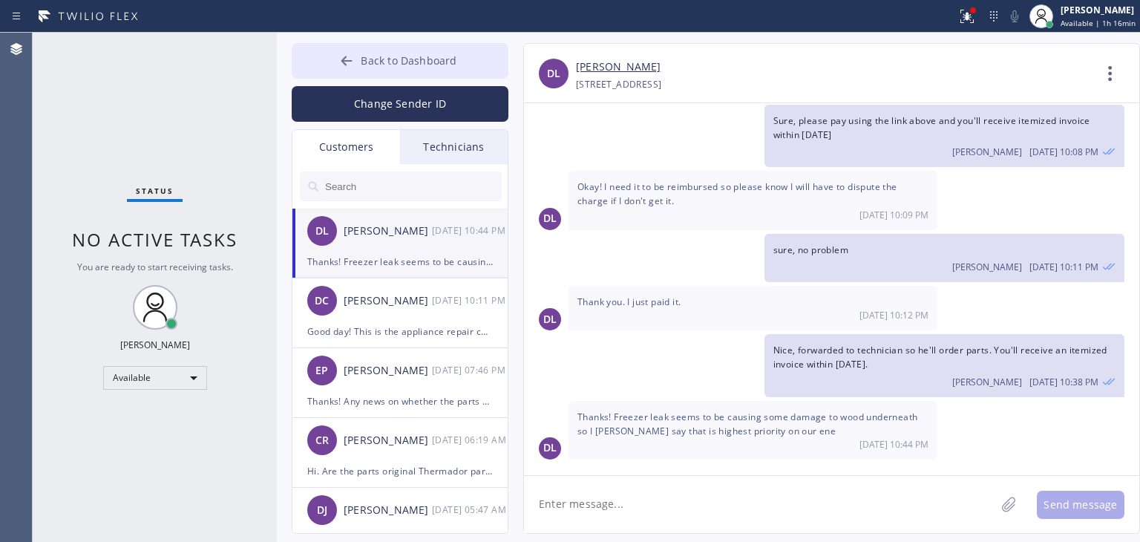
click at [418, 62] on span "Back to Dashboard" at bounding box center [409, 60] width 96 height 14
